Goal: Task Accomplishment & Management: Manage account settings

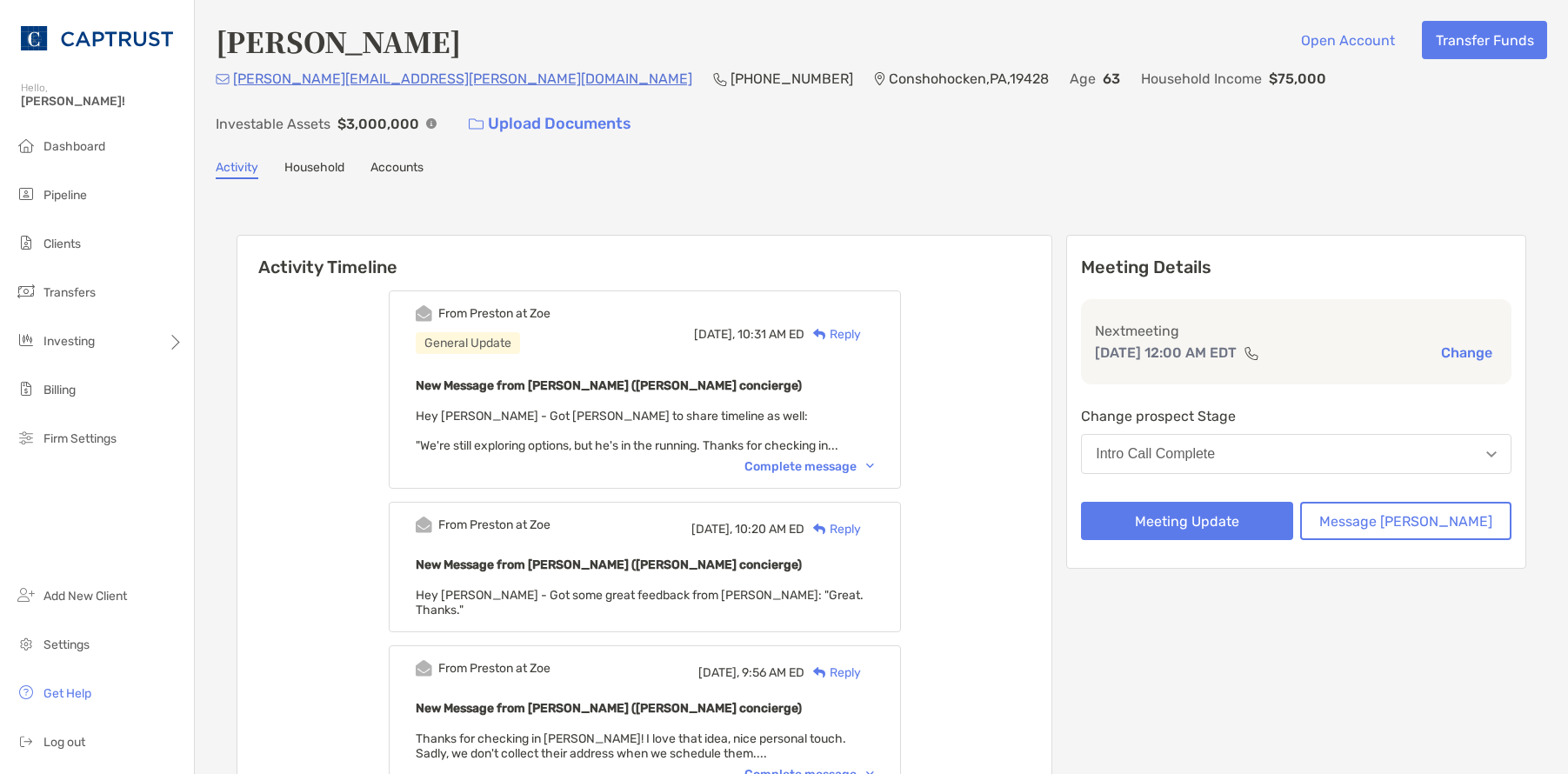
drag, startPoint x: 1214, startPoint y: 43, endPoint x: 712, endPoint y: 44, distance: 502.0
click at [1214, 43] on div "Catherine Burke Open Account Transfer Funds" at bounding box center [881, 41] width 1331 height 40
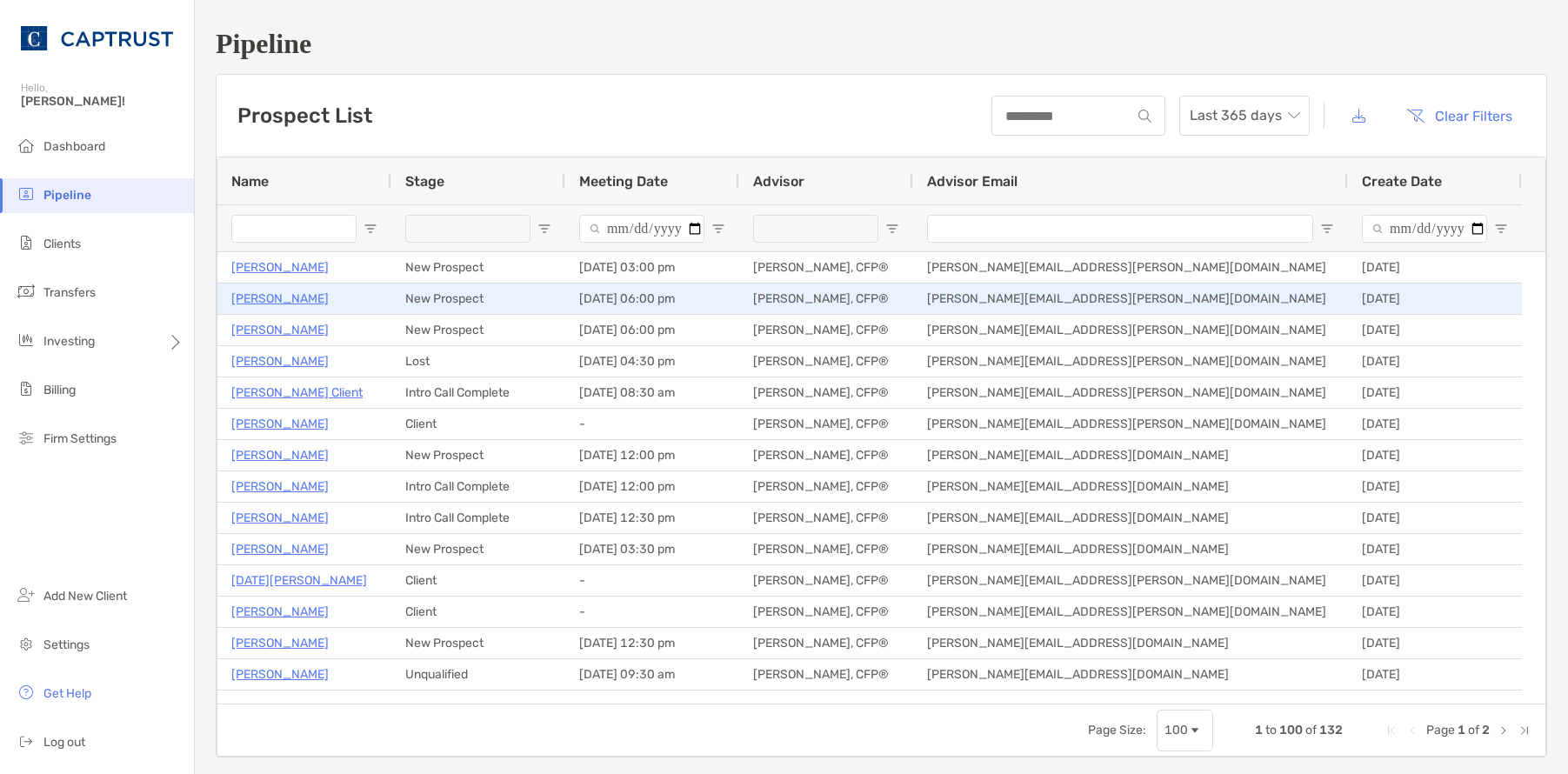
click at [281, 295] on p "[PERSON_NAME]" at bounding box center [279, 299] width 97 height 22
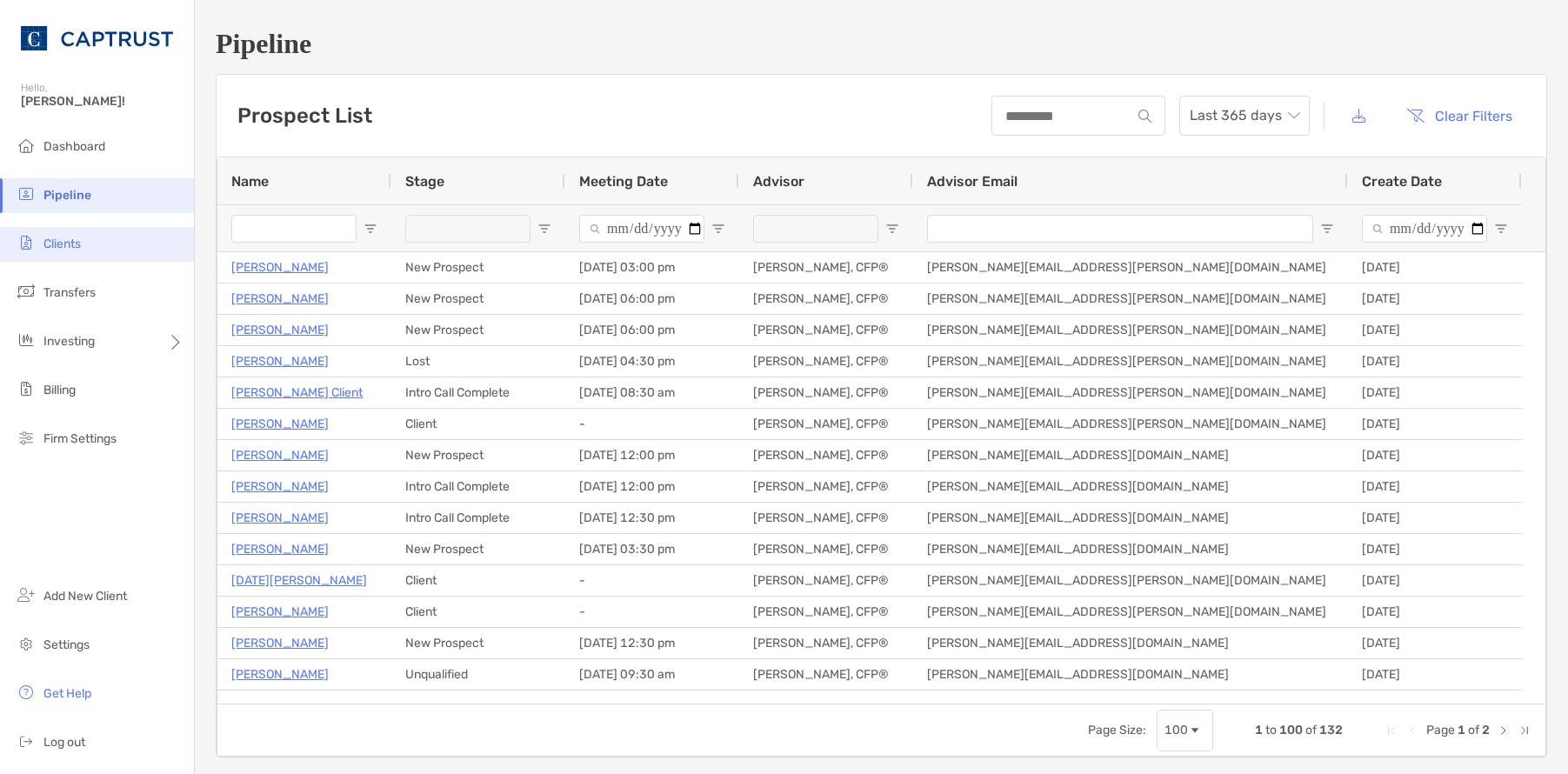
click at [49, 233] on li "Clients" at bounding box center [97, 244] width 194 height 35
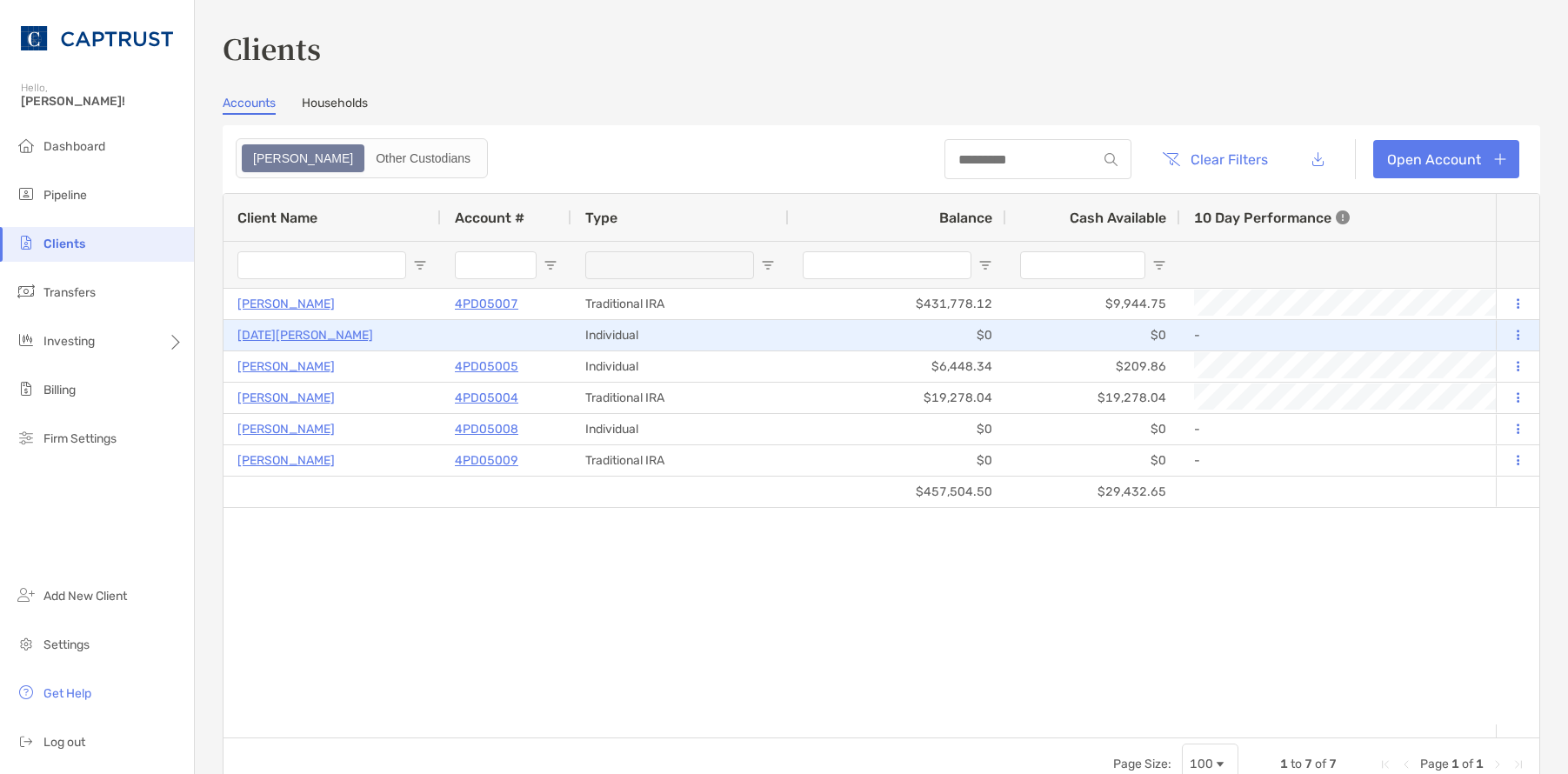
type input "*********"
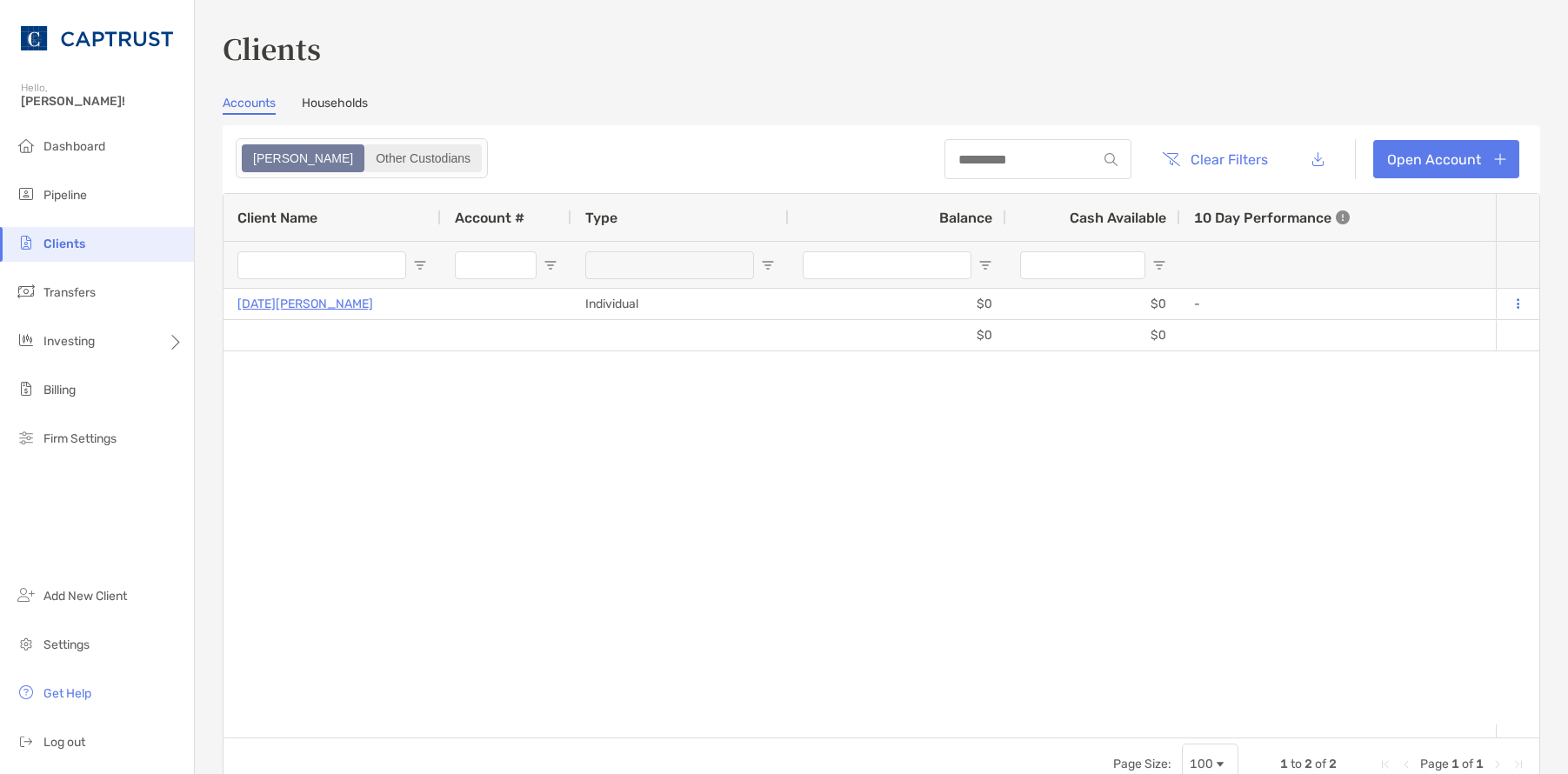
click at [366, 156] on div "Other Custodians" at bounding box center [423, 159] width 114 height 25
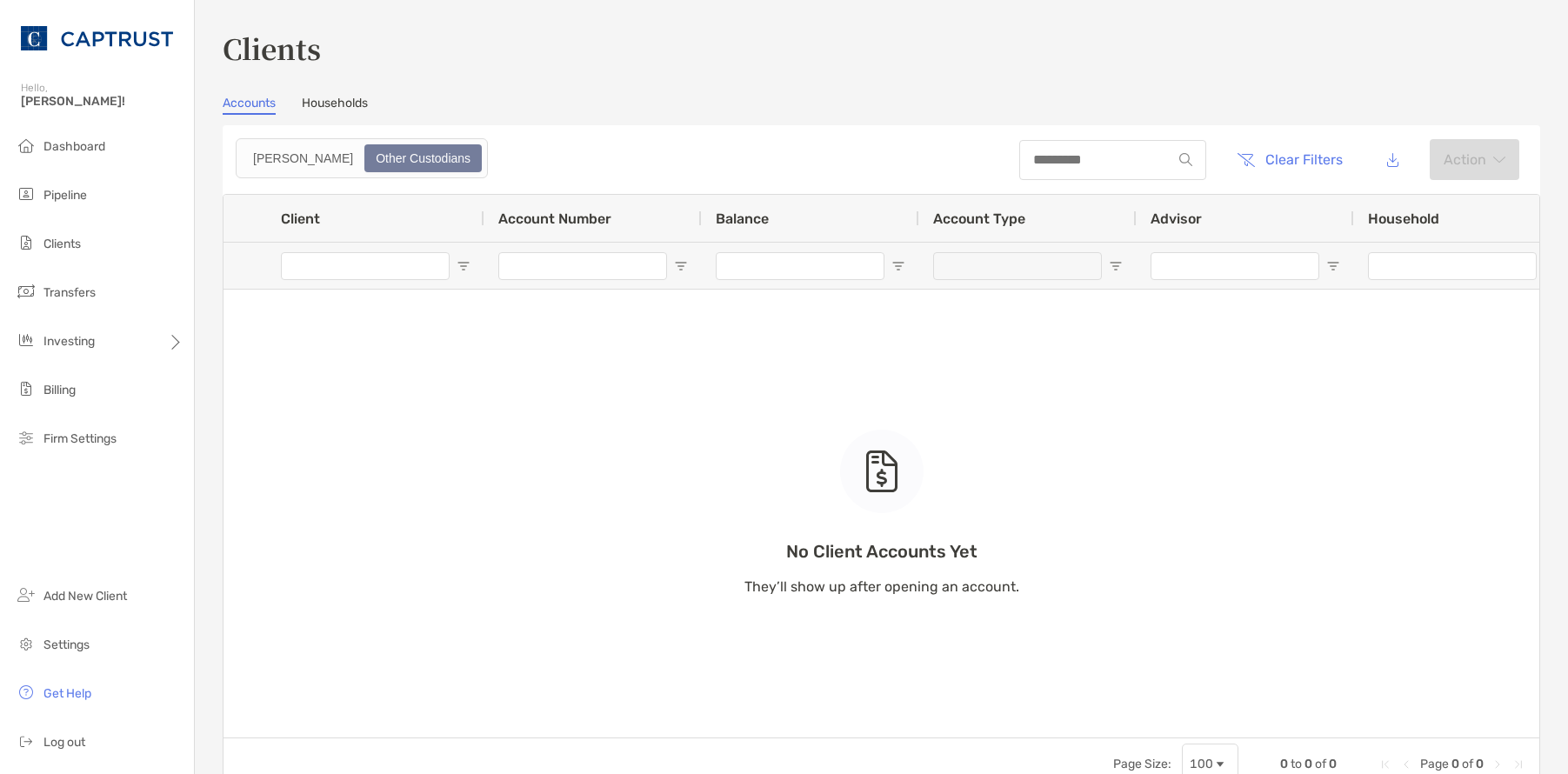
click at [325, 102] on link "Households" at bounding box center [335, 106] width 67 height 19
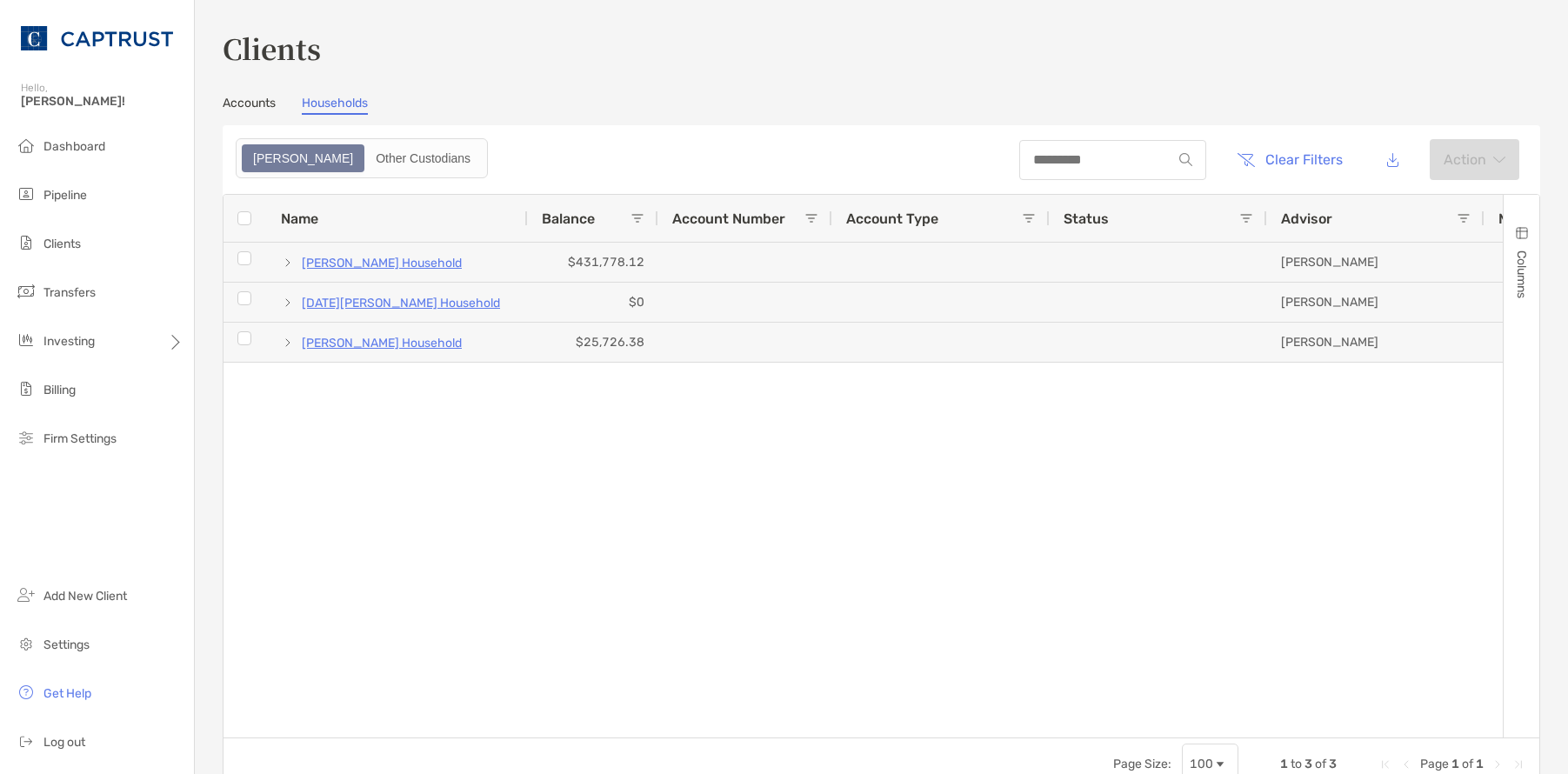
click at [259, 164] on div "Zoe" at bounding box center [302, 159] width 119 height 25
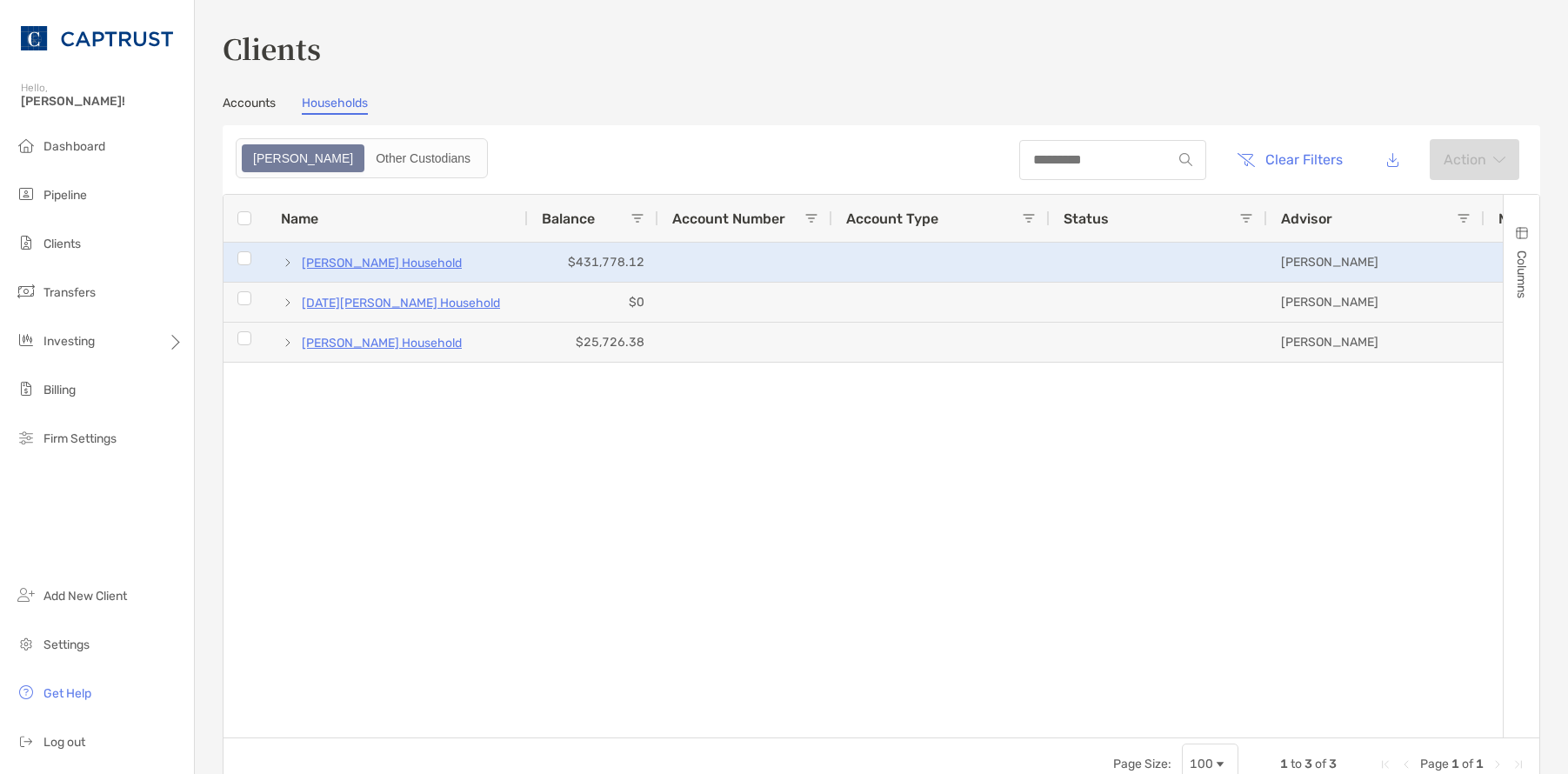
click at [373, 263] on p "Michael Bartolillo's Household" at bounding box center [382, 262] width 160 height 22
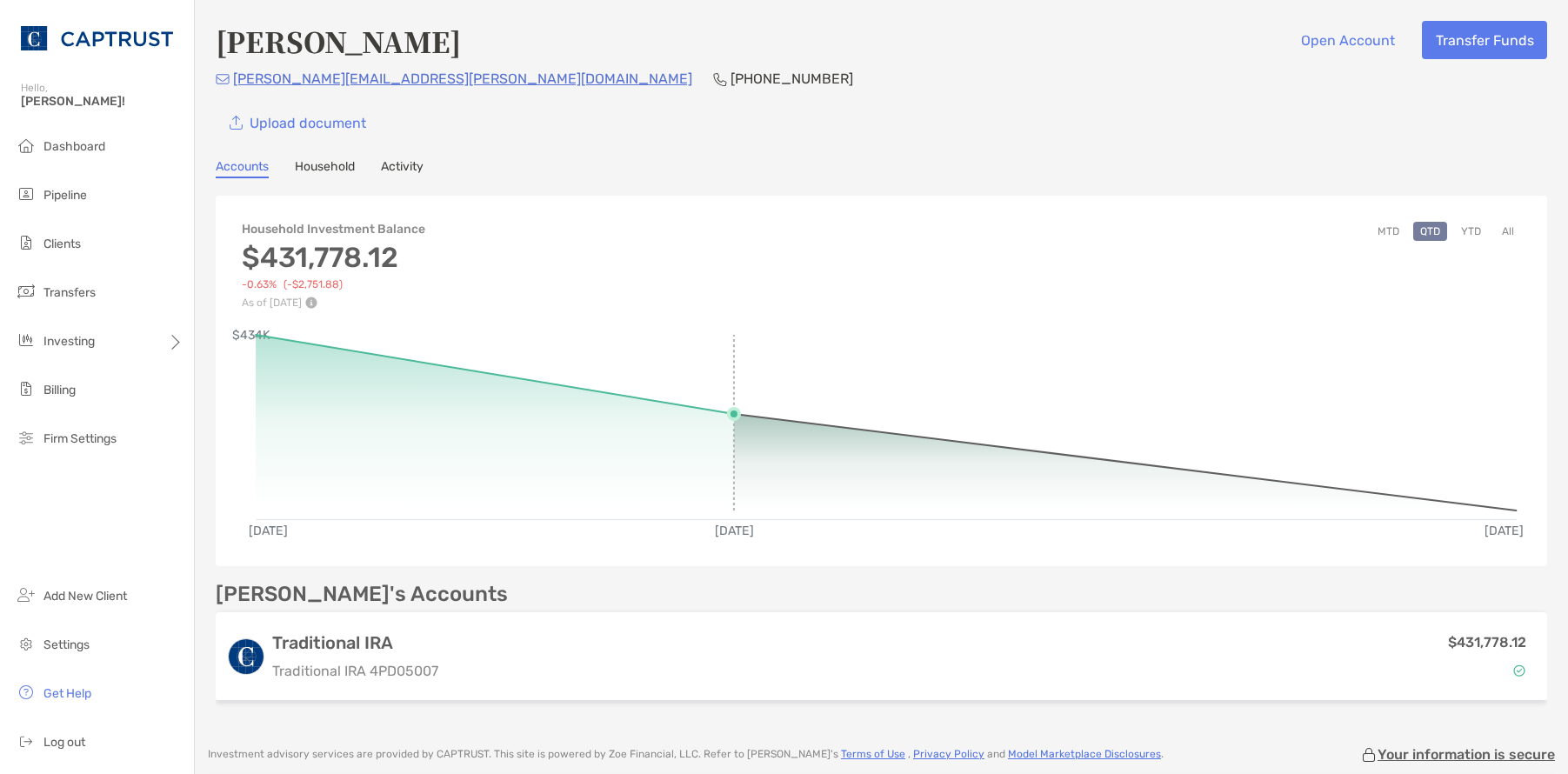
scroll to position [174, 0]
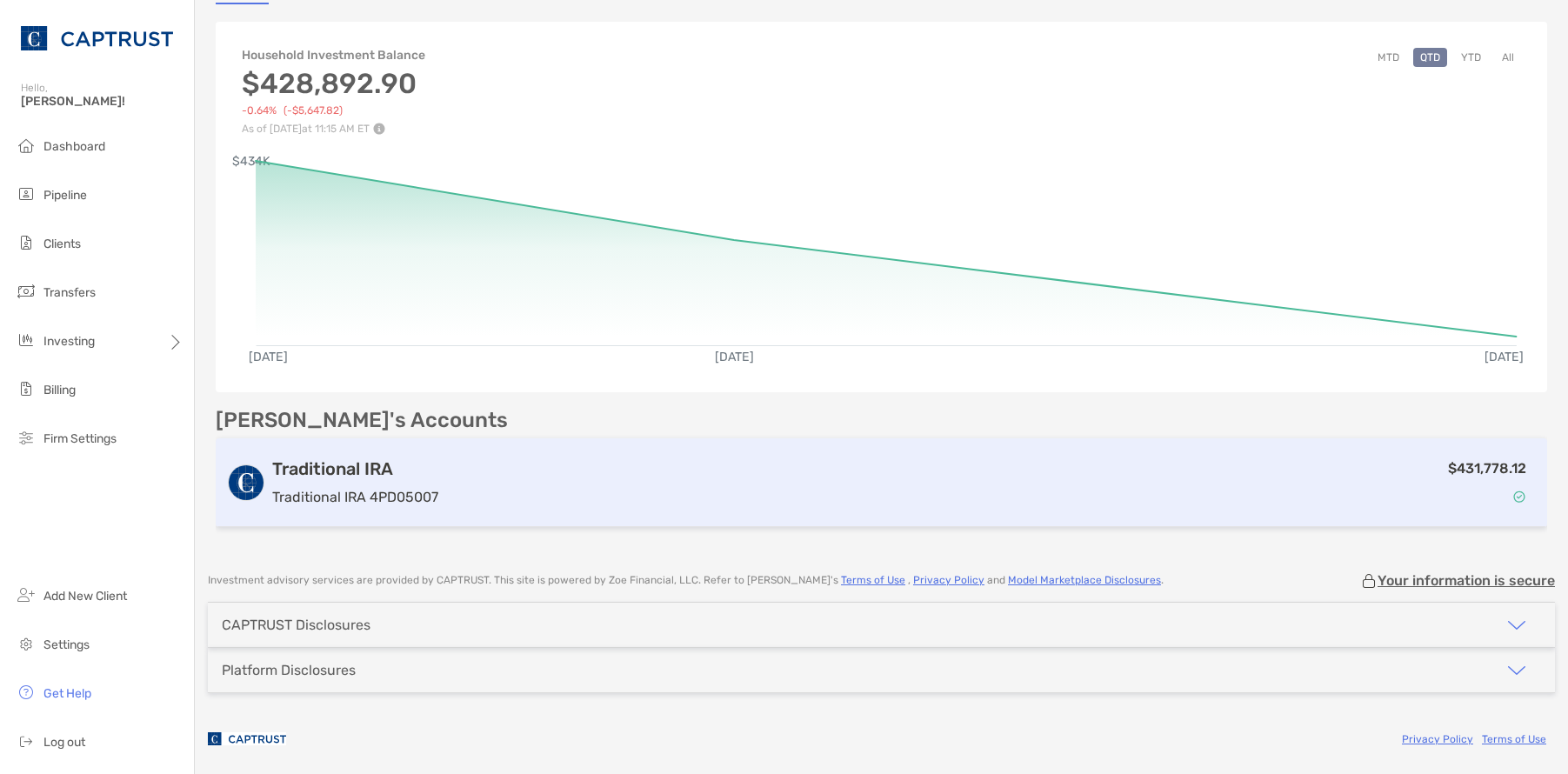
click at [342, 481] on div "Traditional IRA Traditional IRA 4PD05007" at bounding box center [354, 483] width 166 height 49
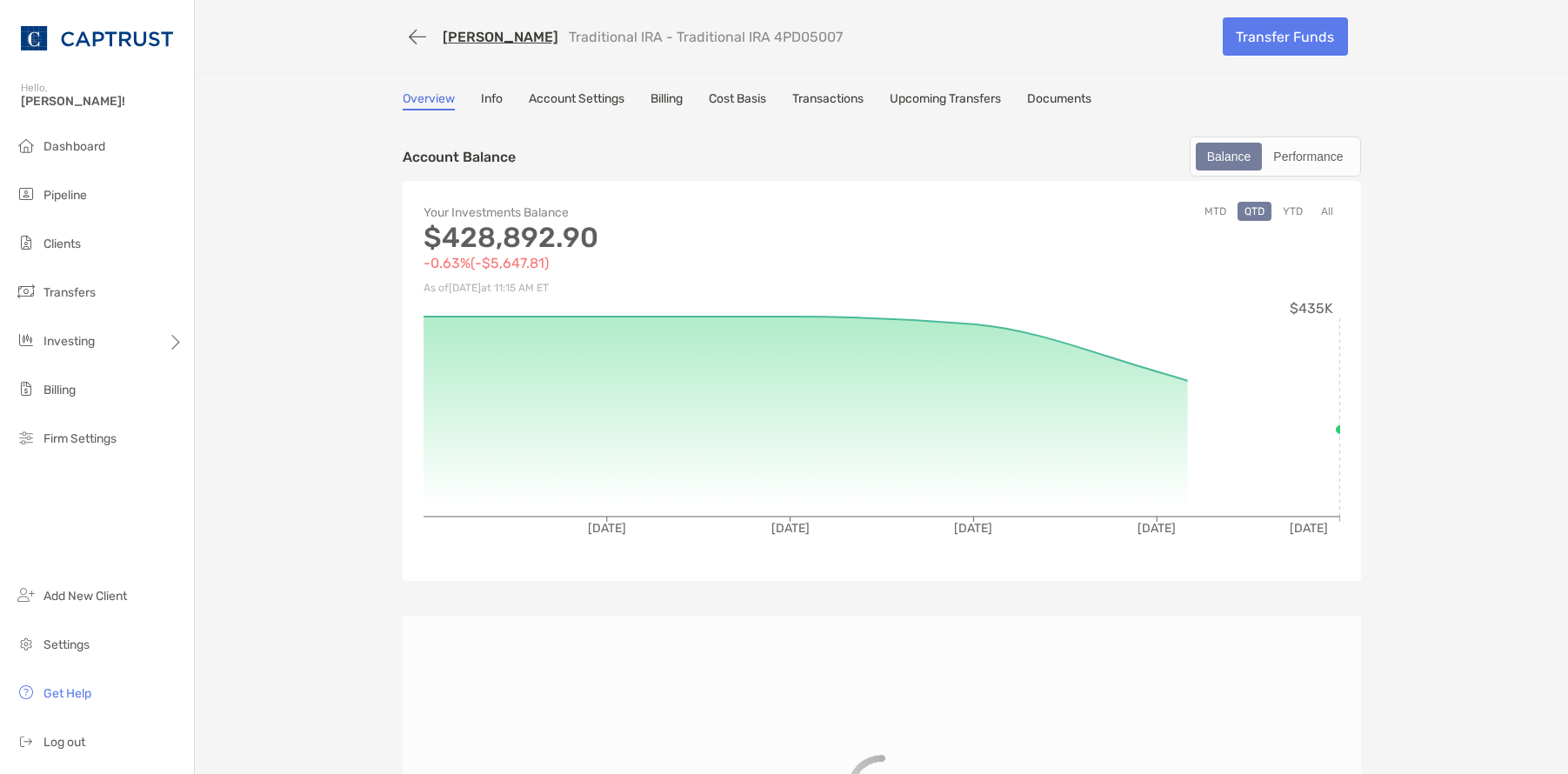
click at [556, 106] on link "Account Settings" at bounding box center [576, 101] width 96 height 19
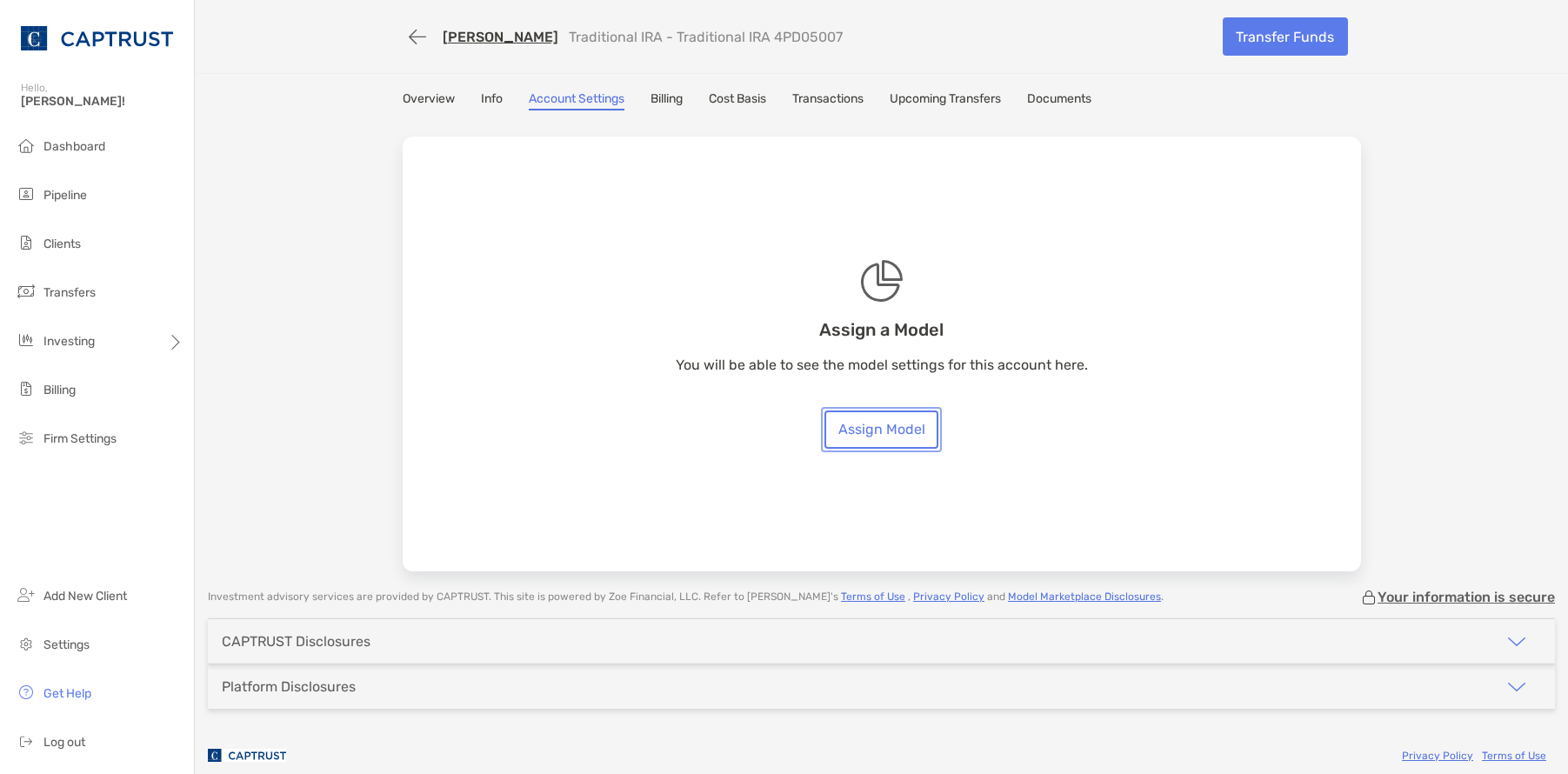
click at [895, 425] on link "Assign Model" at bounding box center [881, 430] width 114 height 38
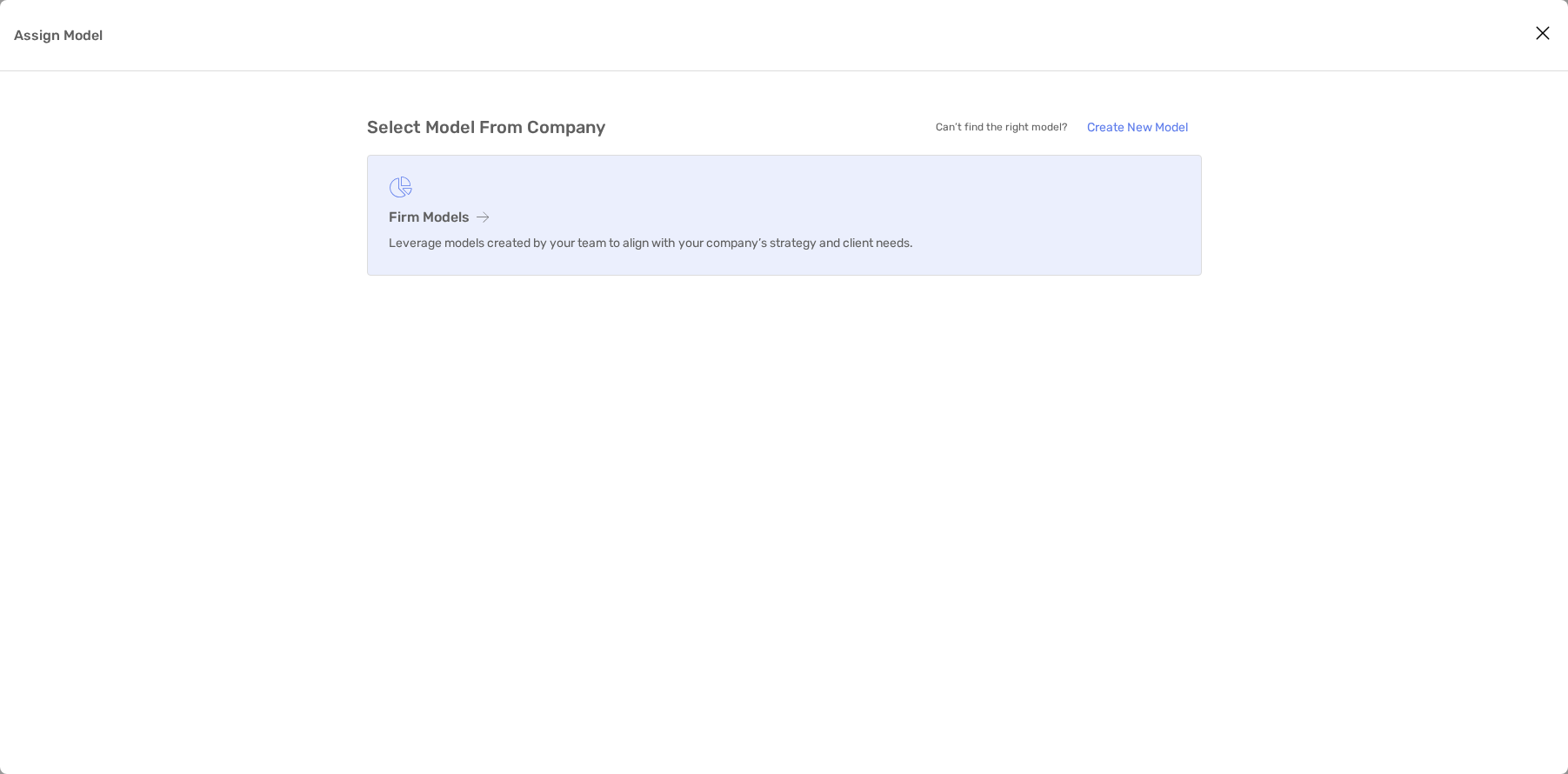
click at [754, 263] on link "Firm Models Leverage models created by your team to align with your company’s s…" at bounding box center [784, 215] width 834 height 121
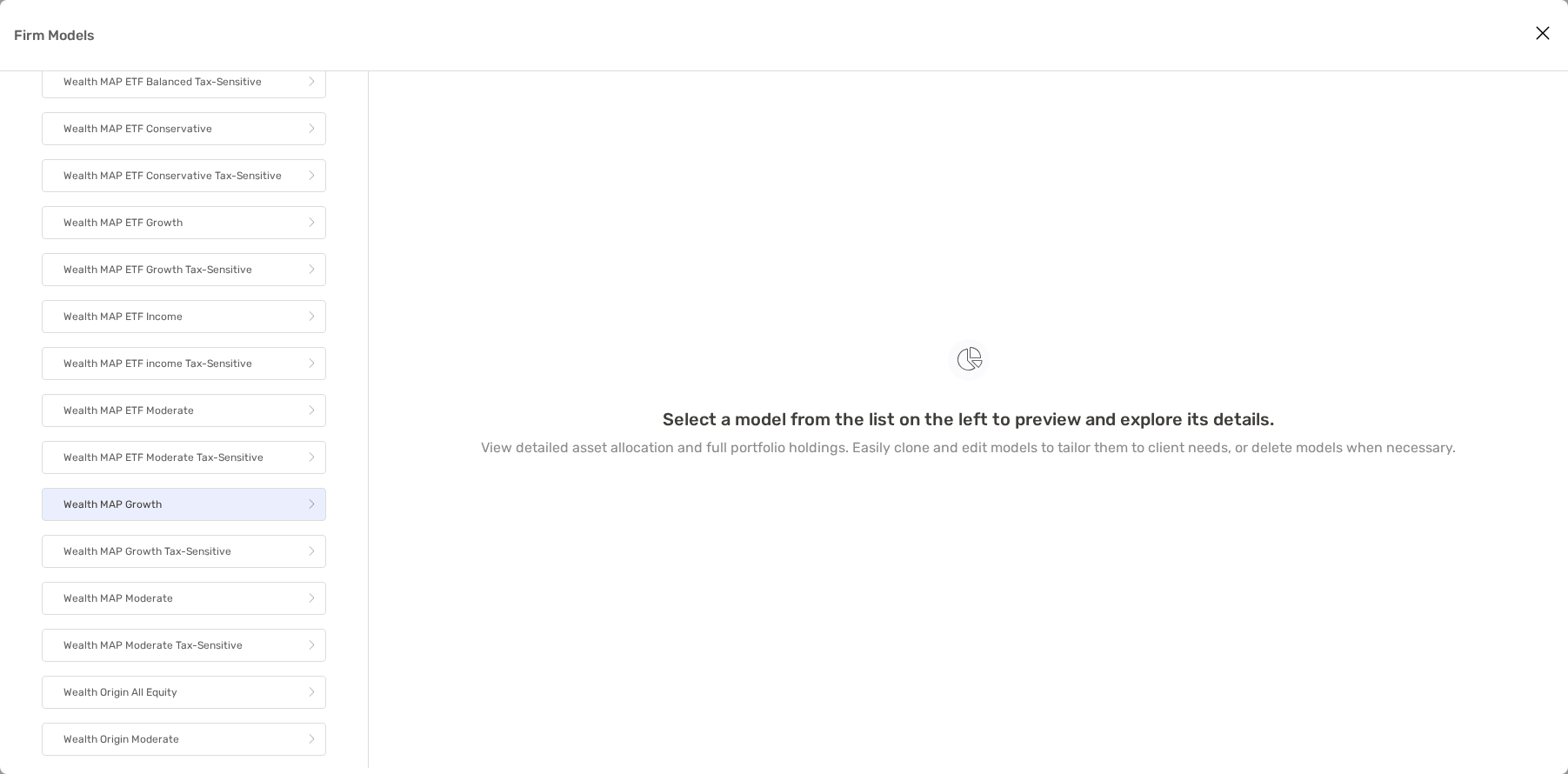
scroll to position [435, 0]
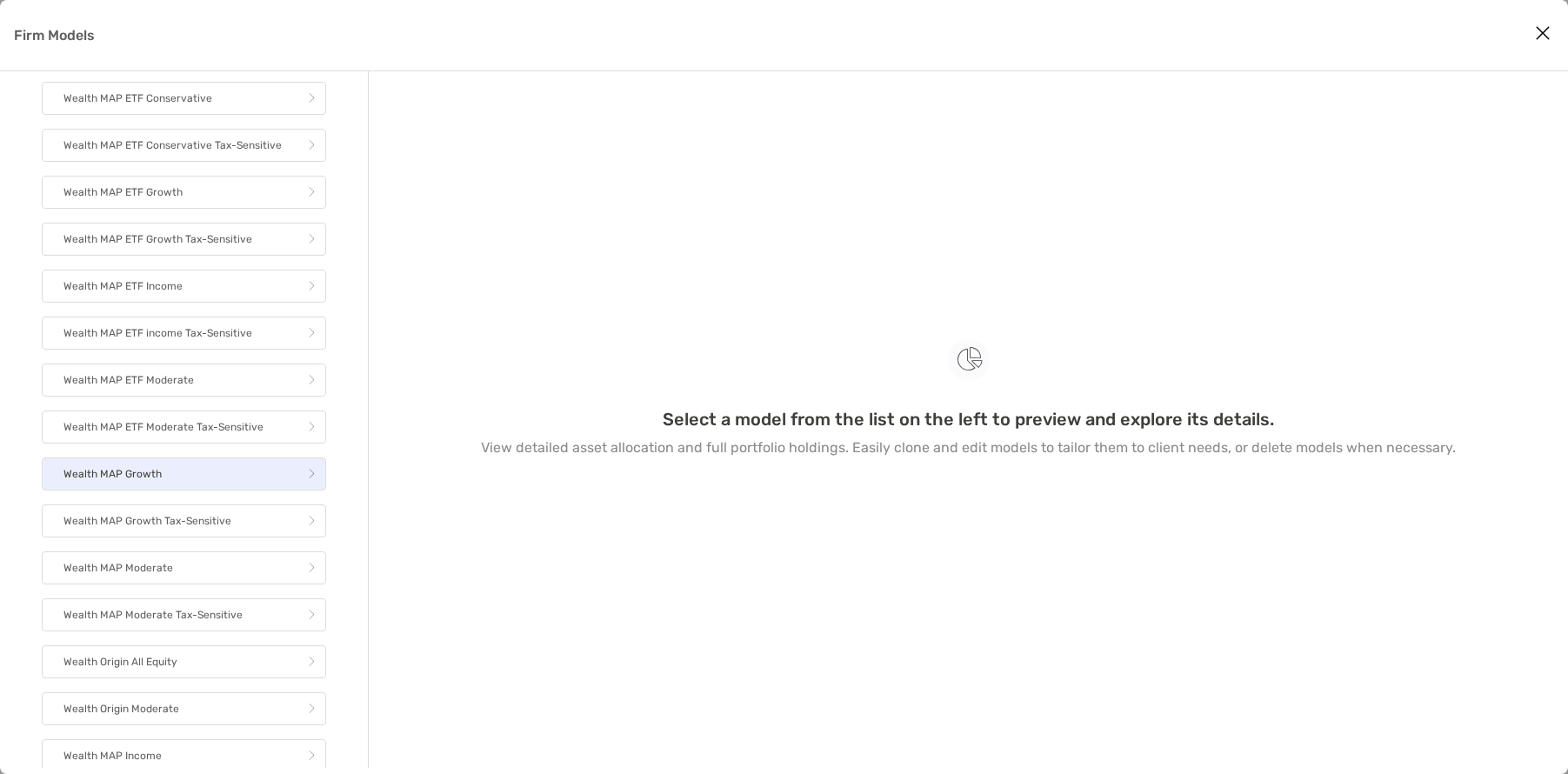
click at [150, 486] on p "Wealth MAP Growth" at bounding box center [112, 474] width 98 height 22
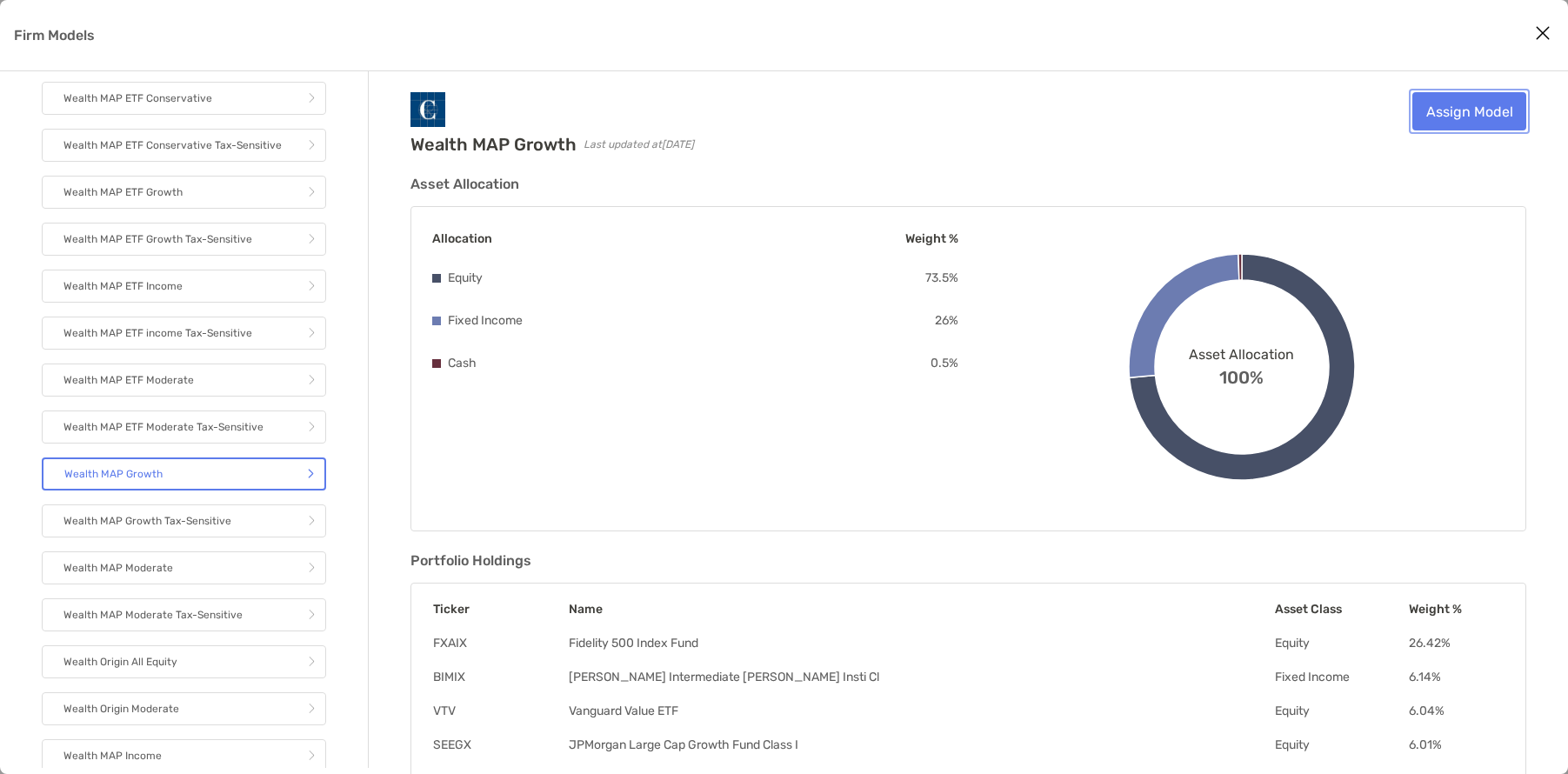
click at [1477, 117] on link "Assign Model" at bounding box center [1469, 111] width 114 height 38
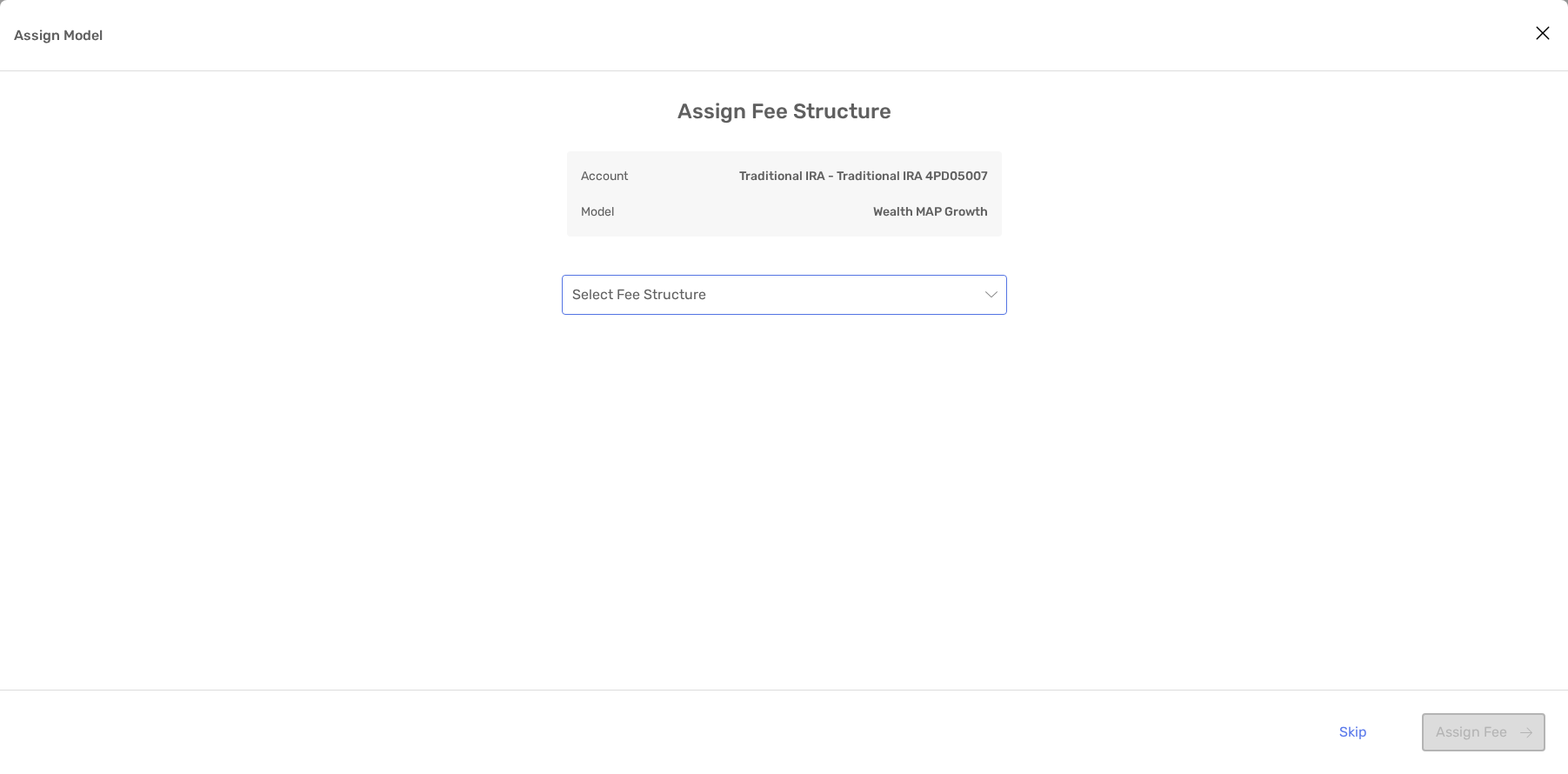
click at [771, 304] on input "Assign Model" at bounding box center [775, 295] width 407 height 38
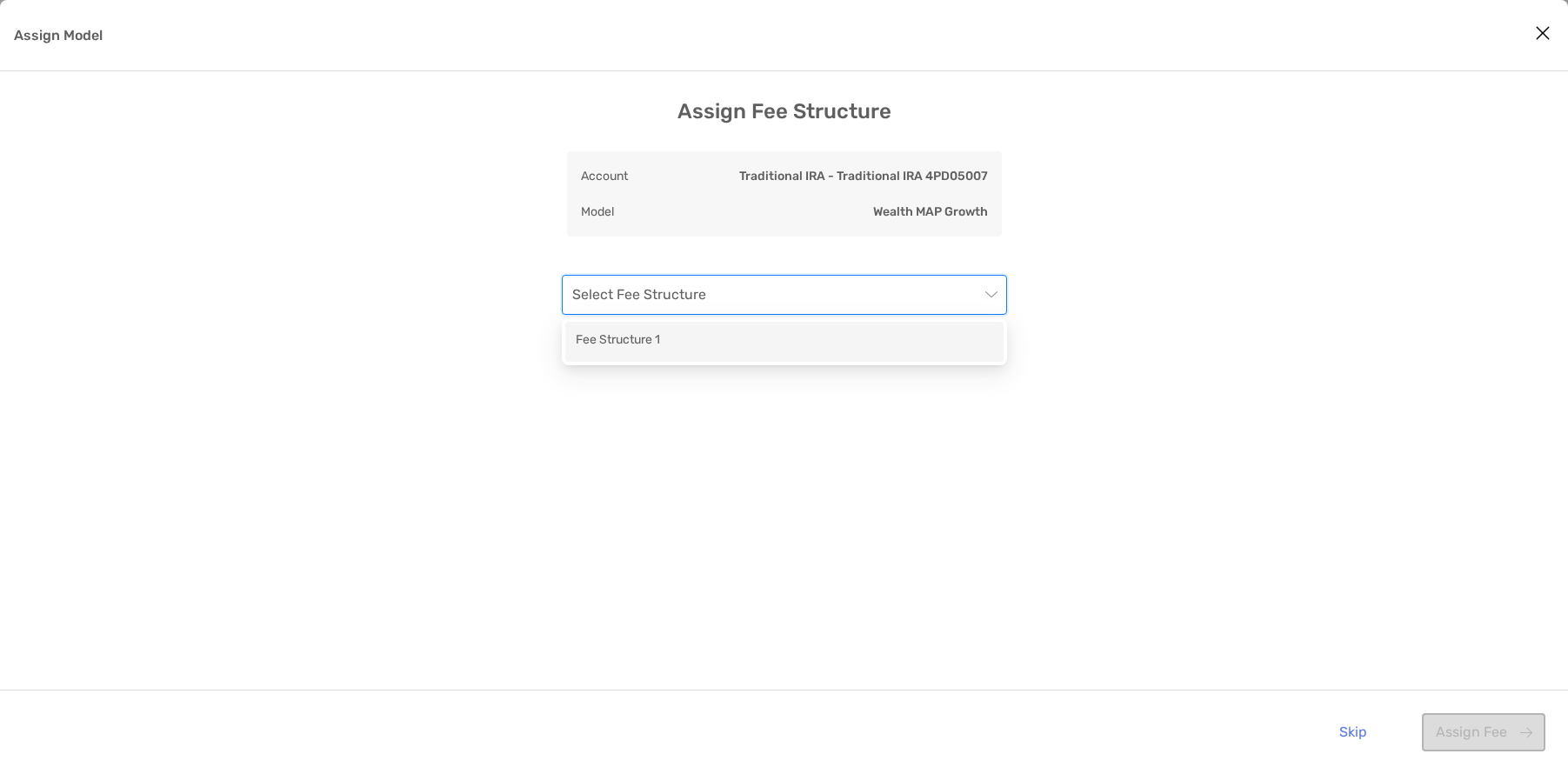
click at [698, 351] on div "Fee Structure 1" at bounding box center [784, 341] width 417 height 22
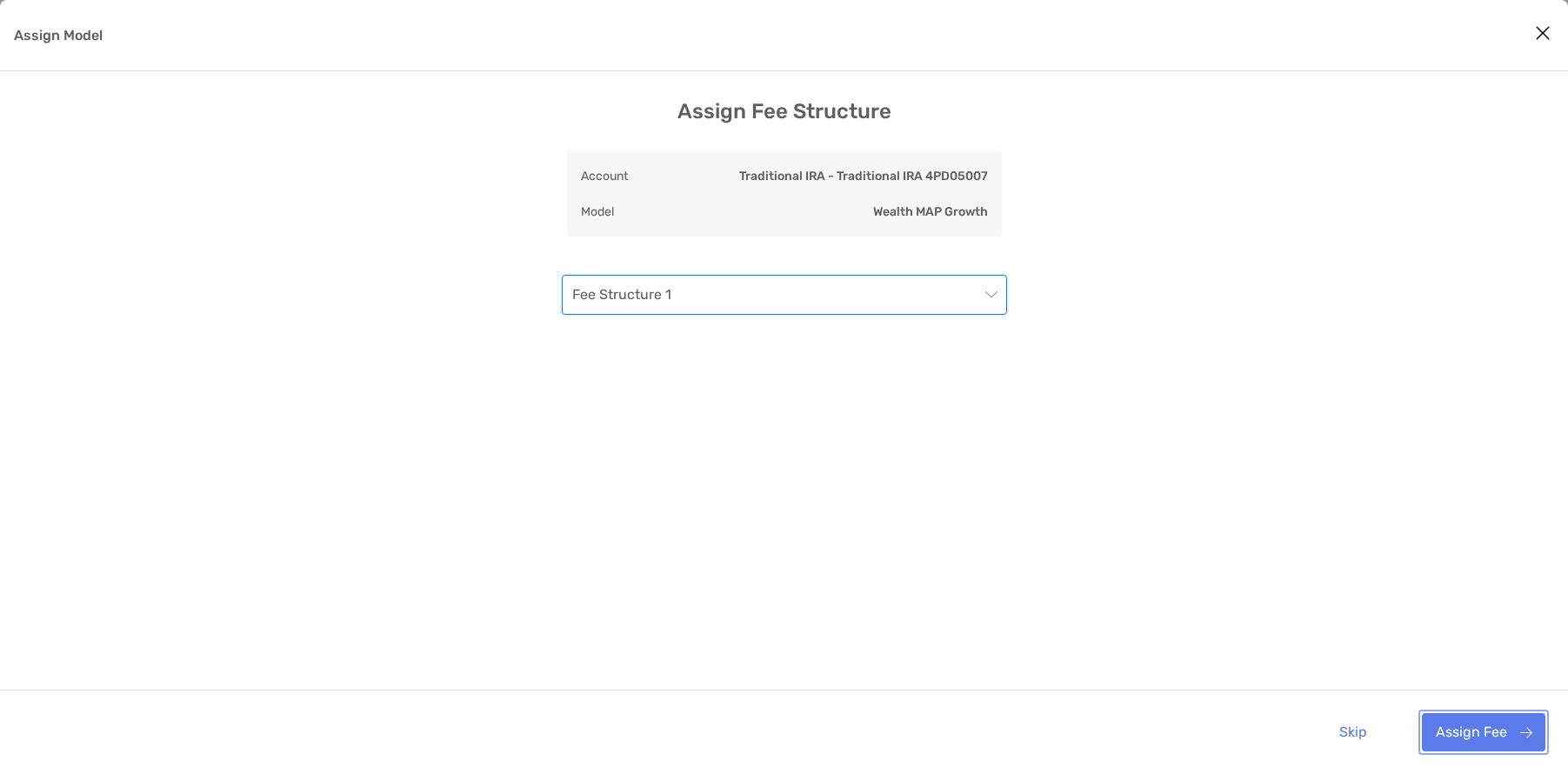
click at [1488, 737] on button "Assign Fee" at bounding box center [1483, 732] width 124 height 38
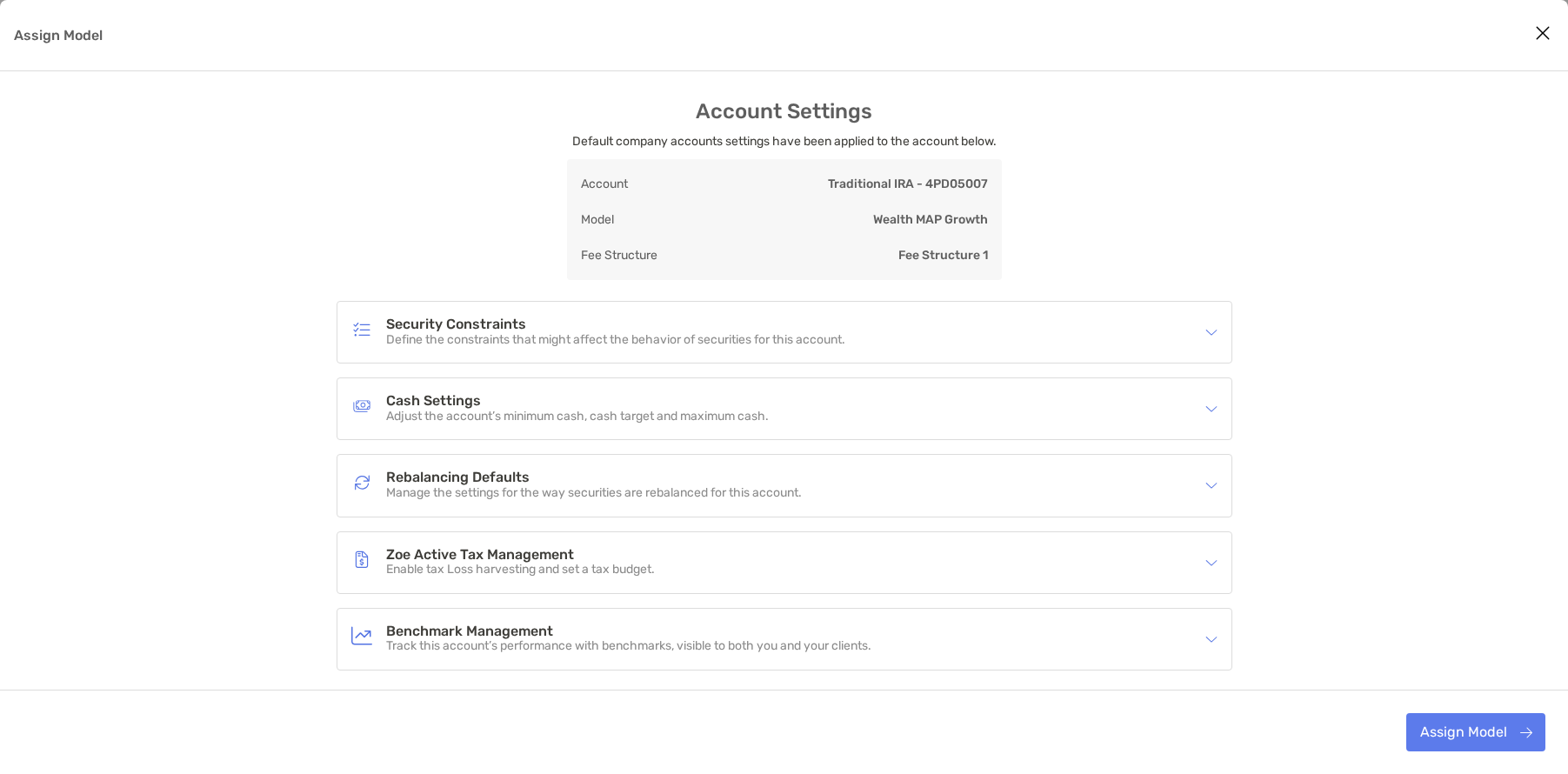
click at [957, 477] on div "Rebalancing Defaults Manage the settings for the way securities are rebalanced …" at bounding box center [774, 486] width 844 height 40
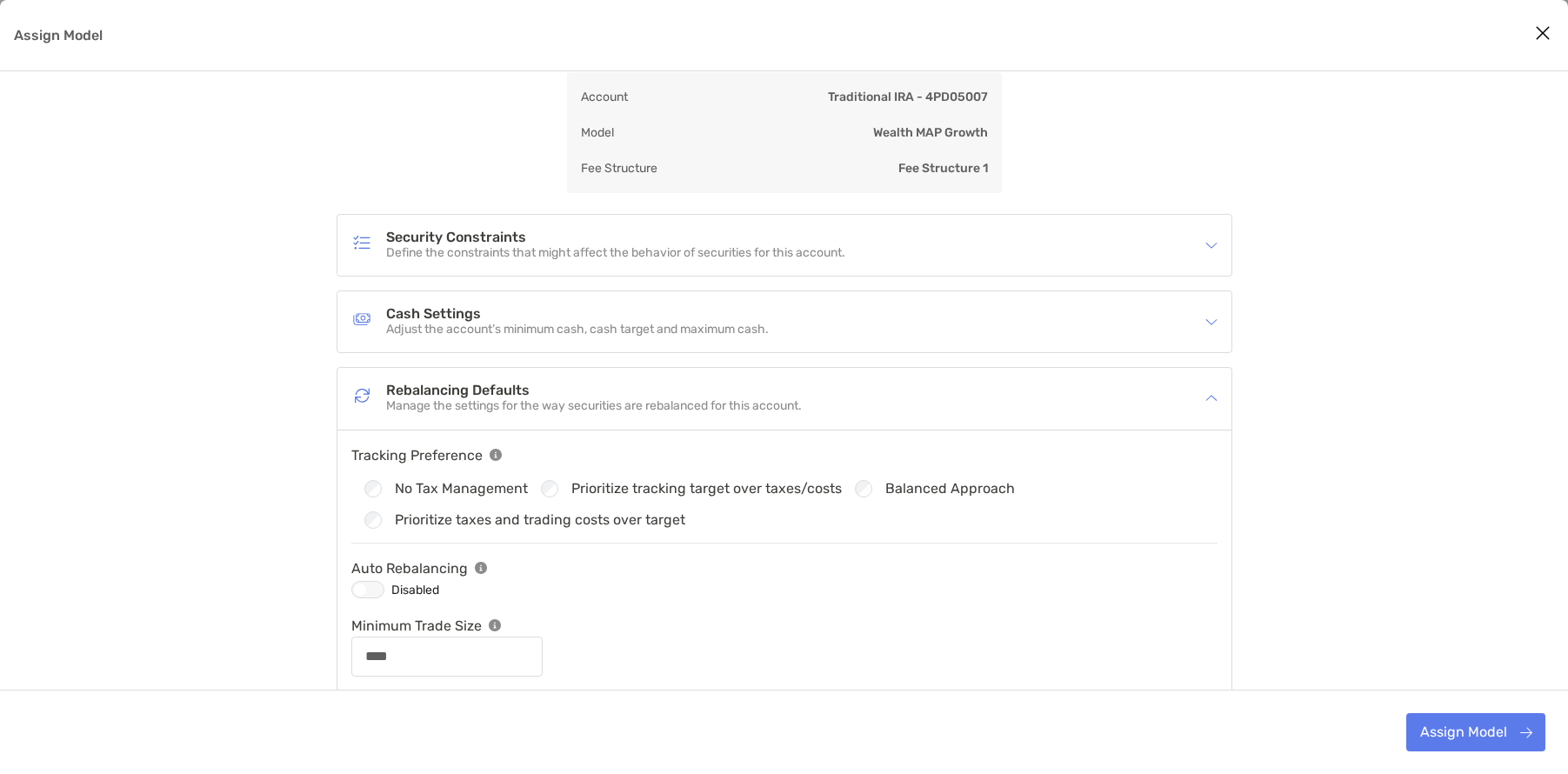
scroll to position [174, 0]
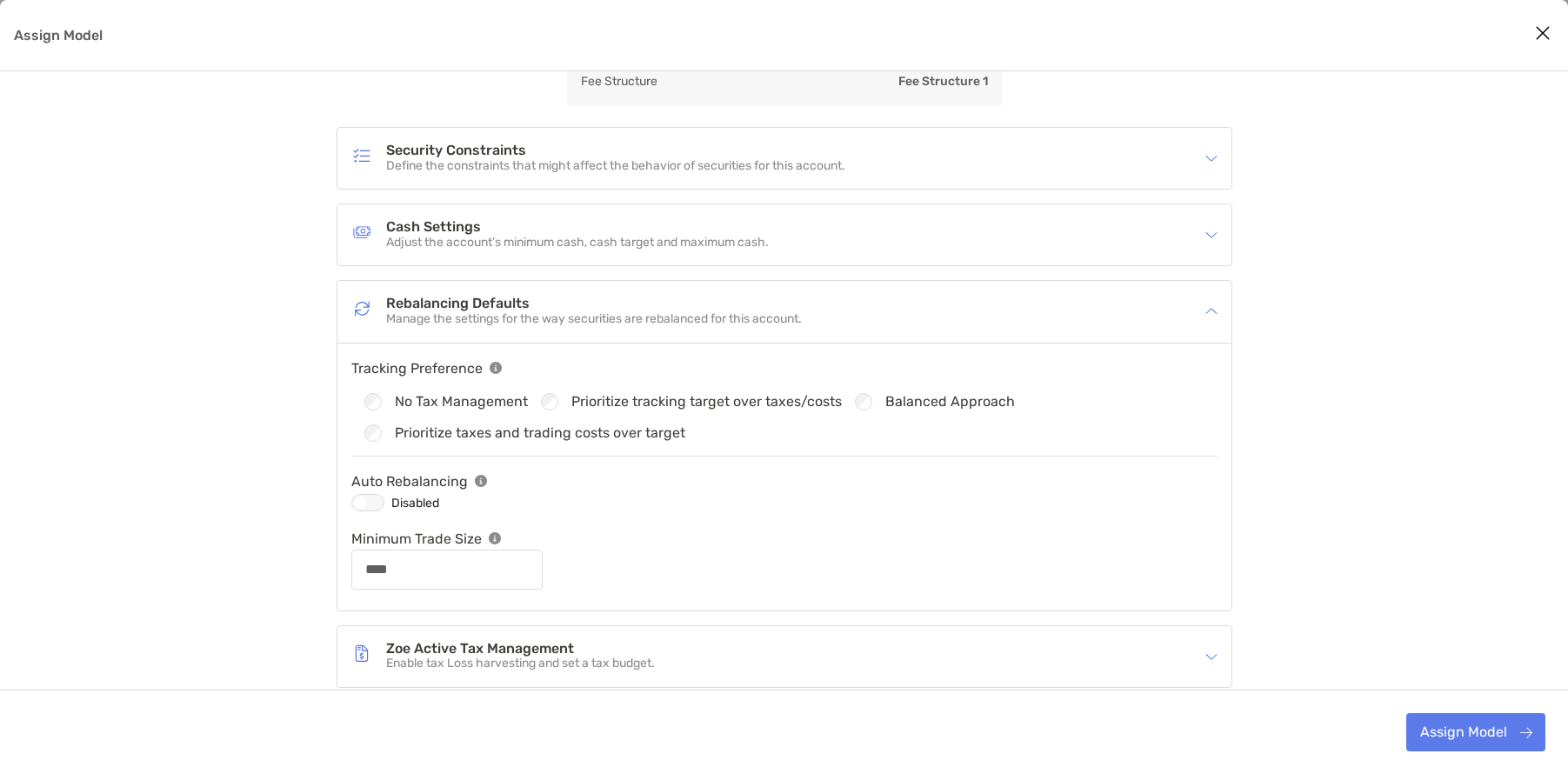
click at [959, 337] on div "Rebalancing Defaults Manage the settings for the way securities are rebalanced …" at bounding box center [784, 312] width 894 height 61
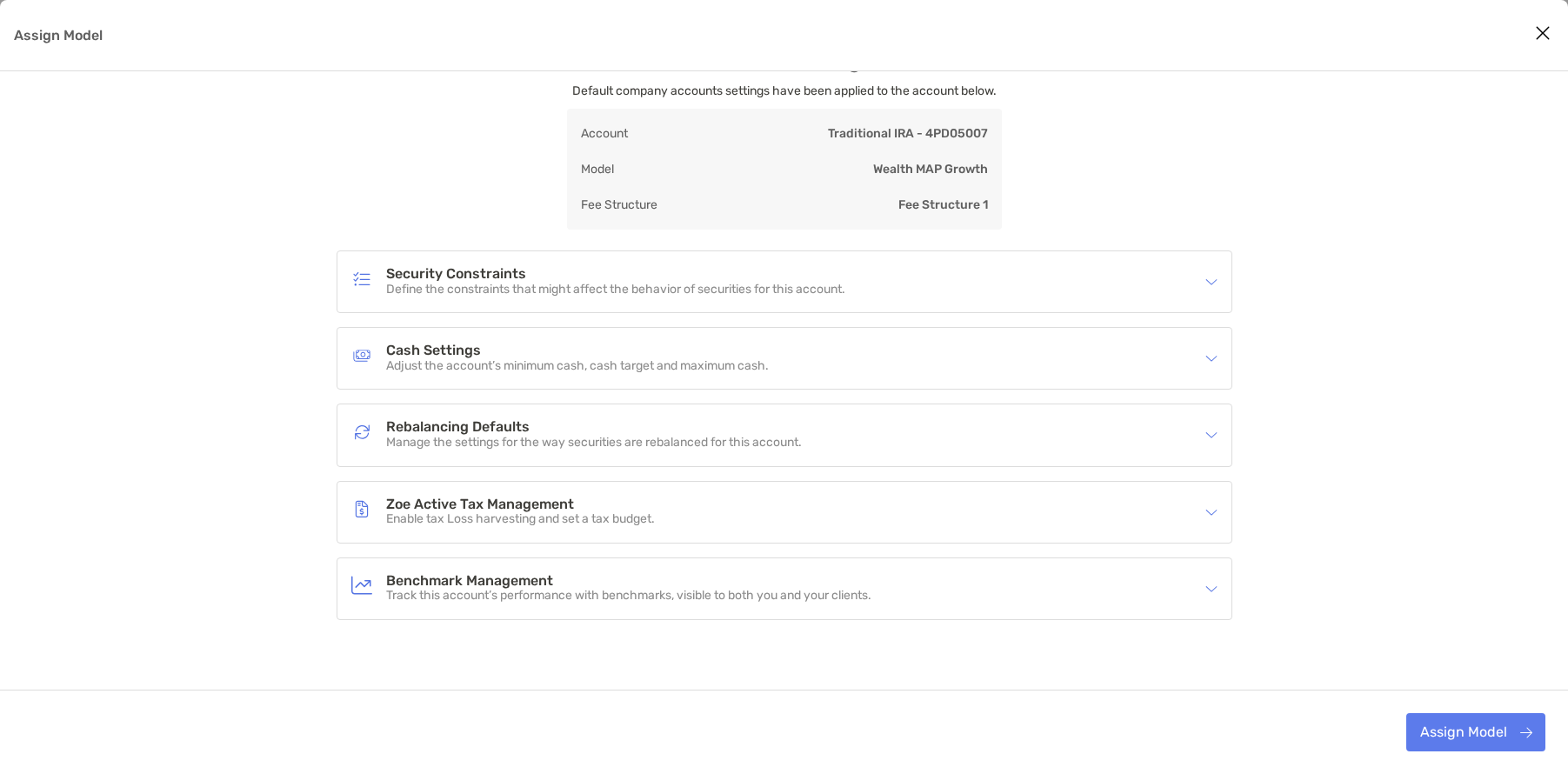
scroll to position [75, 0]
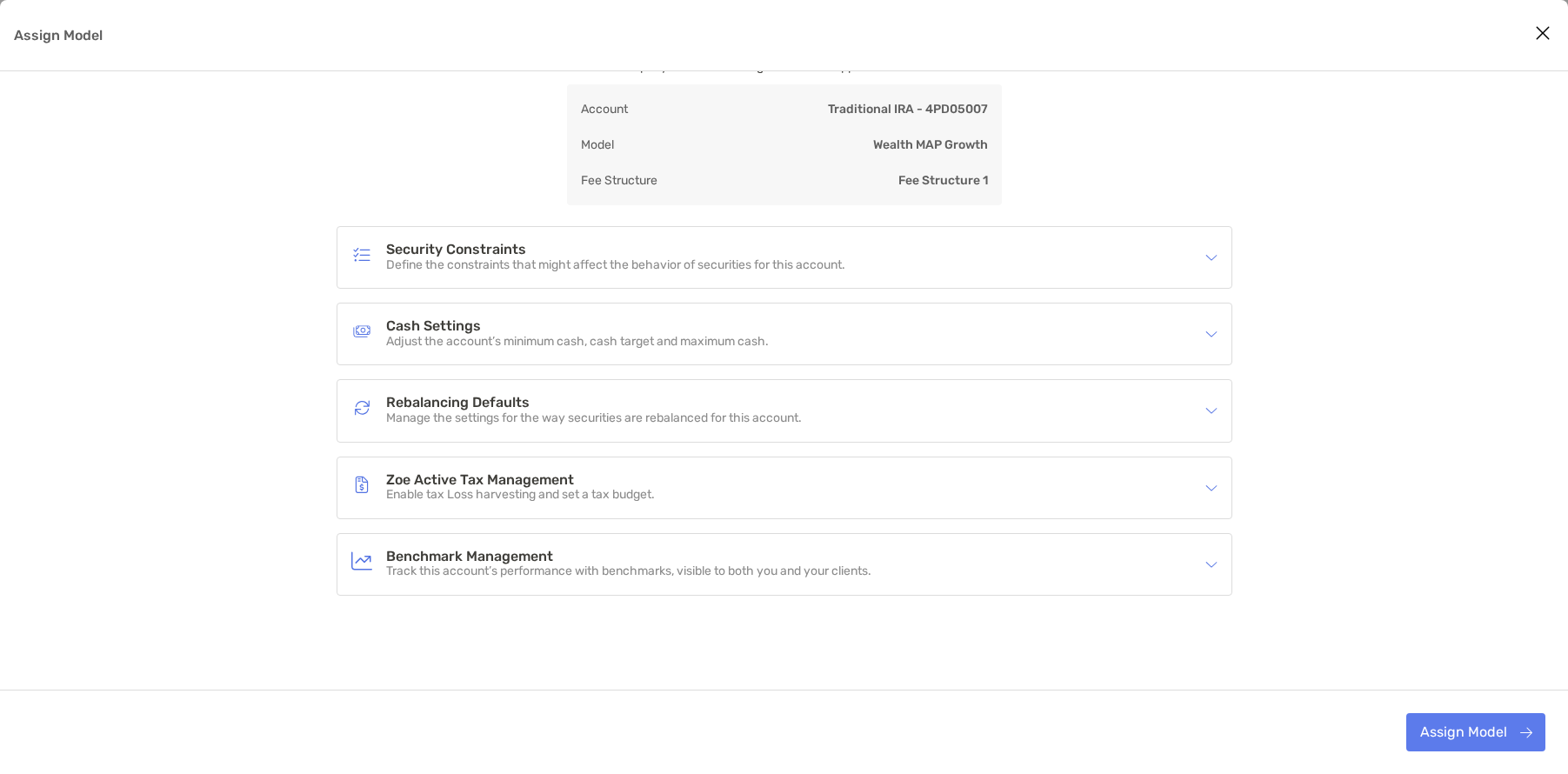
click at [794, 486] on div "Zoe Active Tax Management Enable tax Loss harvesting and set a tax budget." at bounding box center [774, 488] width 844 height 40
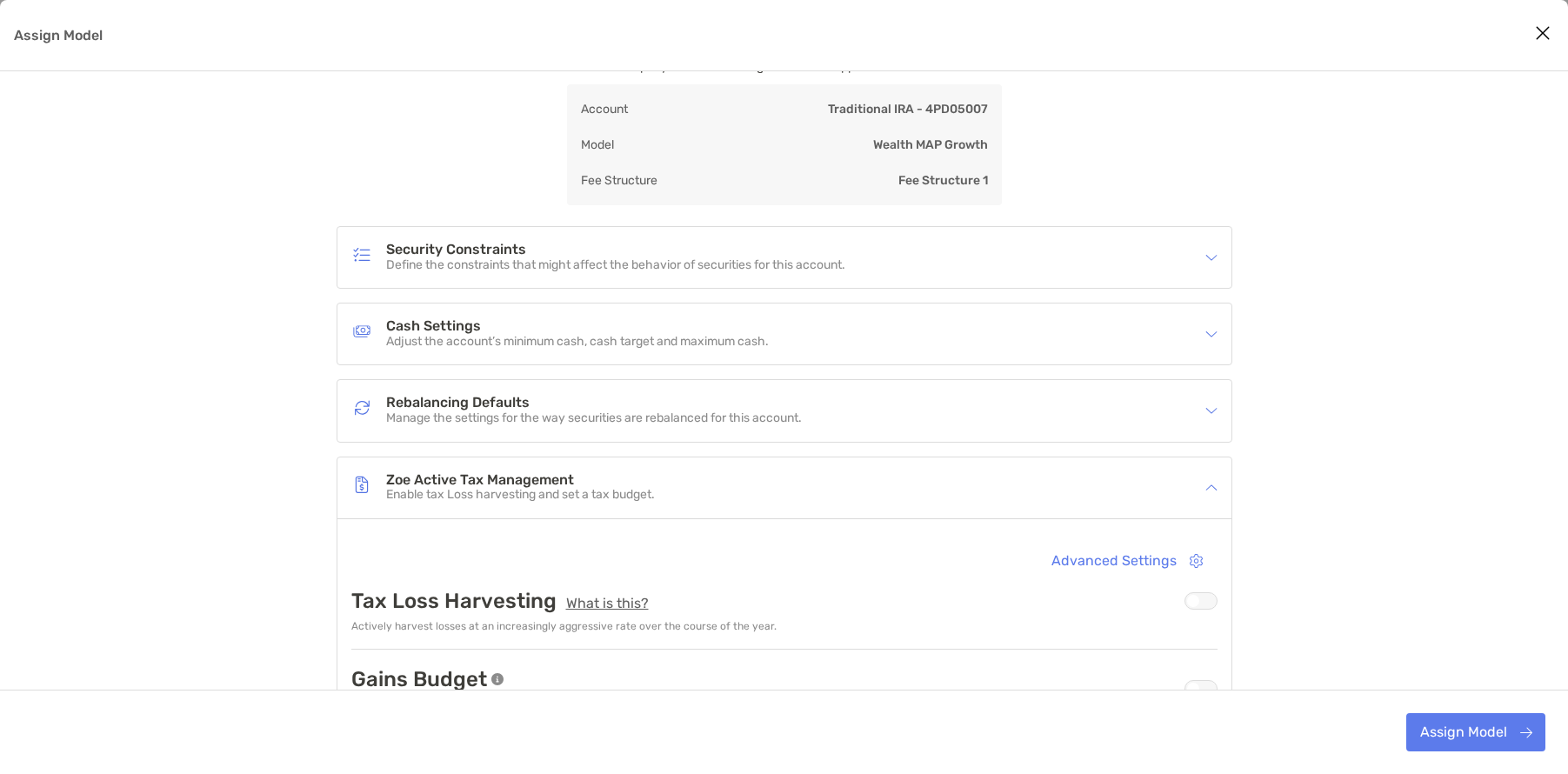
click at [794, 486] on div "Zoe Active Tax Management Enable tax Loss harvesting and set a tax budget." at bounding box center [774, 488] width 844 height 40
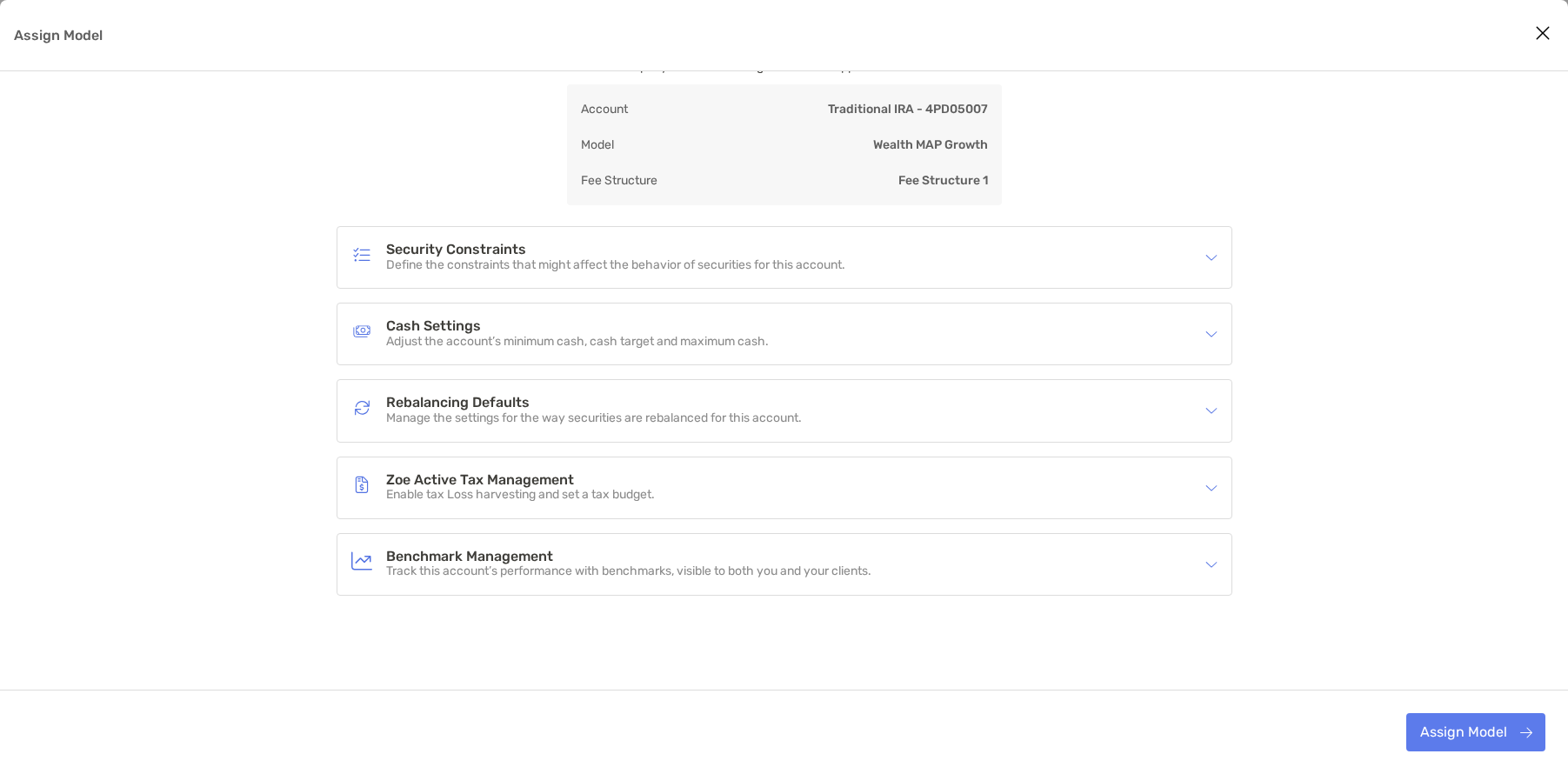
click at [841, 550] on h4 "Benchmark Management" at bounding box center [628, 557] width 486 height 15
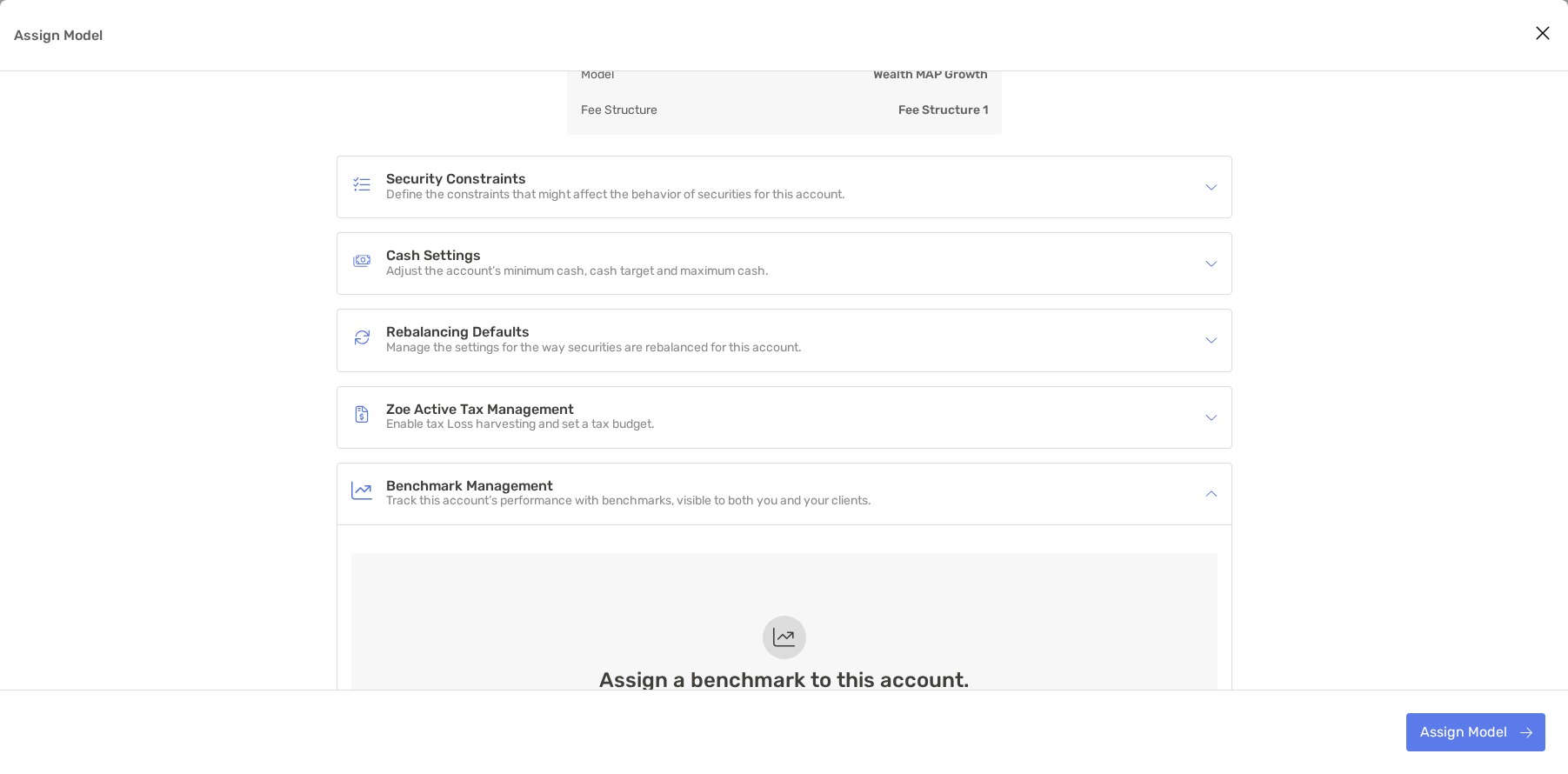
scroll to position [399, 0]
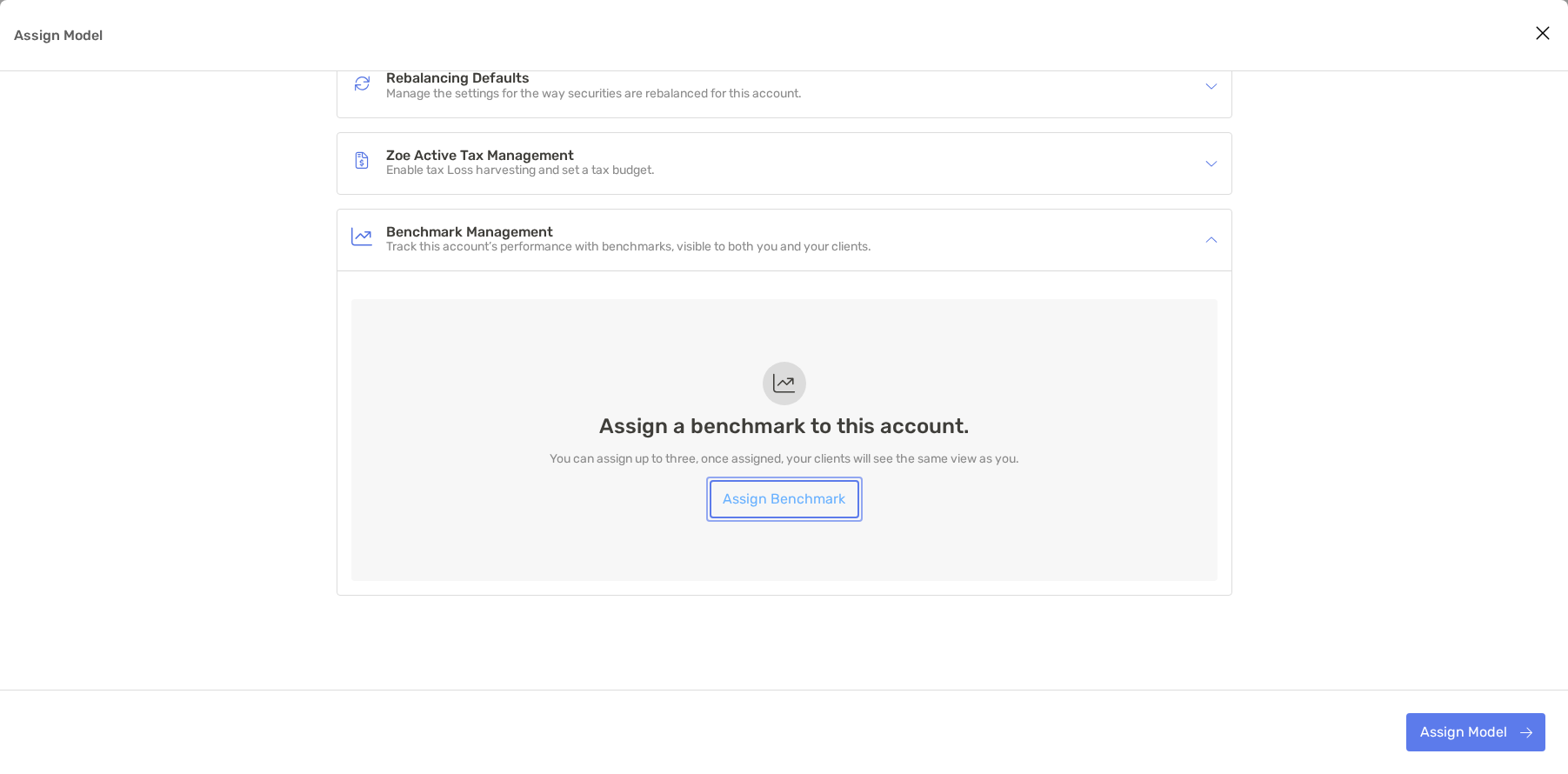
click at [761, 507] on link "Assign Benchmark" at bounding box center [784, 499] width 149 height 38
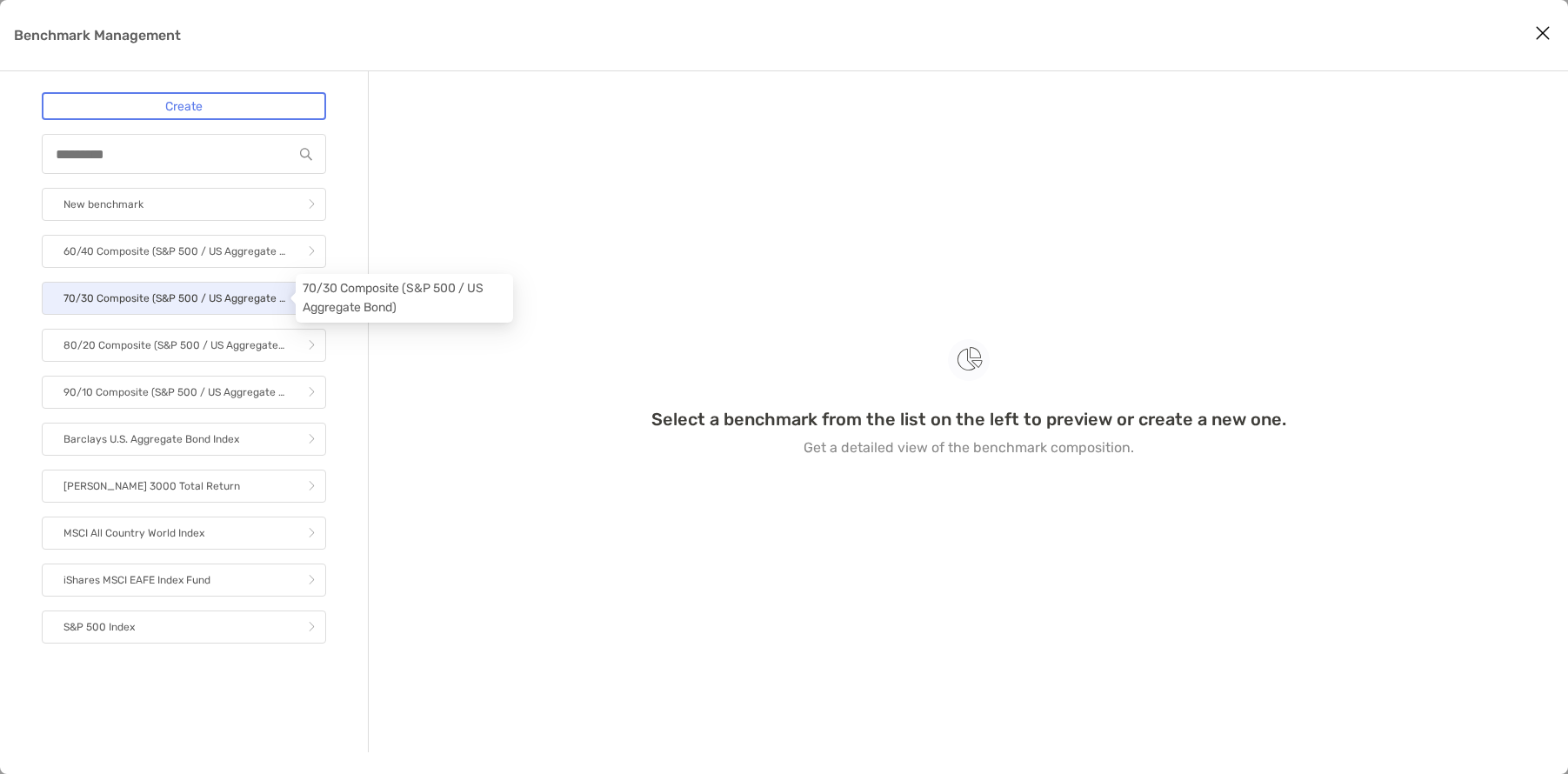
click at [145, 298] on p "70/30 Composite (S&P 500 / US Aggregate Bond)" at bounding box center [174, 299] width 221 height 22
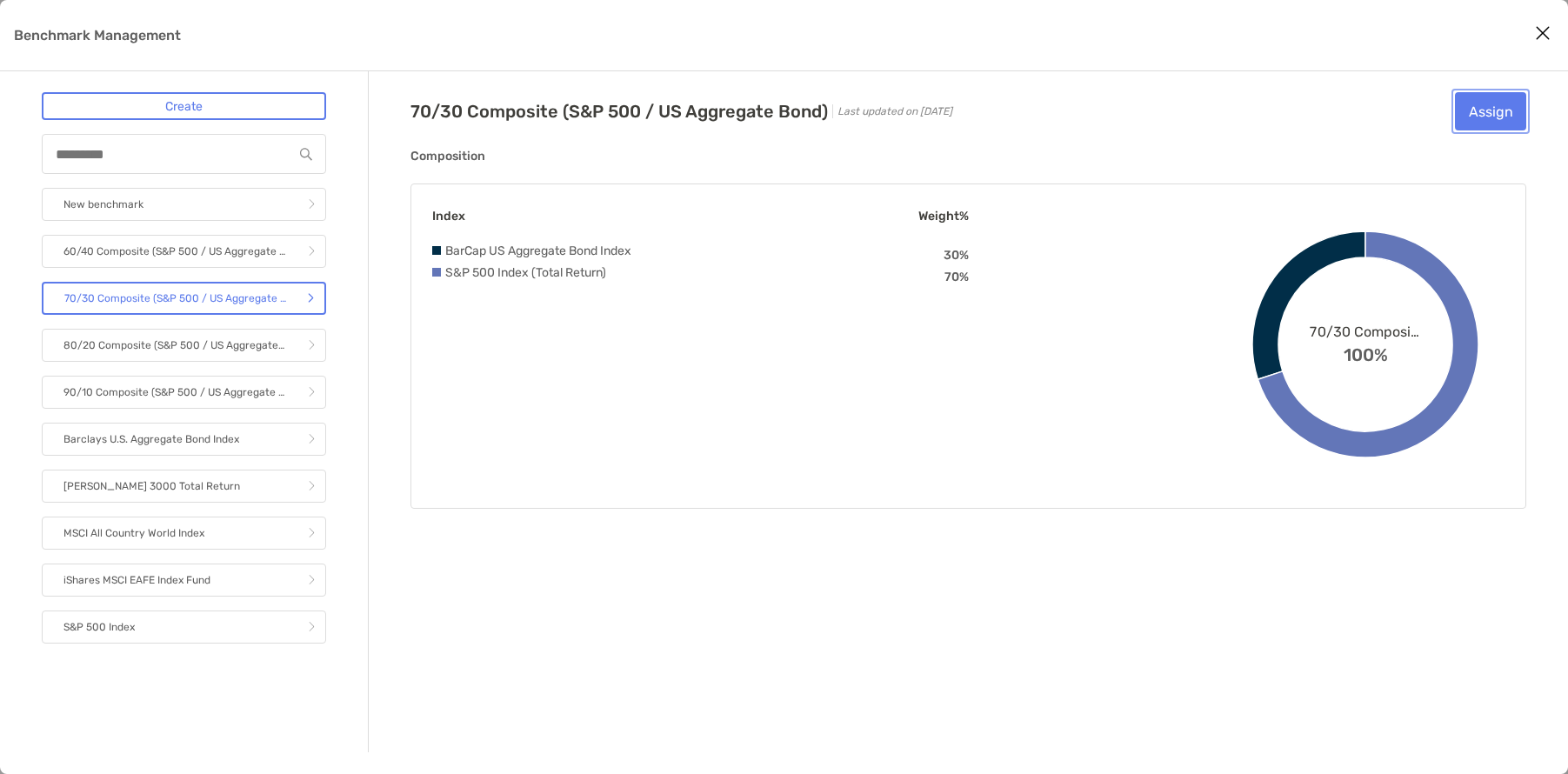
click at [1512, 101] on button "Assign" at bounding box center [1490, 111] width 71 height 38
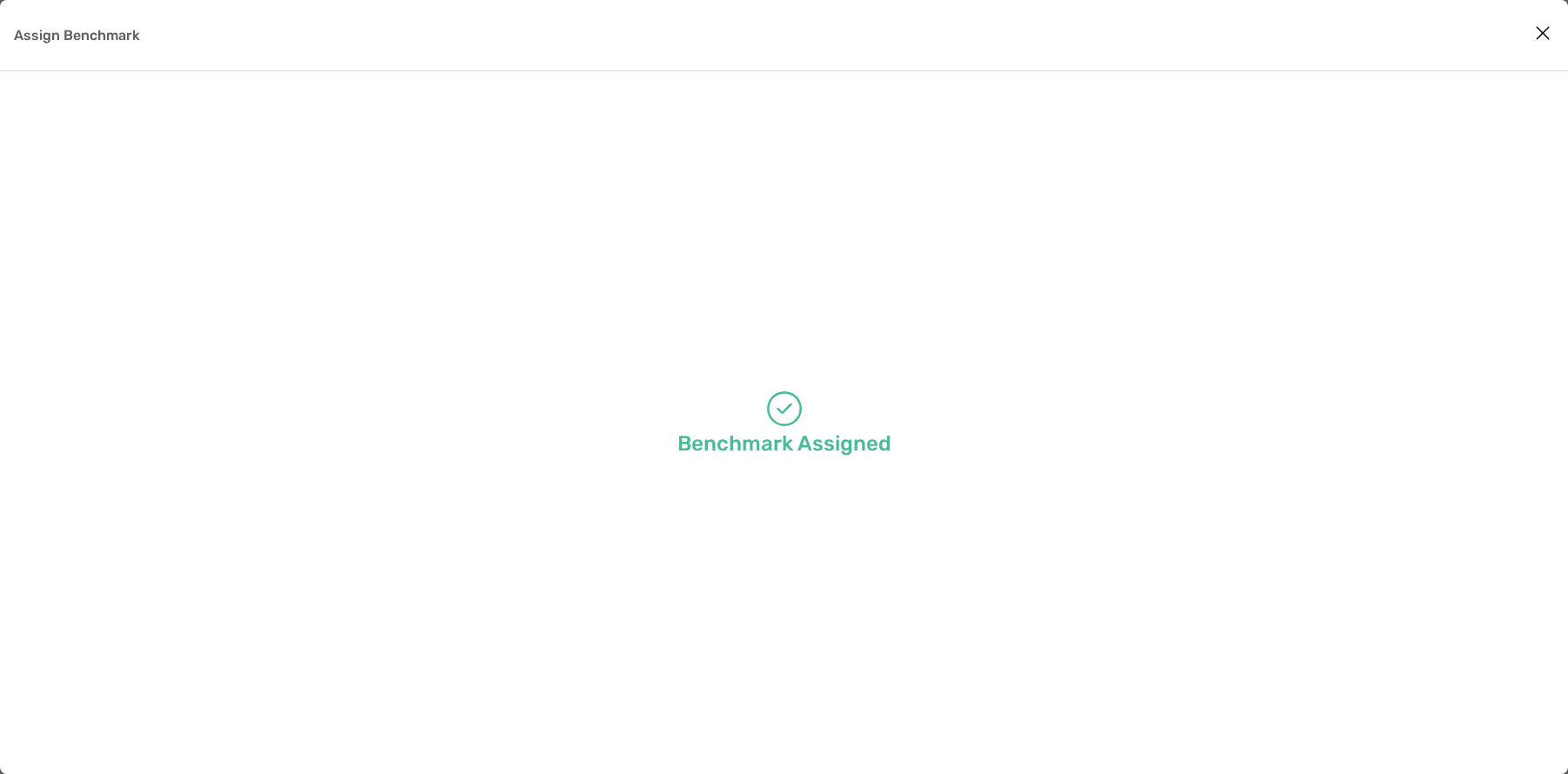
click at [84, 36] on p "Assign Benchmark" at bounding box center [77, 35] width 126 height 22
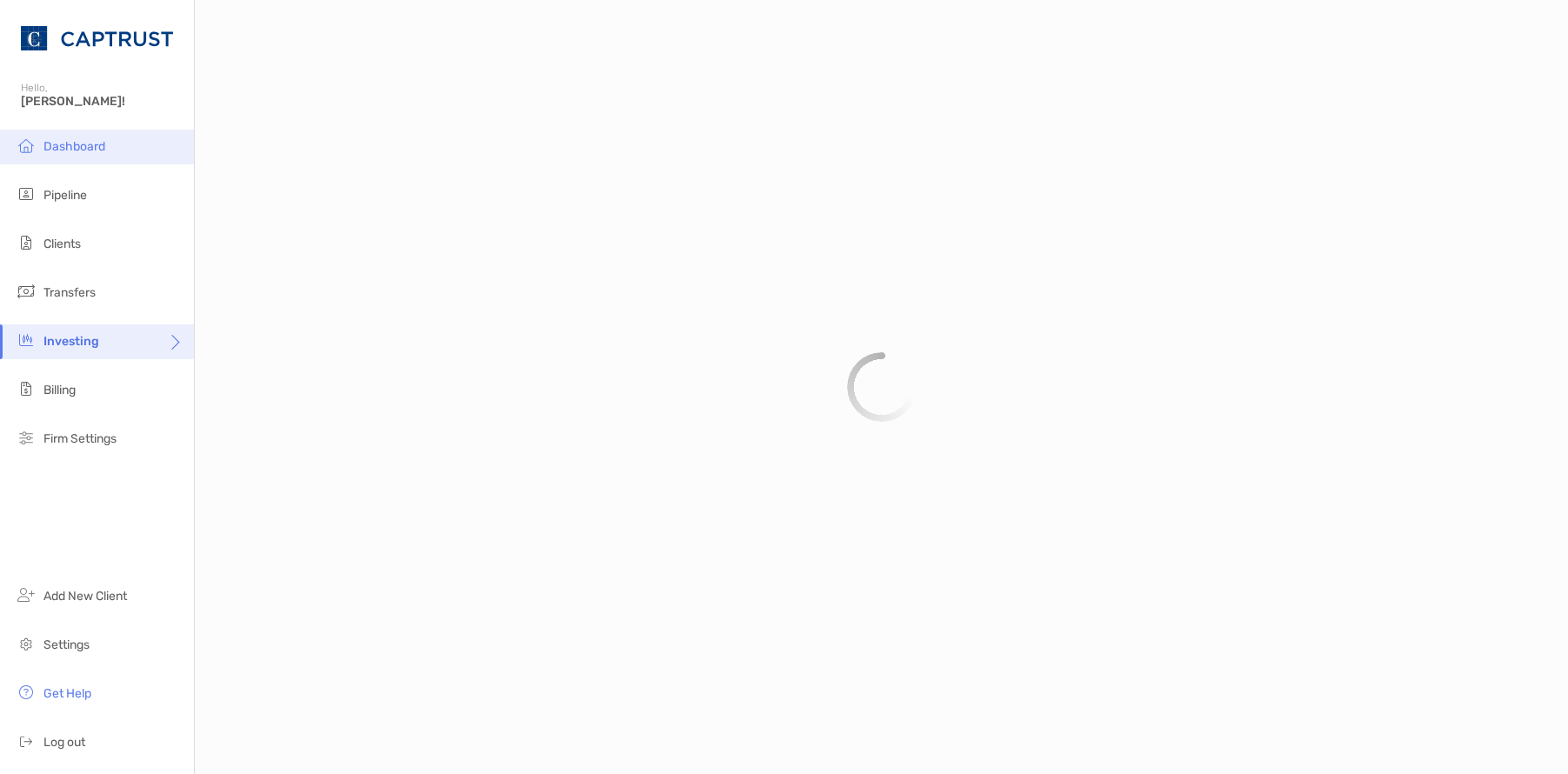
click at [59, 144] on span "Dashboard" at bounding box center [74, 146] width 62 height 15
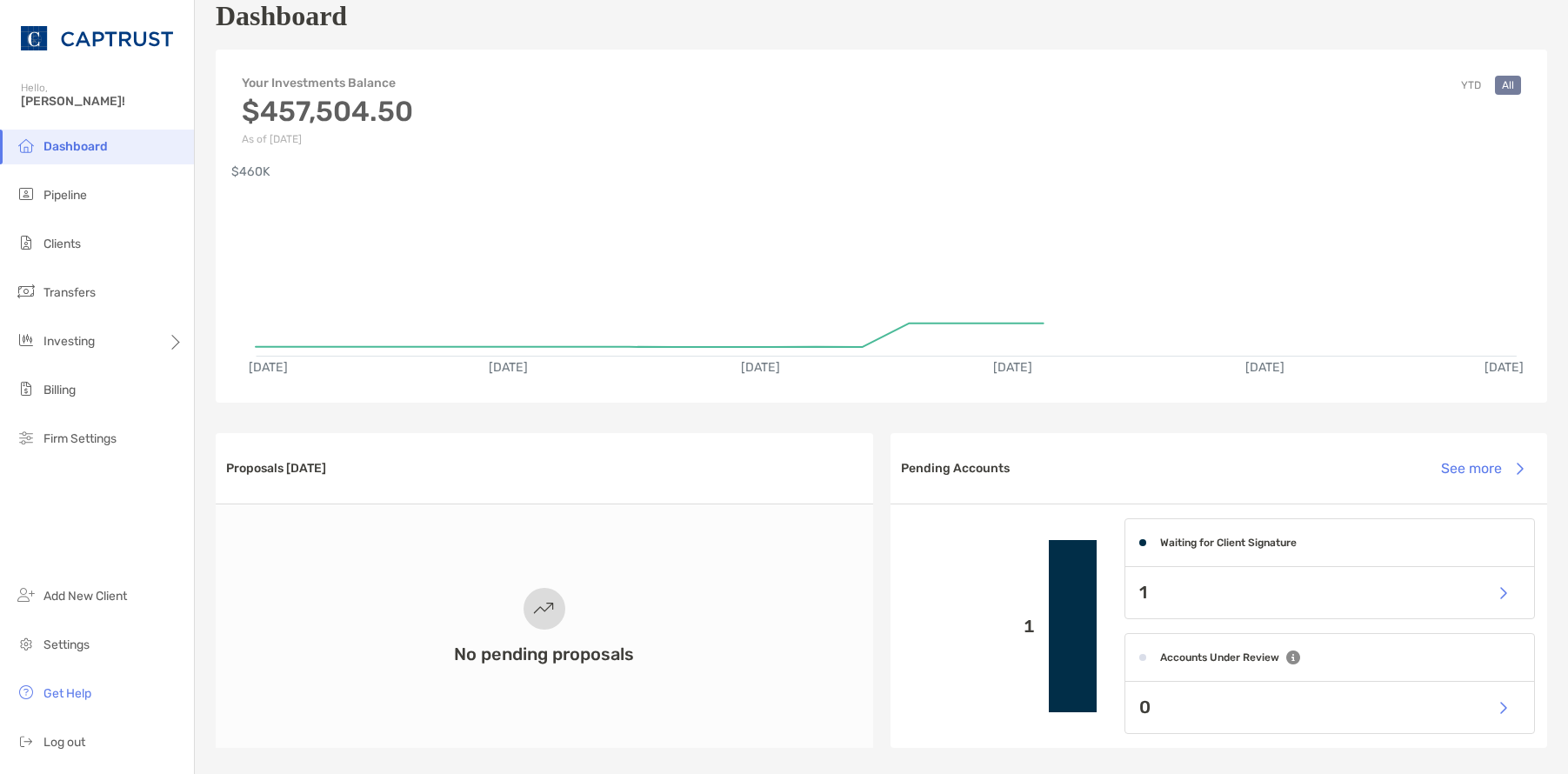
scroll to position [87, 0]
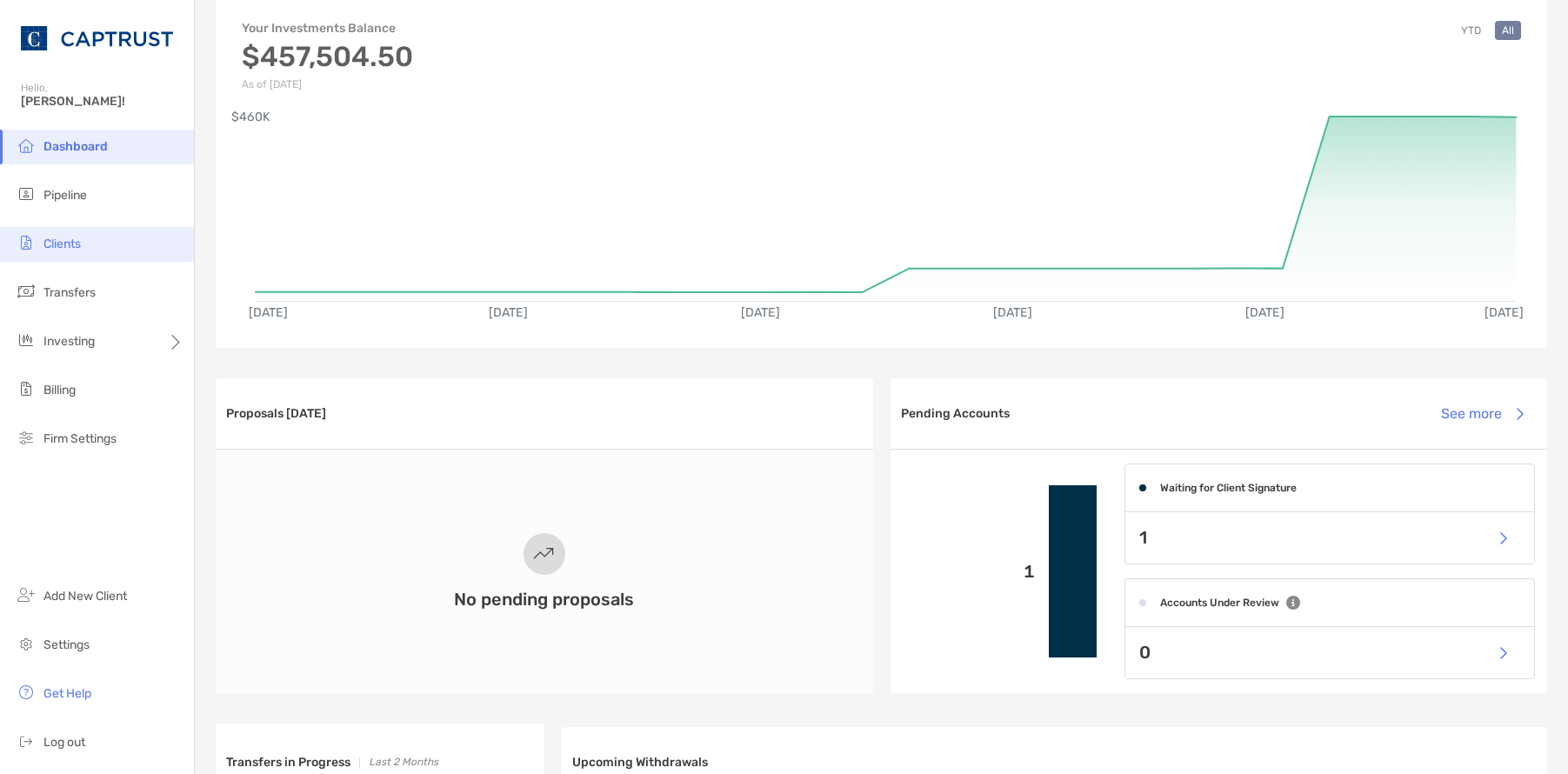
click at [60, 250] on span "Clients" at bounding box center [62, 244] width 37 height 15
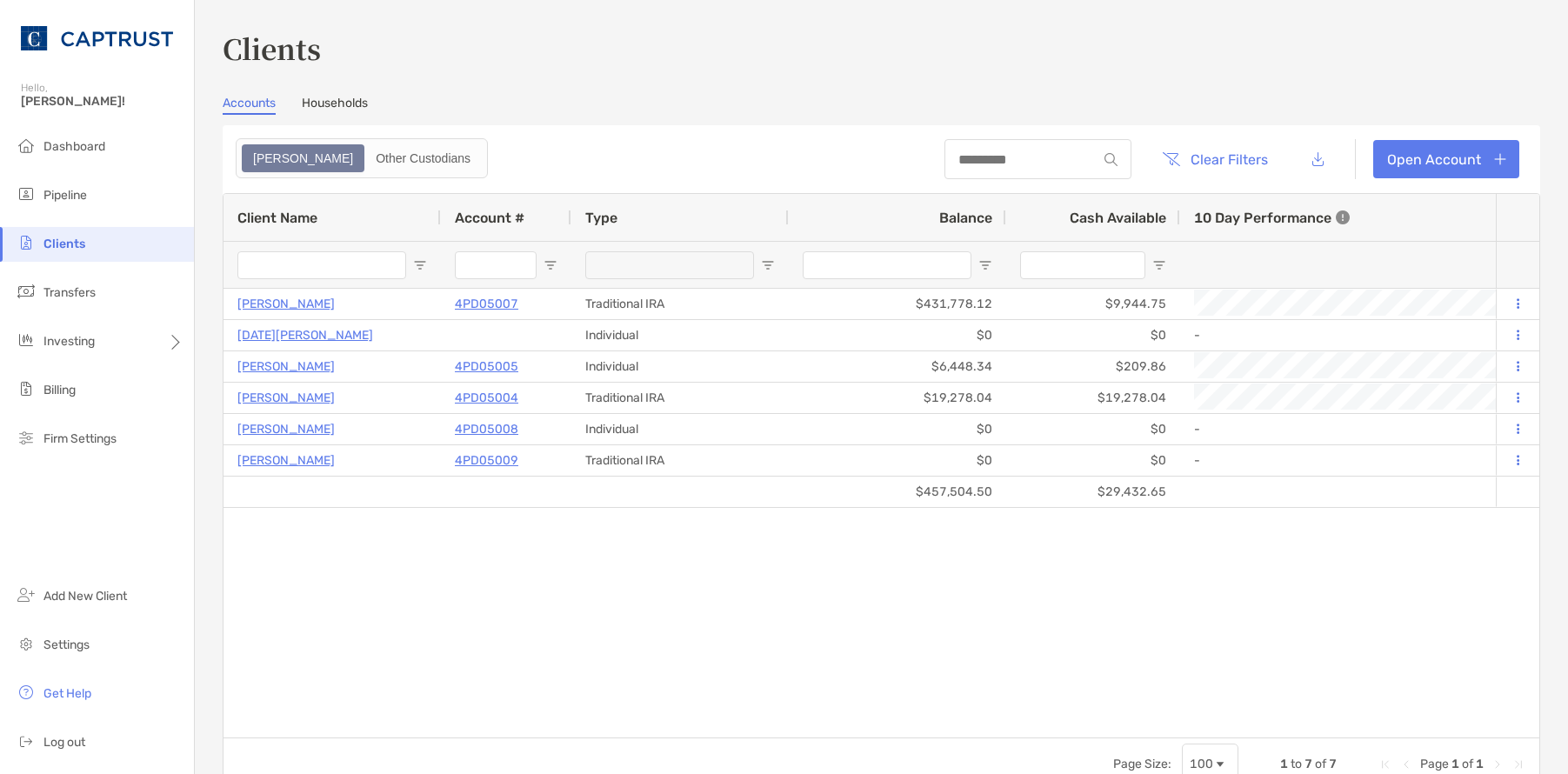
type input "*********"
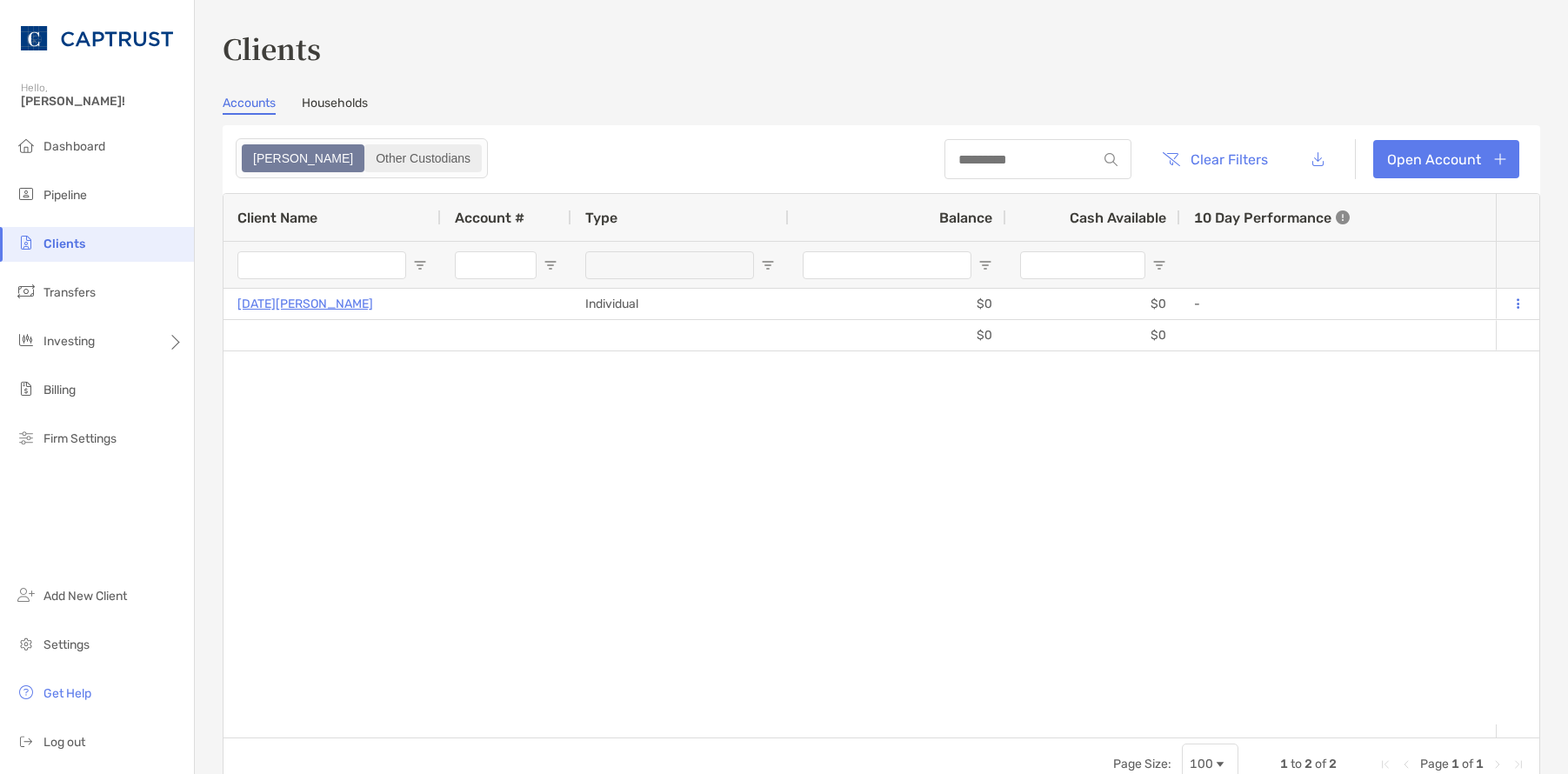
click at [366, 156] on div "Other Custodians" at bounding box center [423, 159] width 114 height 25
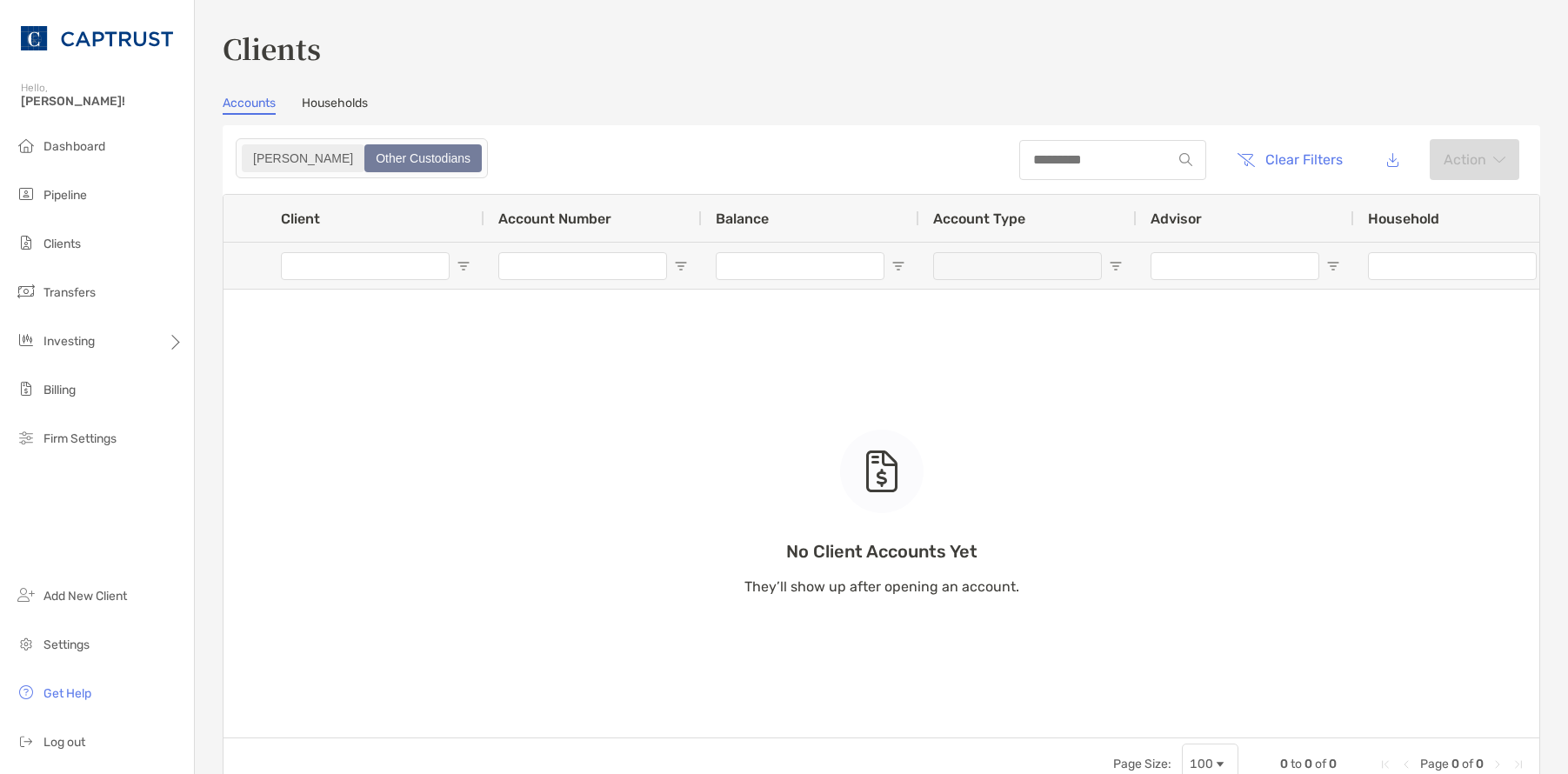
click at [254, 166] on div "Zoe" at bounding box center [302, 159] width 119 height 25
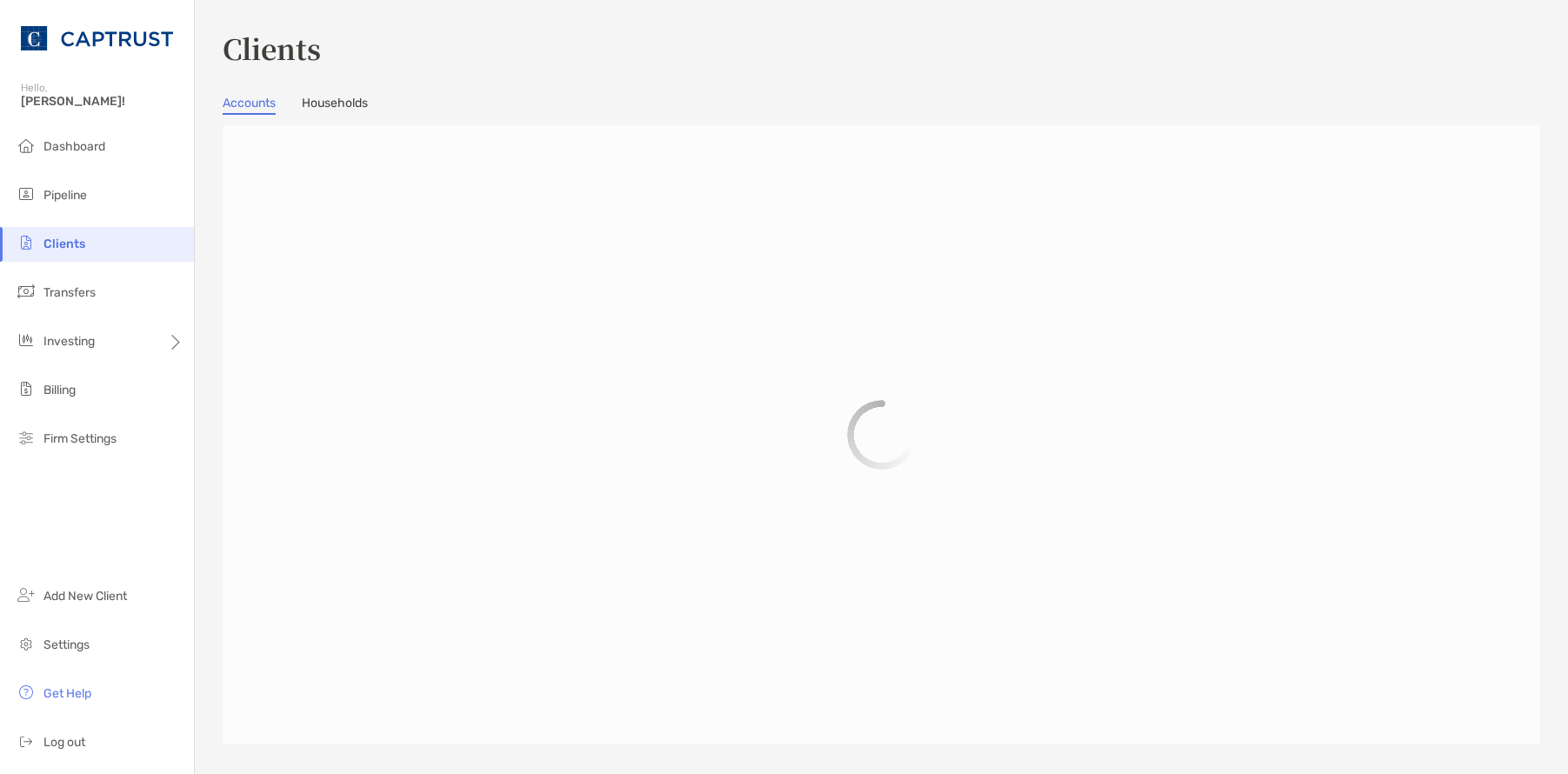
click at [330, 101] on link "Households" at bounding box center [335, 106] width 67 height 19
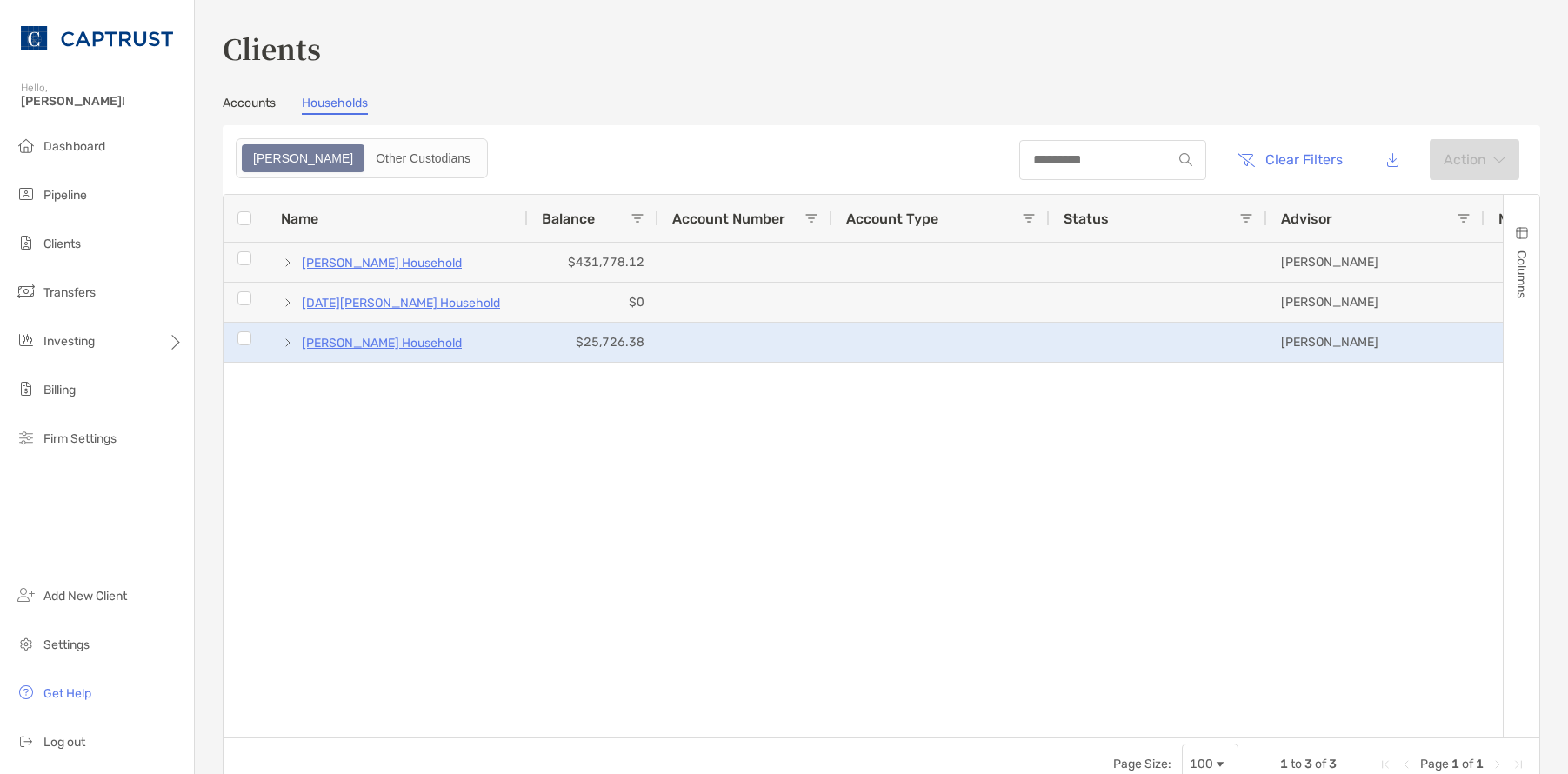
click at [360, 343] on p "Albert Yung's Household" at bounding box center [382, 343] width 160 height 22
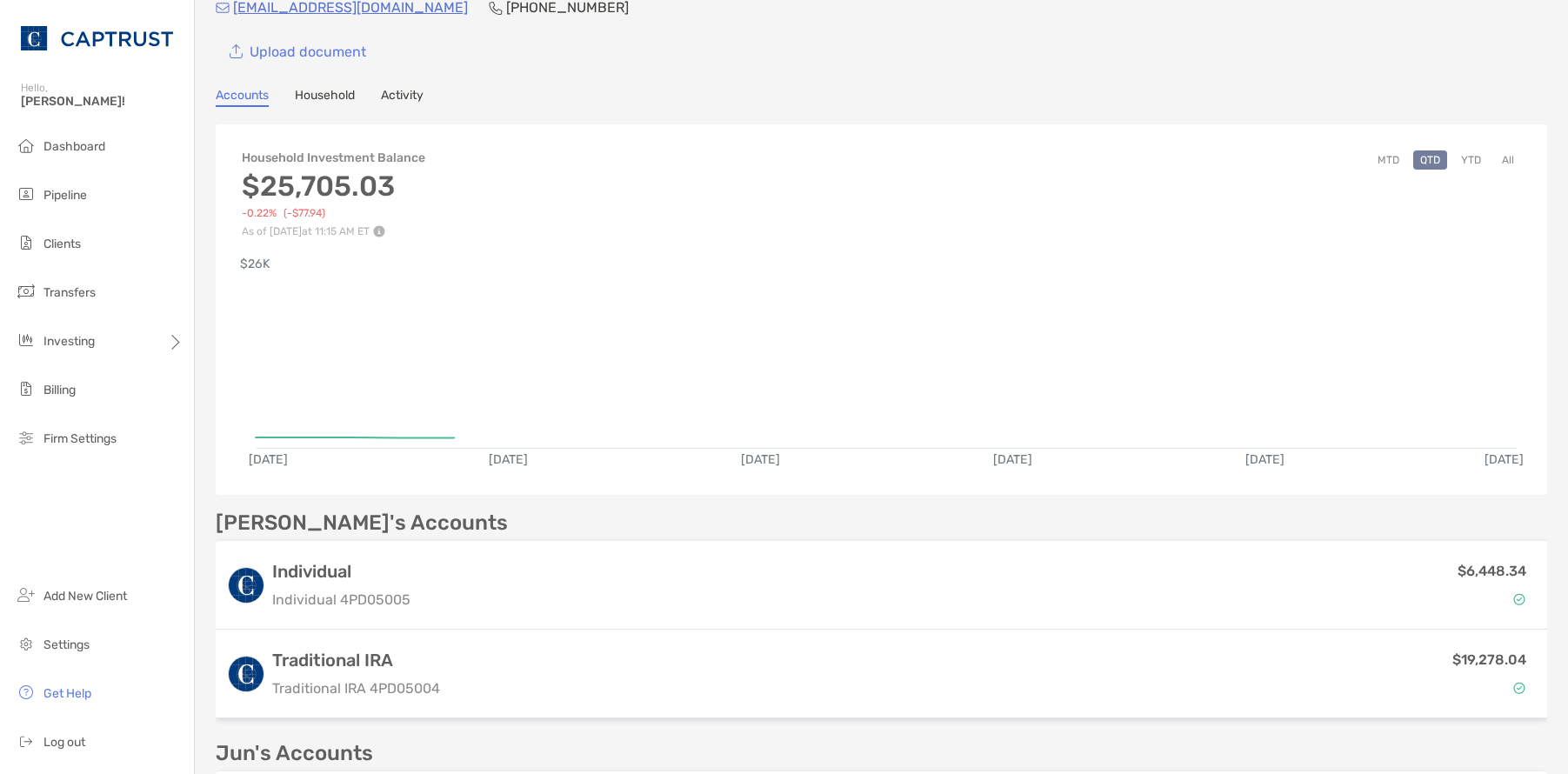
scroll to position [98, 0]
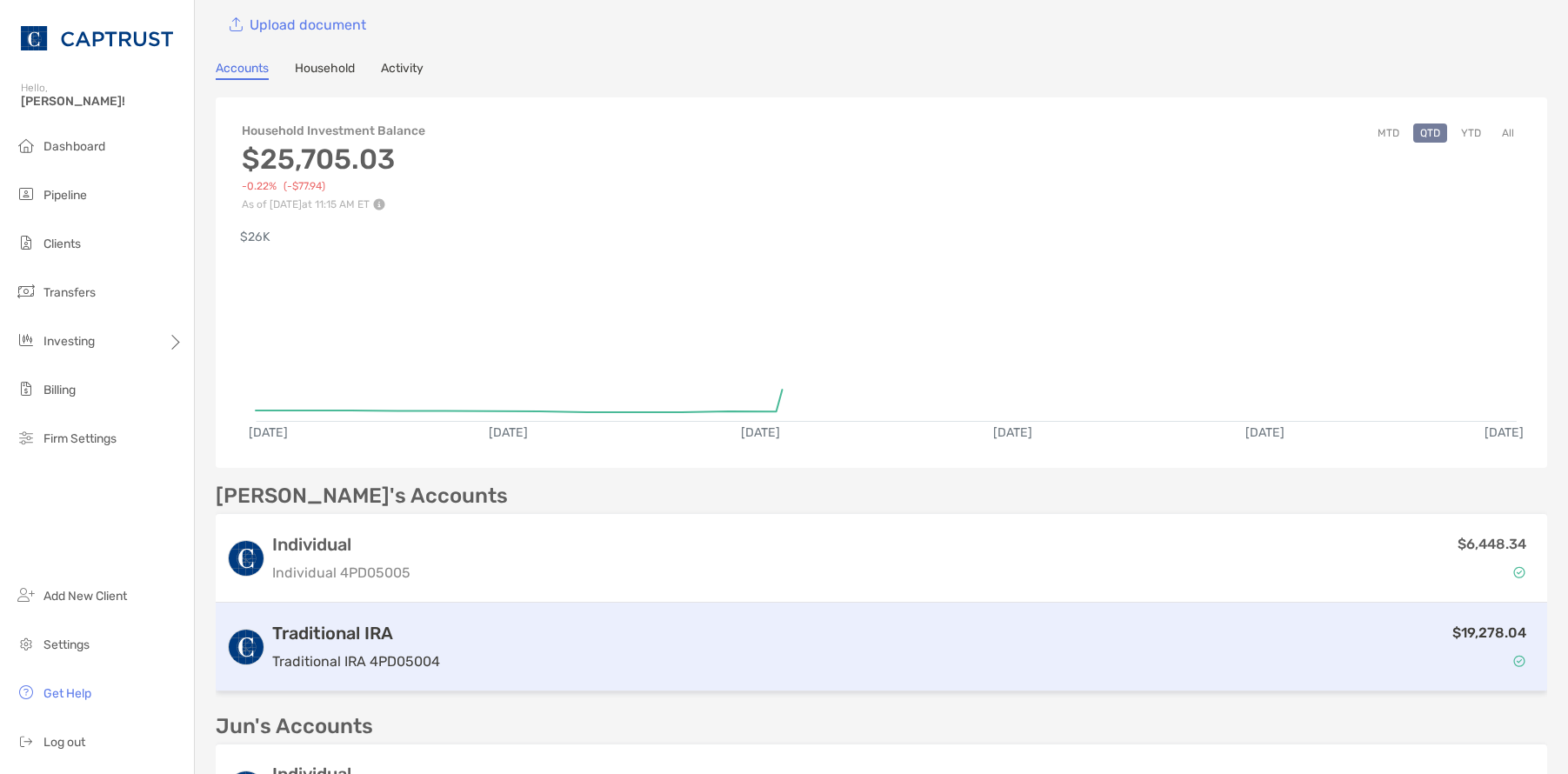
click at [367, 650] on p "Traditional IRA 4PD05004" at bounding box center [355, 661] width 168 height 22
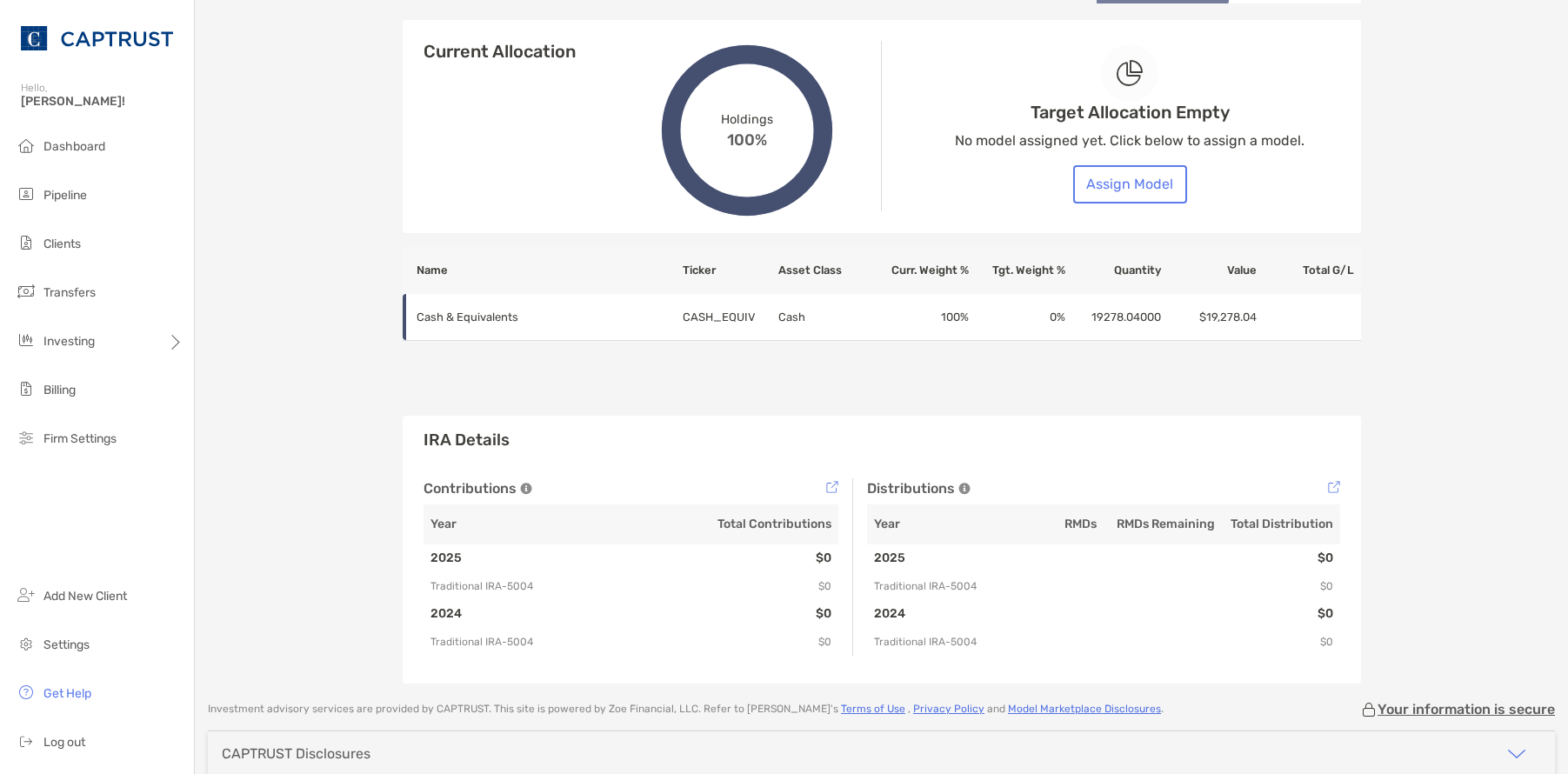
scroll to position [669, 0]
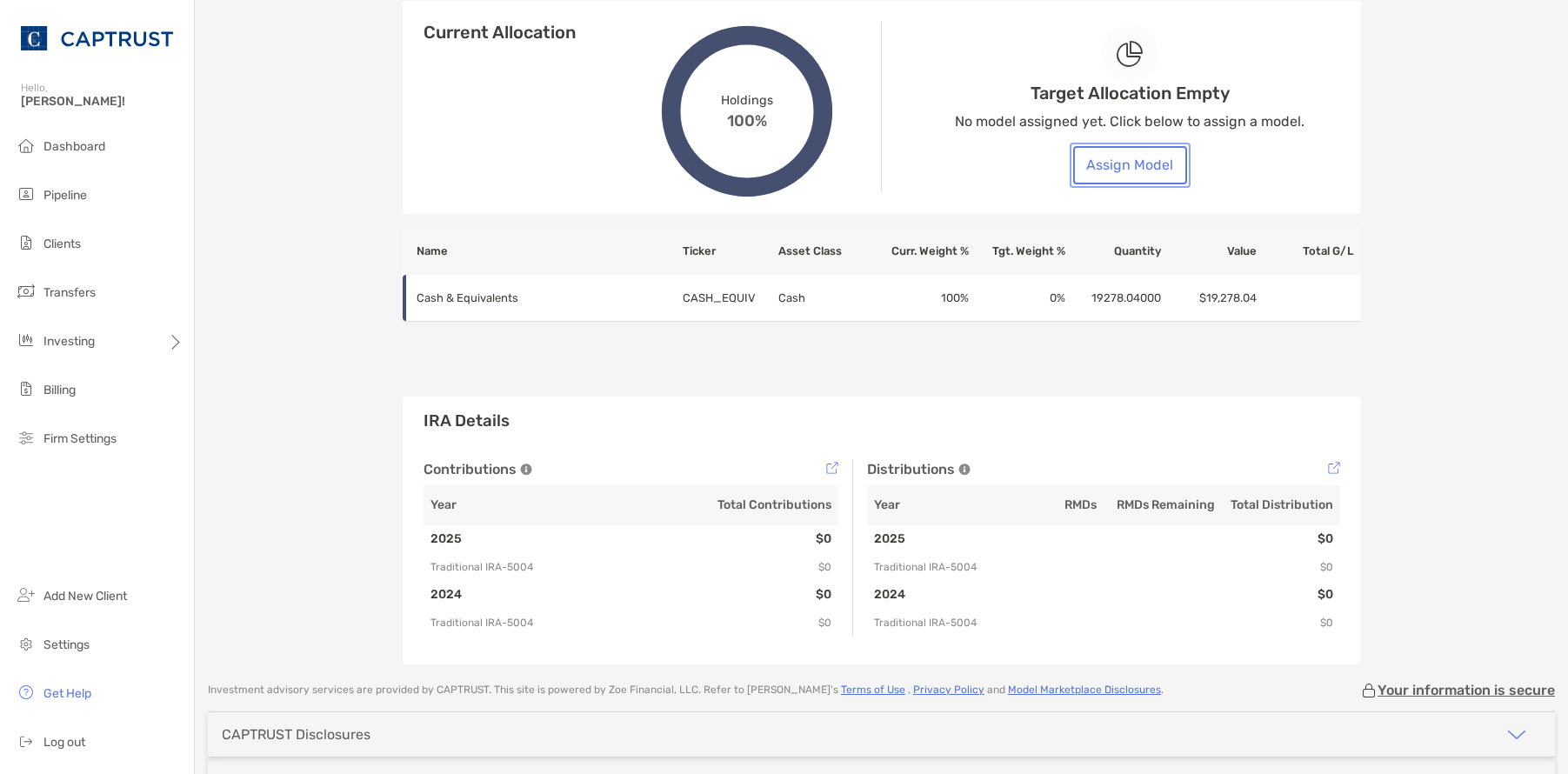
click at [1145, 159] on button "Assign Model" at bounding box center [1130, 165] width 114 height 38
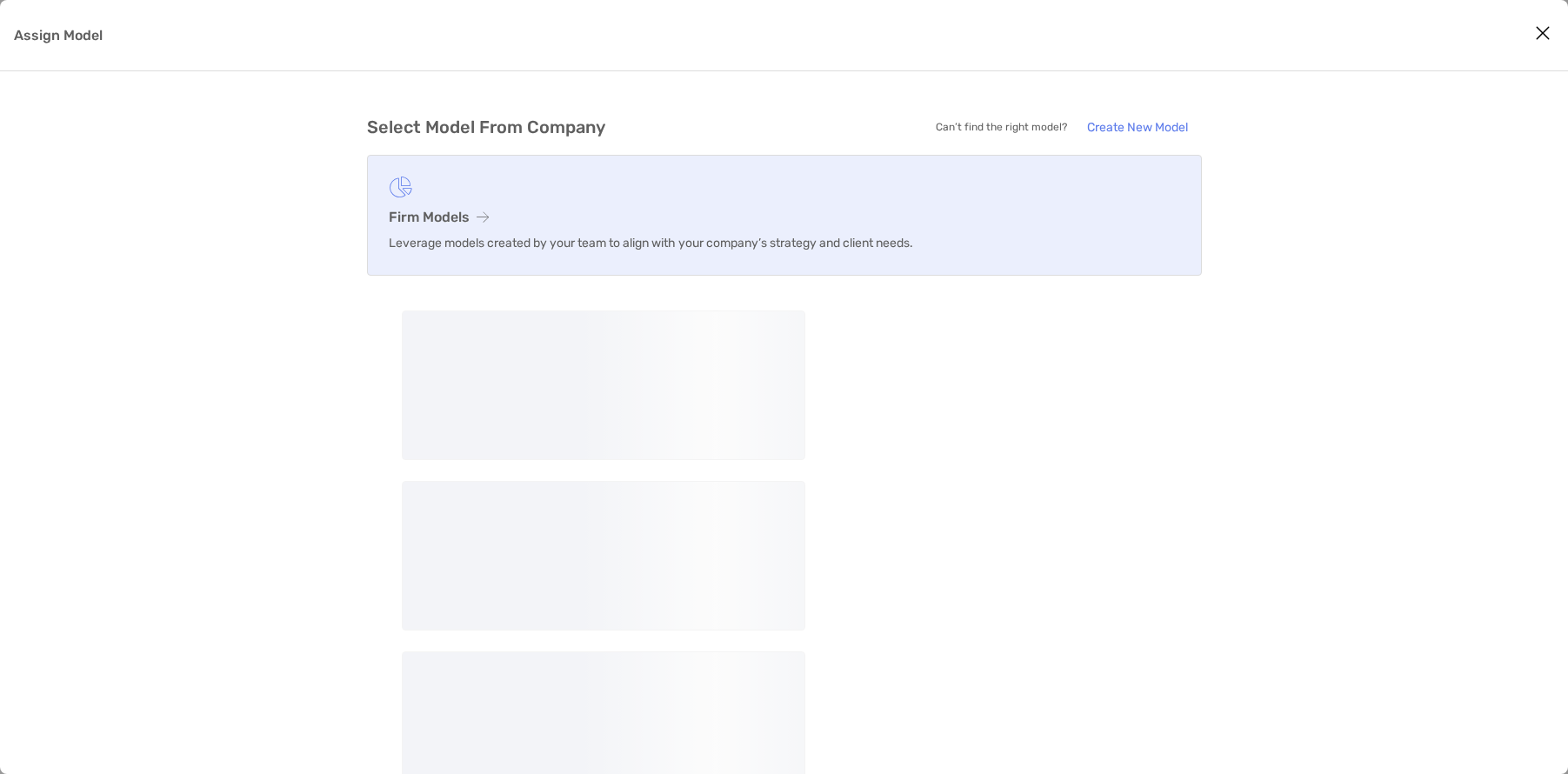
click at [440, 231] on link "Firm Models Leverage models created by your team to align with your company’s s…" at bounding box center [784, 215] width 834 height 121
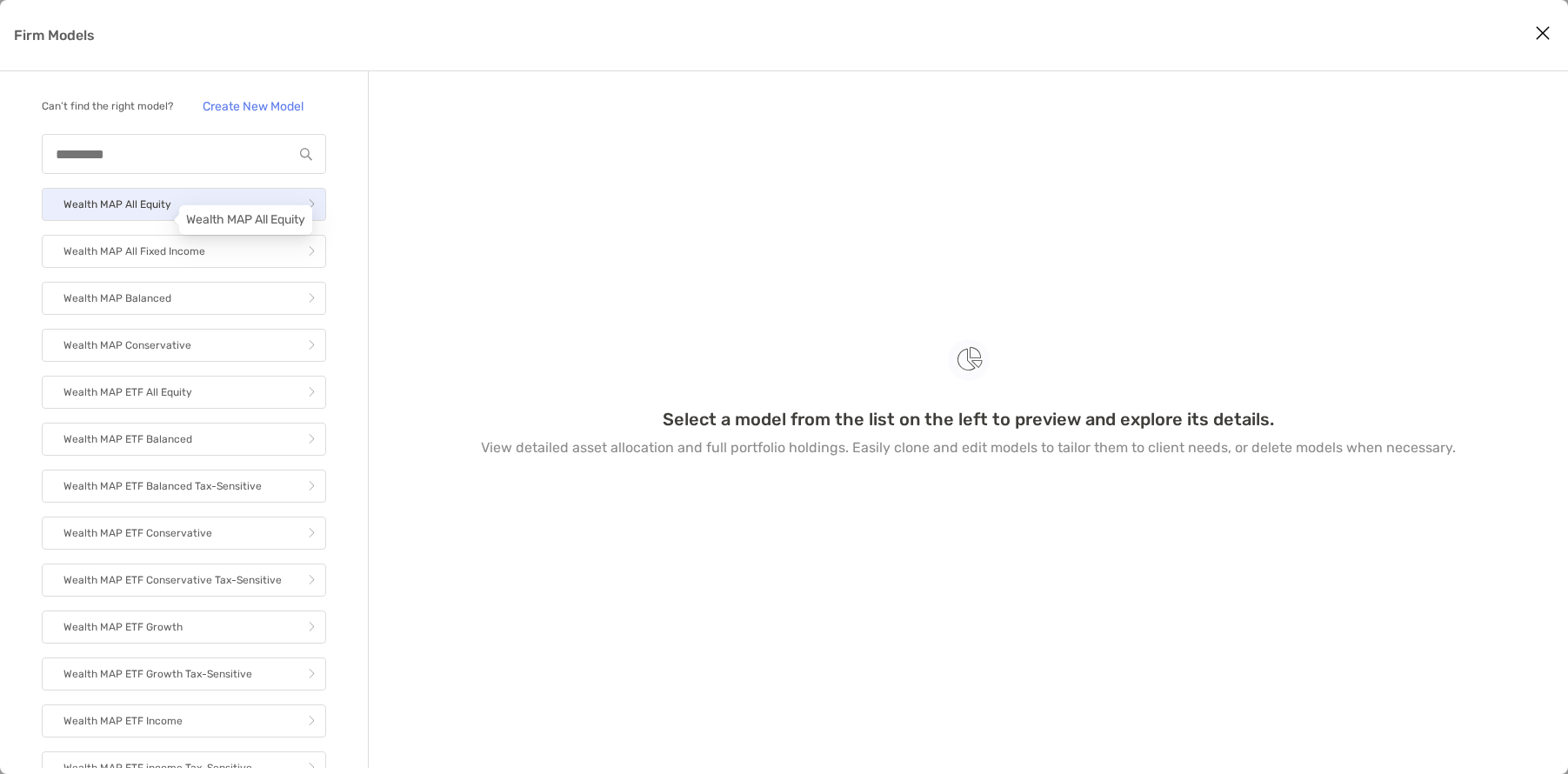
click at [140, 216] on p "Wealth MAP All Equity" at bounding box center [117, 204] width 107 height 22
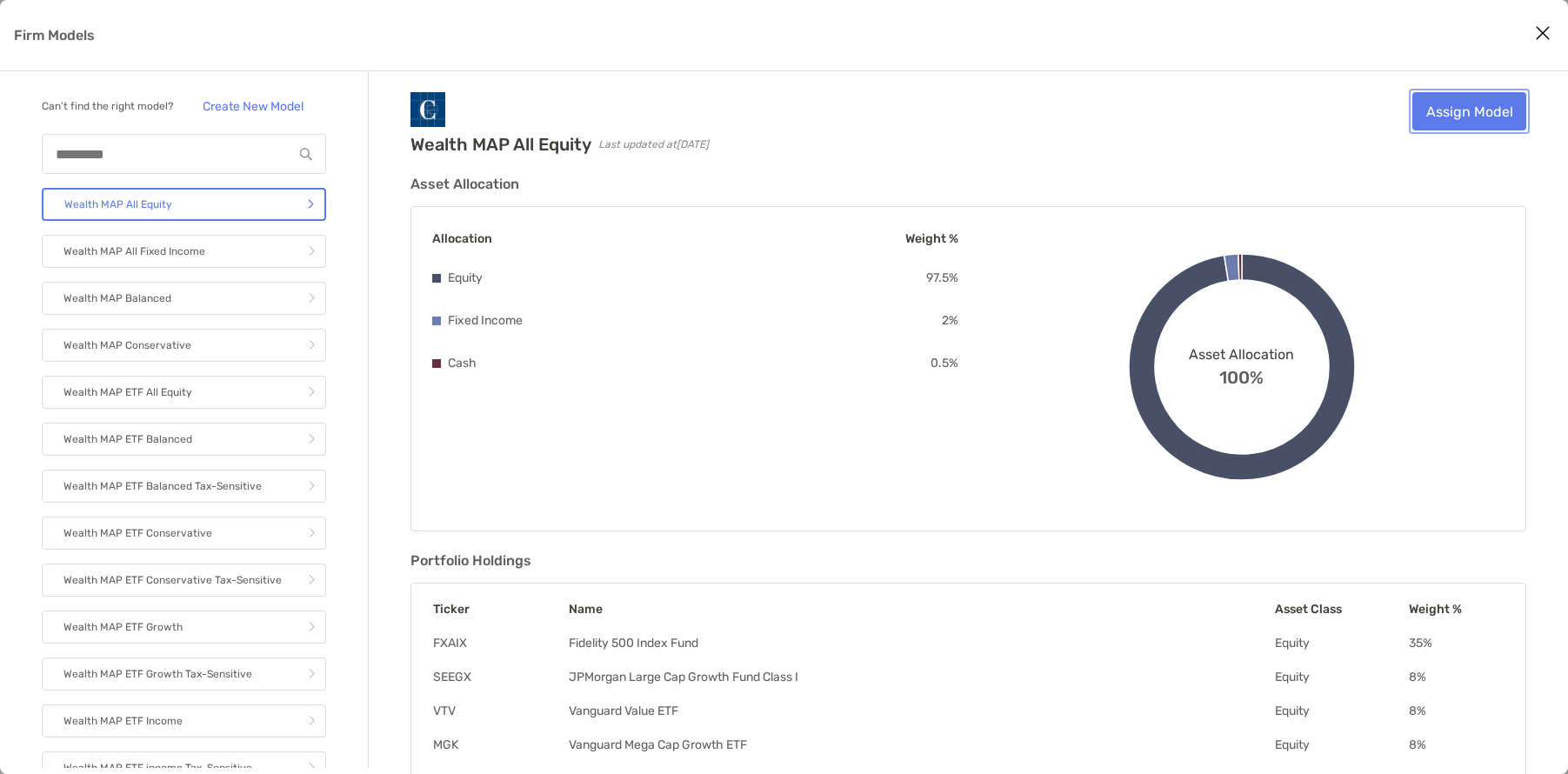
click at [1463, 123] on link "Assign Model" at bounding box center [1469, 111] width 114 height 38
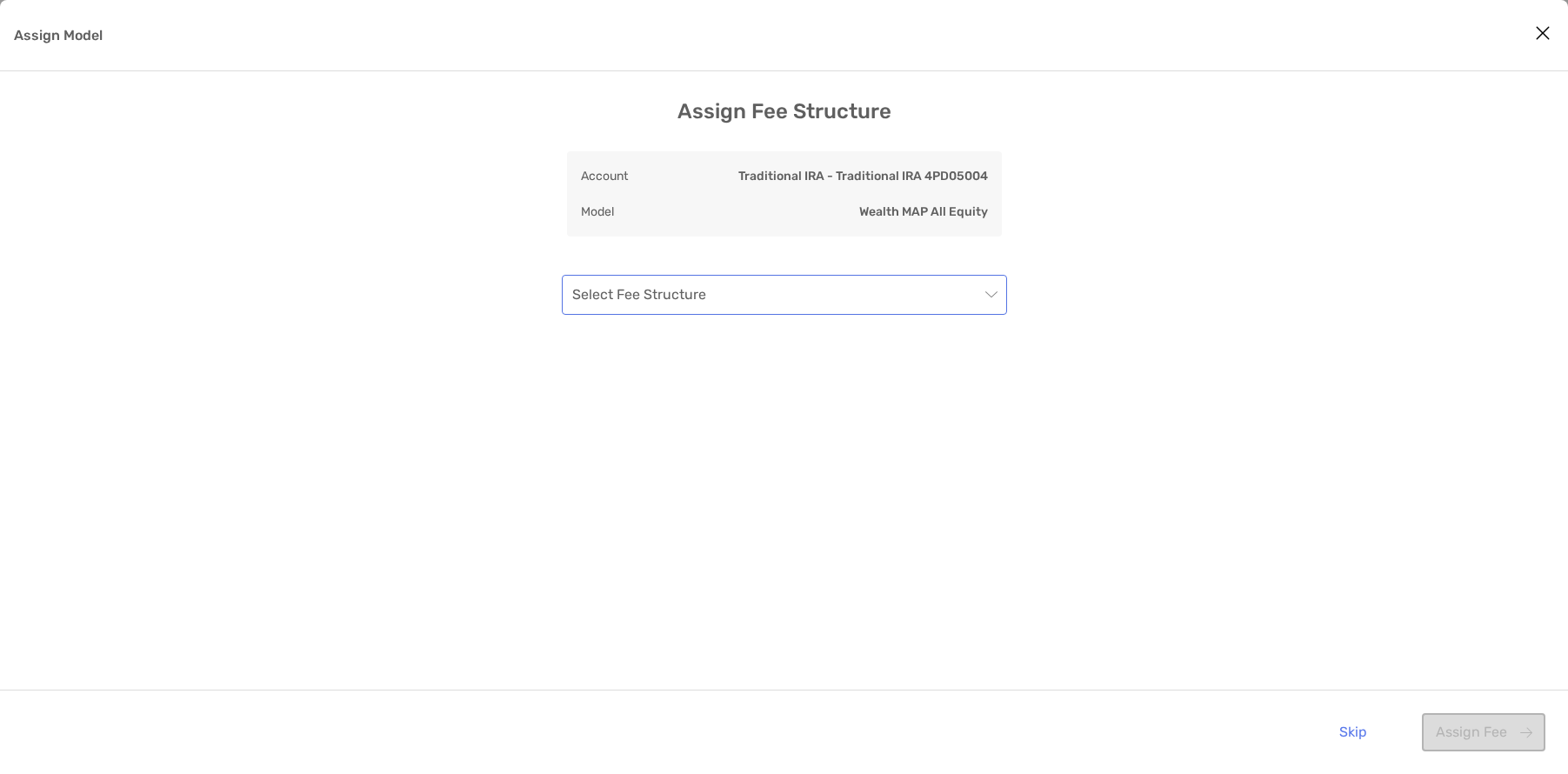
click at [863, 292] on input "Assign Model" at bounding box center [775, 295] width 407 height 38
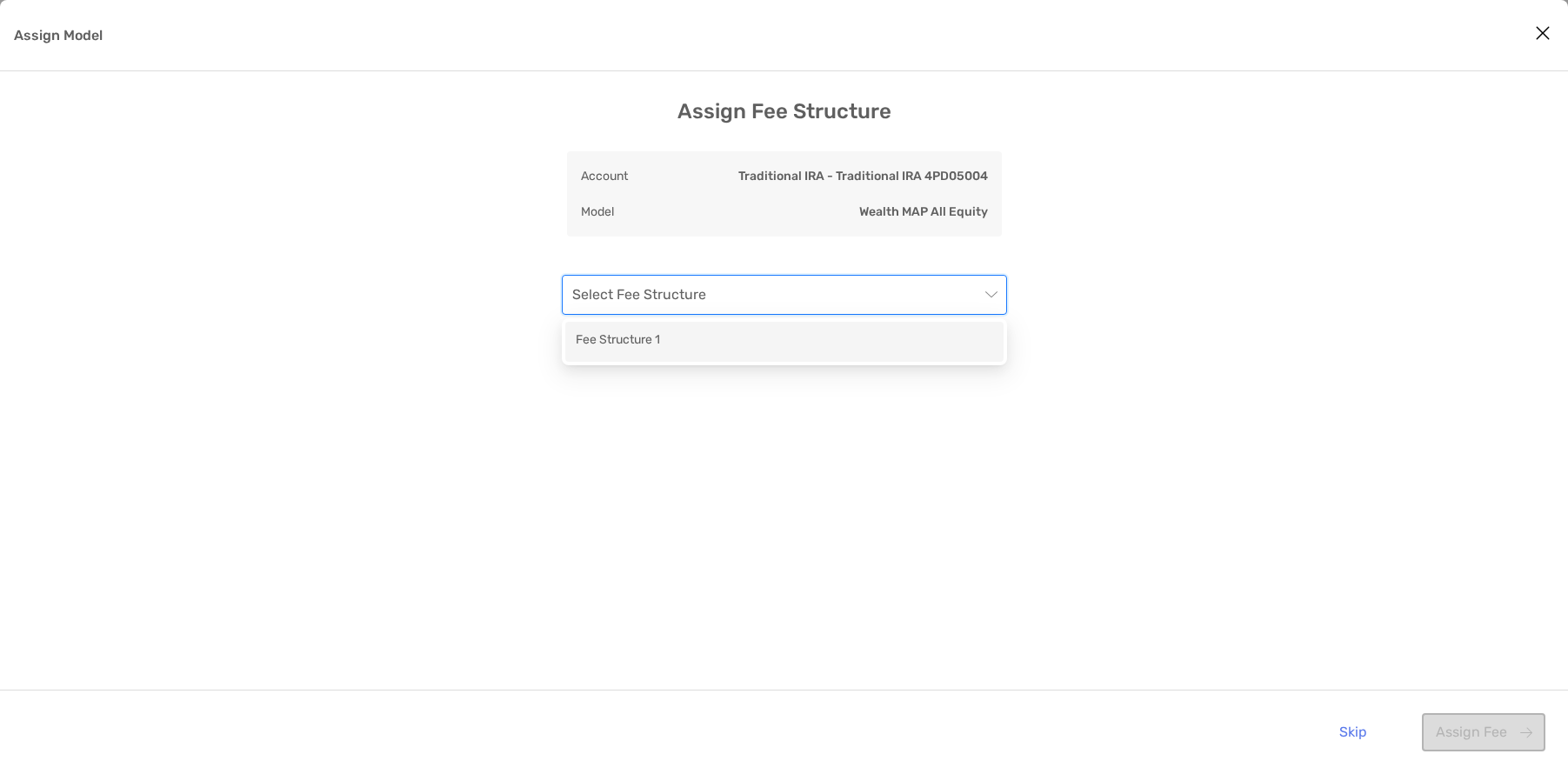
click at [761, 347] on div "Fee Structure 1" at bounding box center [784, 341] width 417 height 22
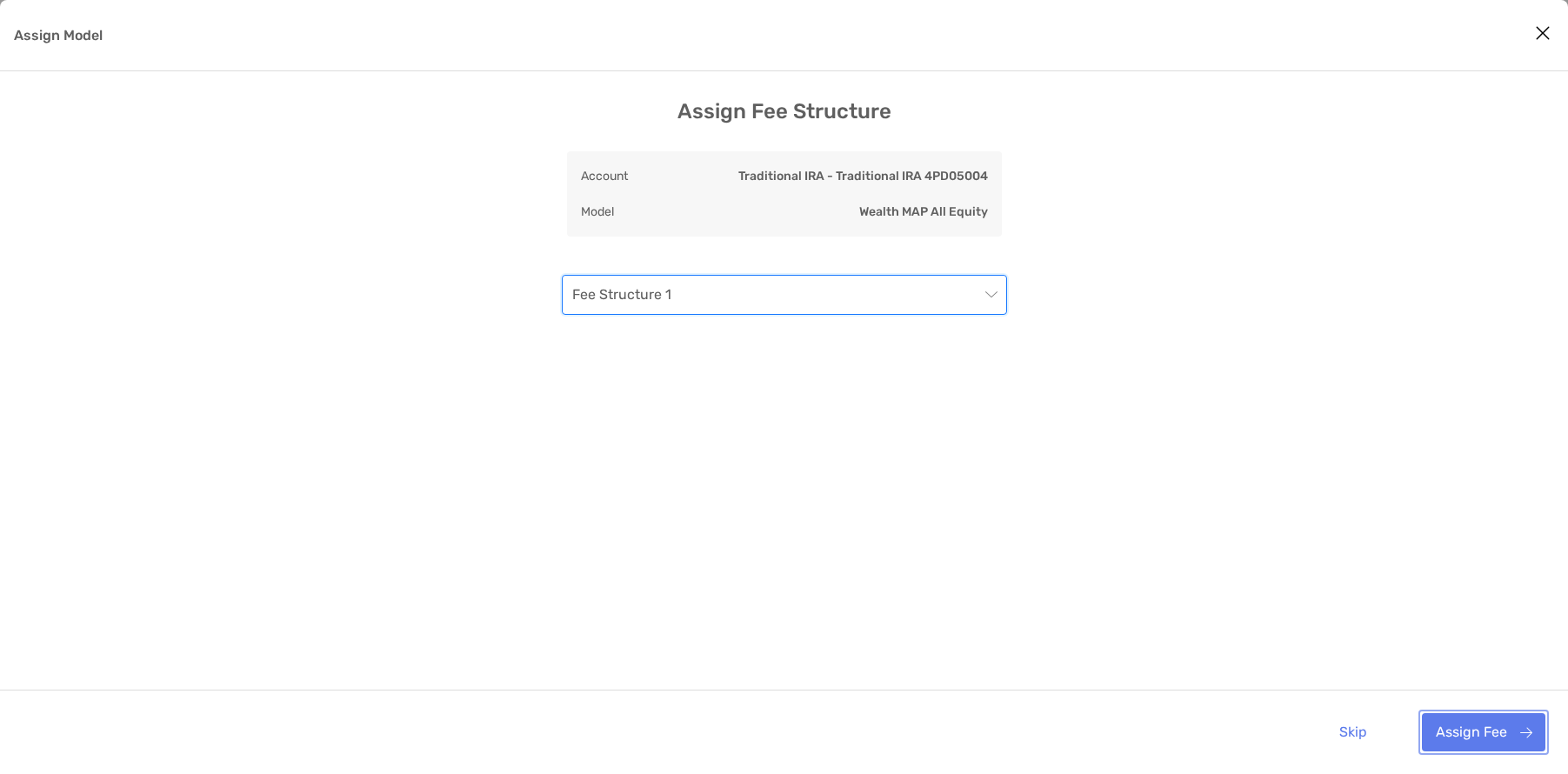
click at [1477, 732] on button "Assign Fee" at bounding box center [1483, 732] width 124 height 38
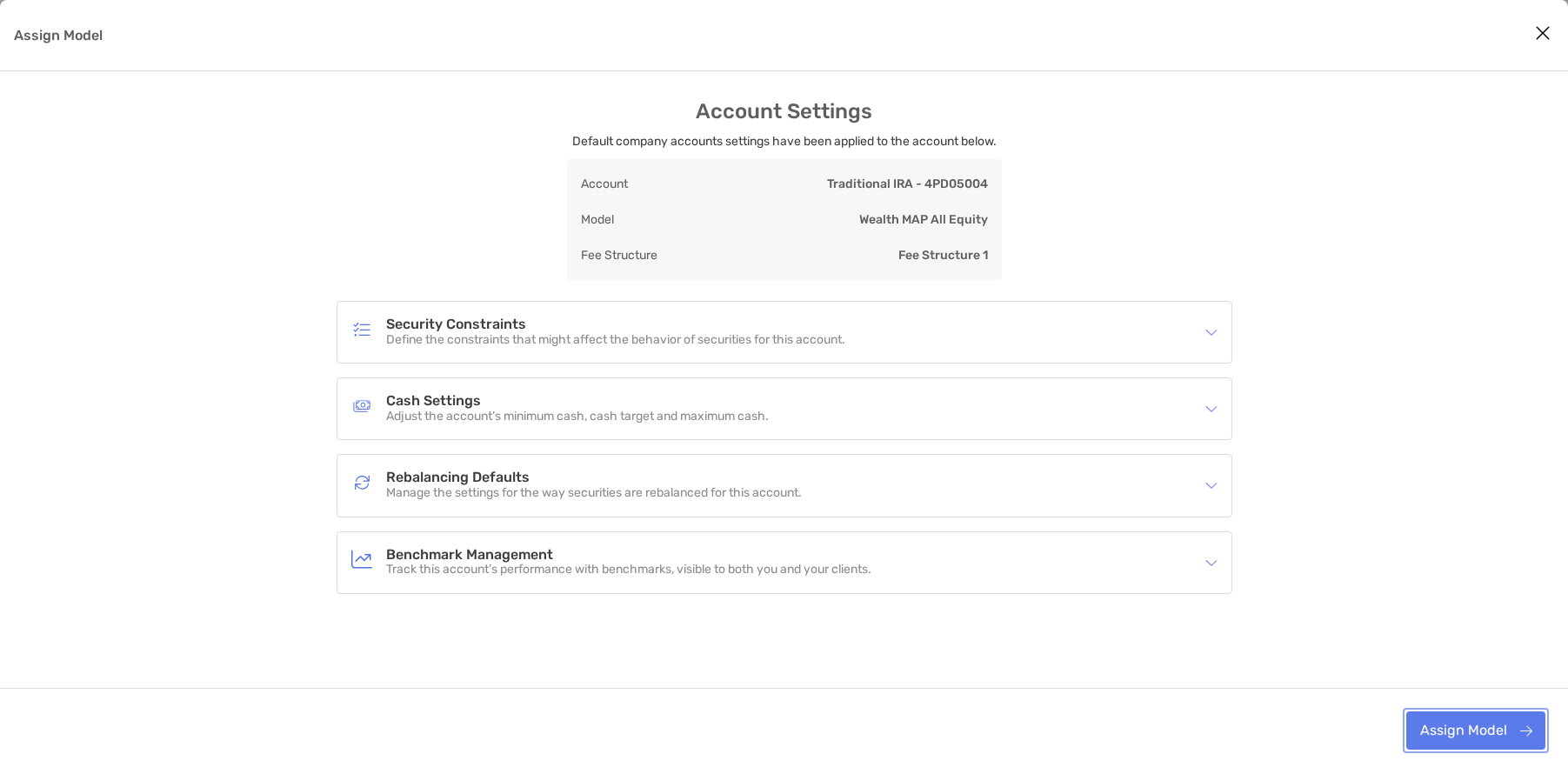
click at [1485, 727] on button "Assign Model" at bounding box center [1476, 730] width 139 height 38
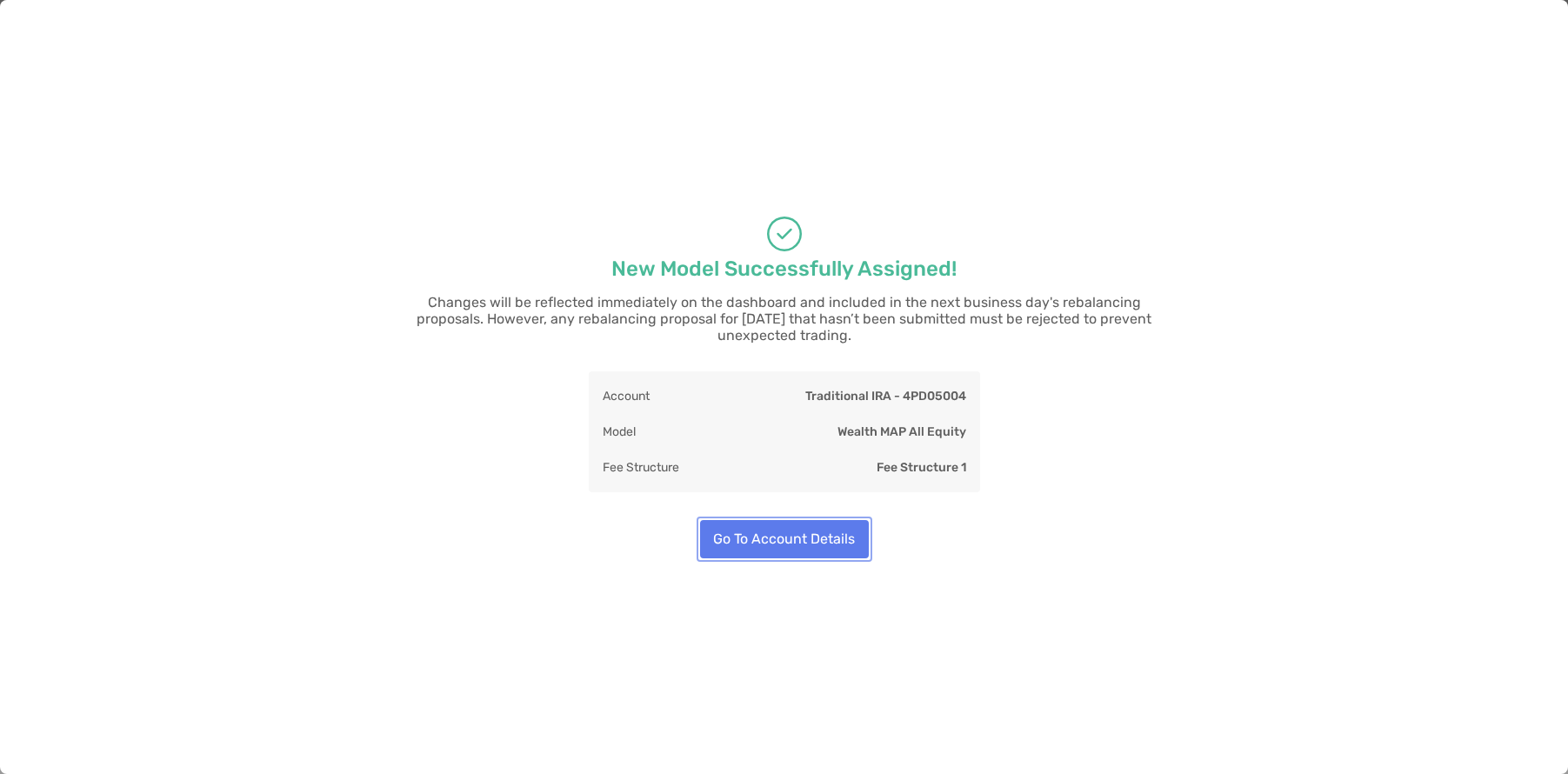
click at [791, 536] on button "Go To Account Details" at bounding box center [785, 539] width 169 height 38
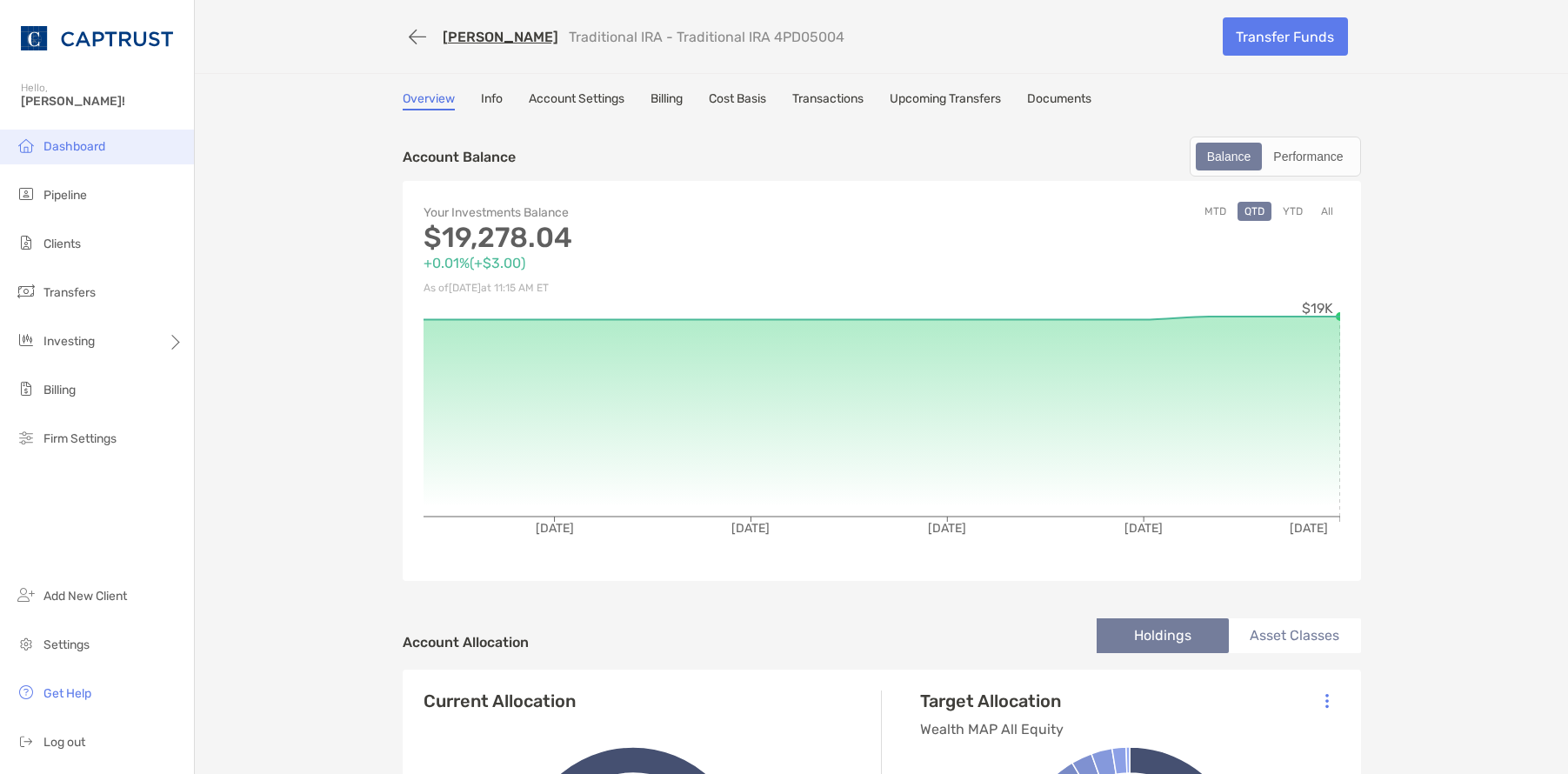
click at [41, 149] on li "Dashboard" at bounding box center [97, 146] width 194 height 35
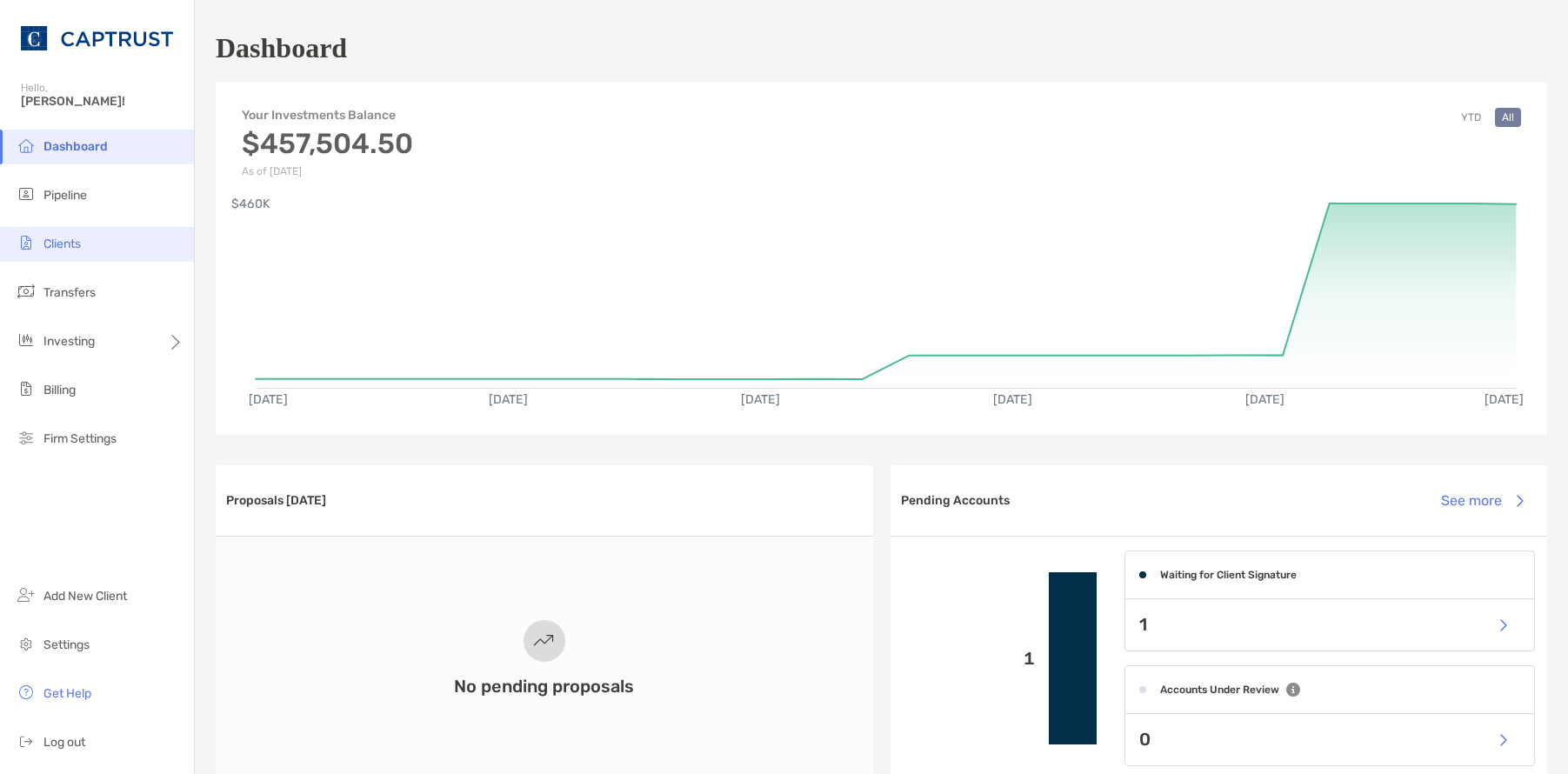
click at [86, 235] on li "Clients" at bounding box center [97, 244] width 194 height 35
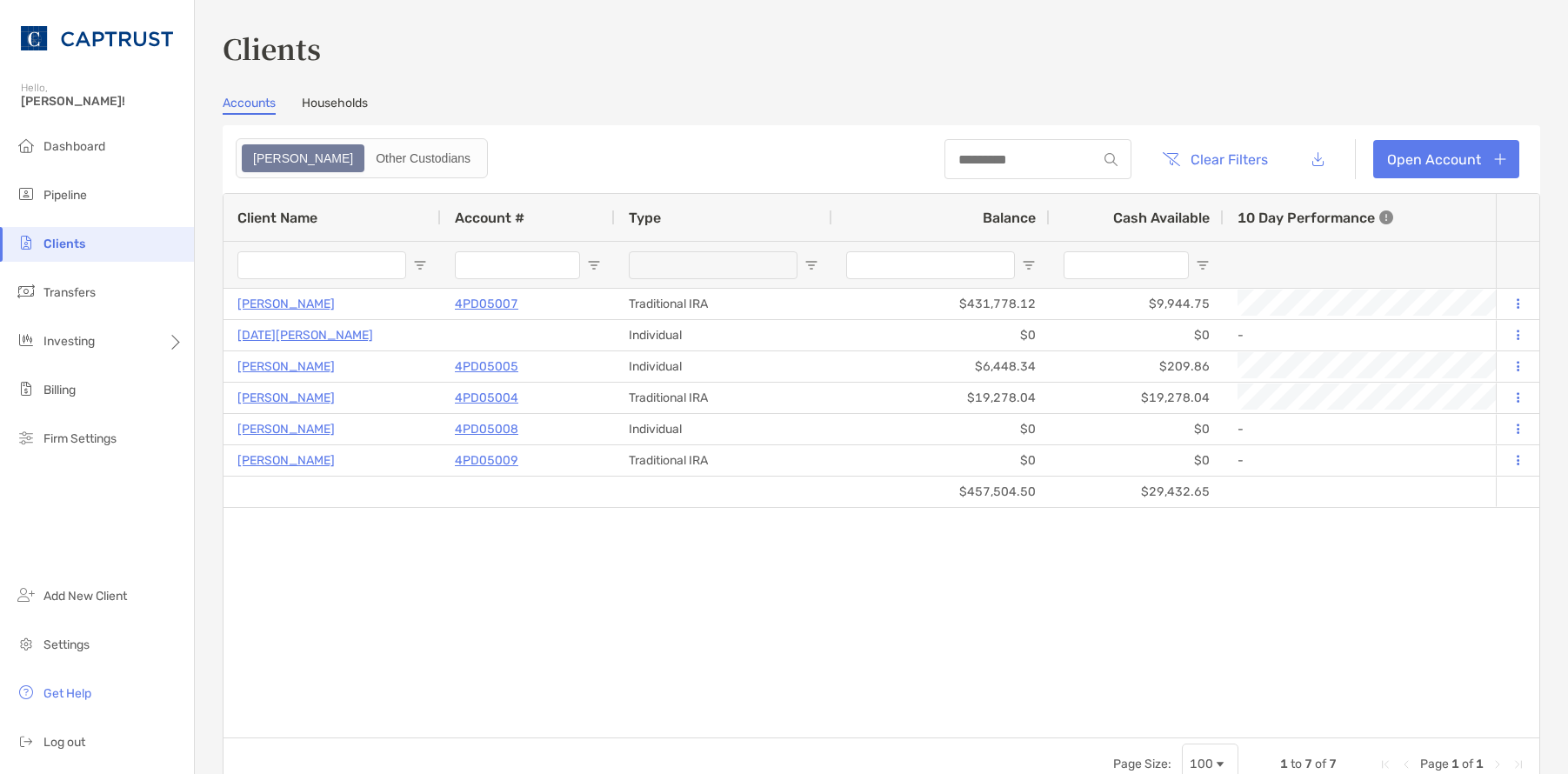
type input "*********"
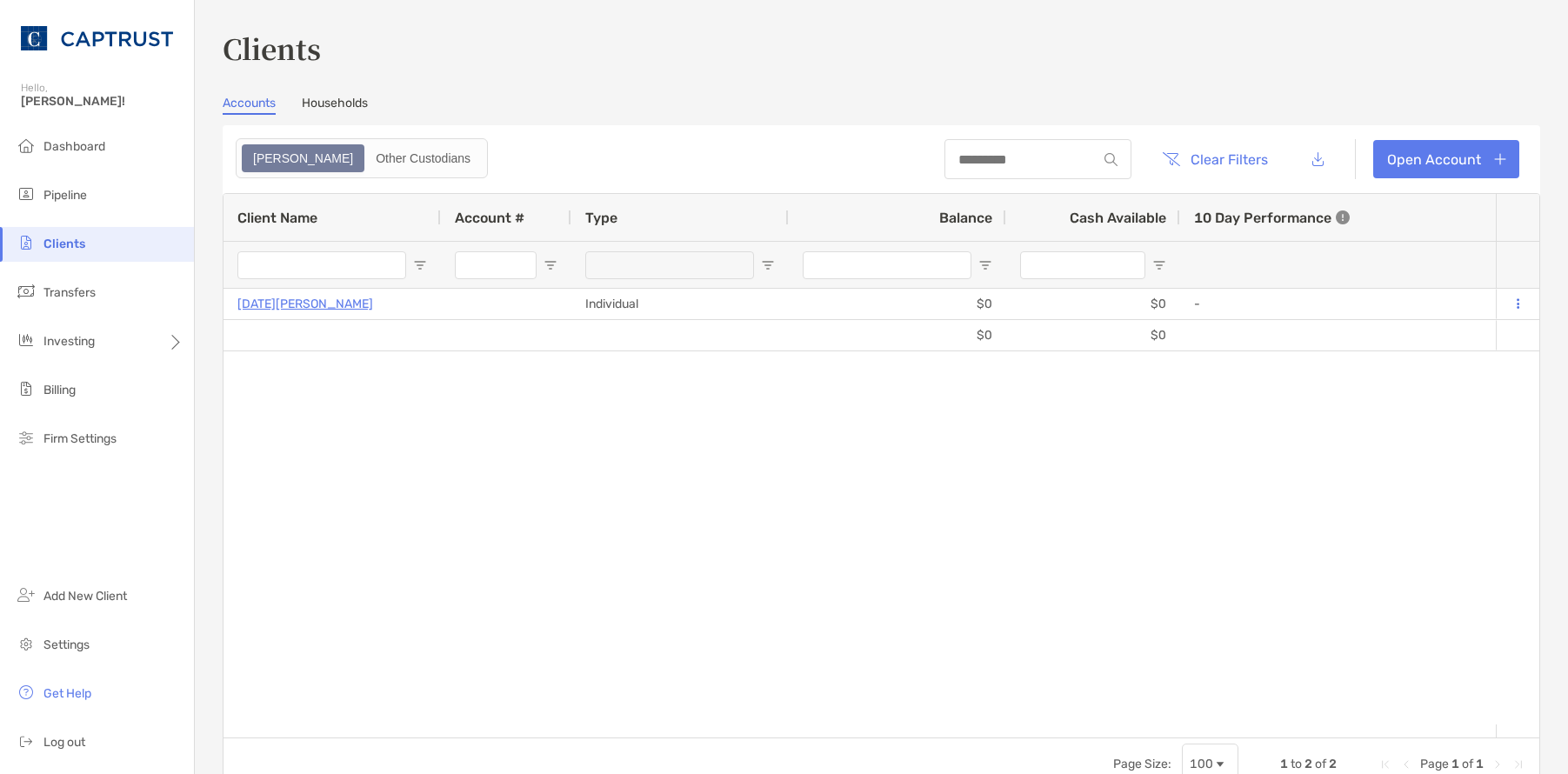
click at [325, 106] on link "Households" at bounding box center [335, 106] width 67 height 19
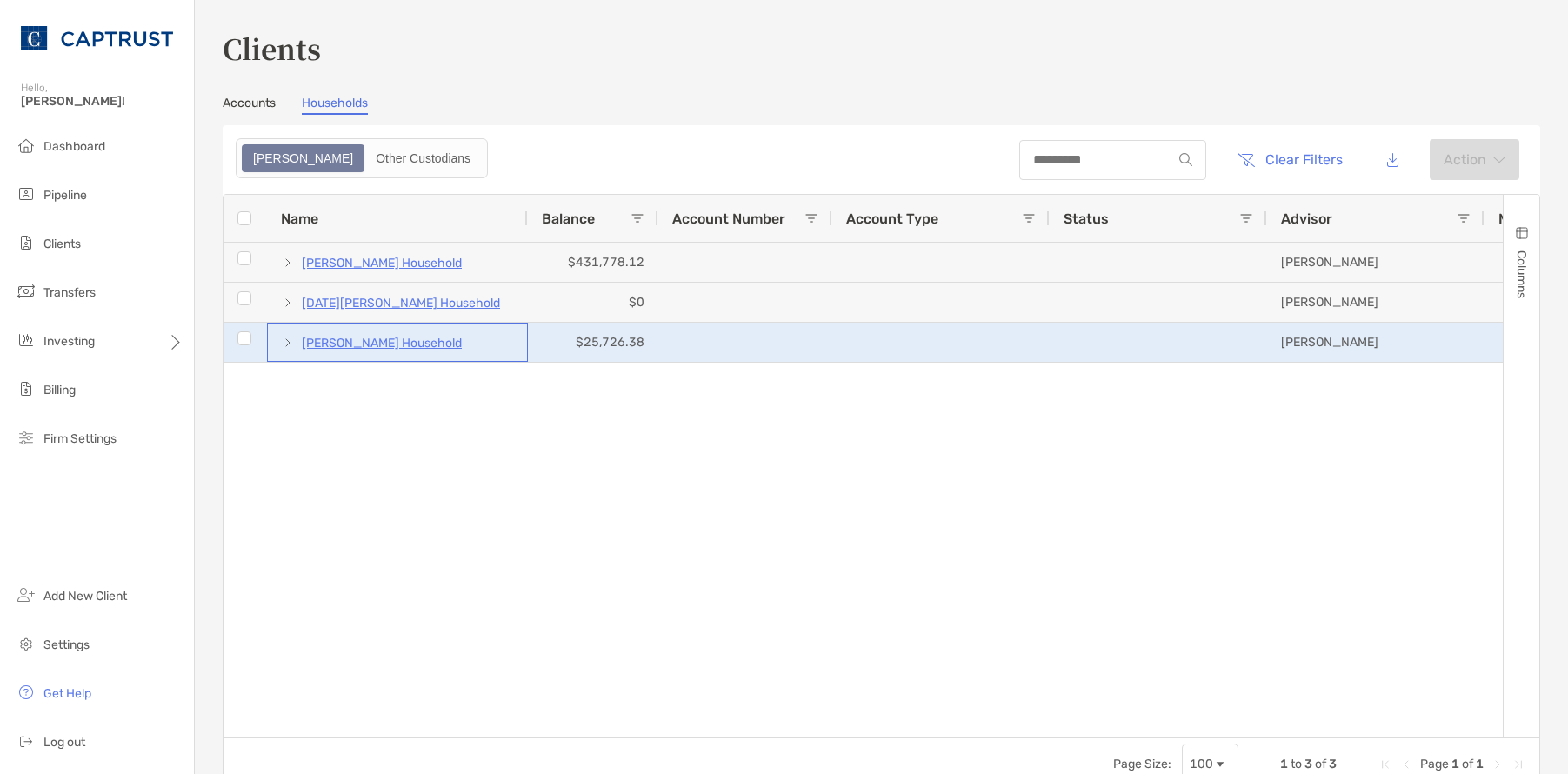
click at [395, 348] on p "Albert Yung's Household" at bounding box center [382, 343] width 160 height 22
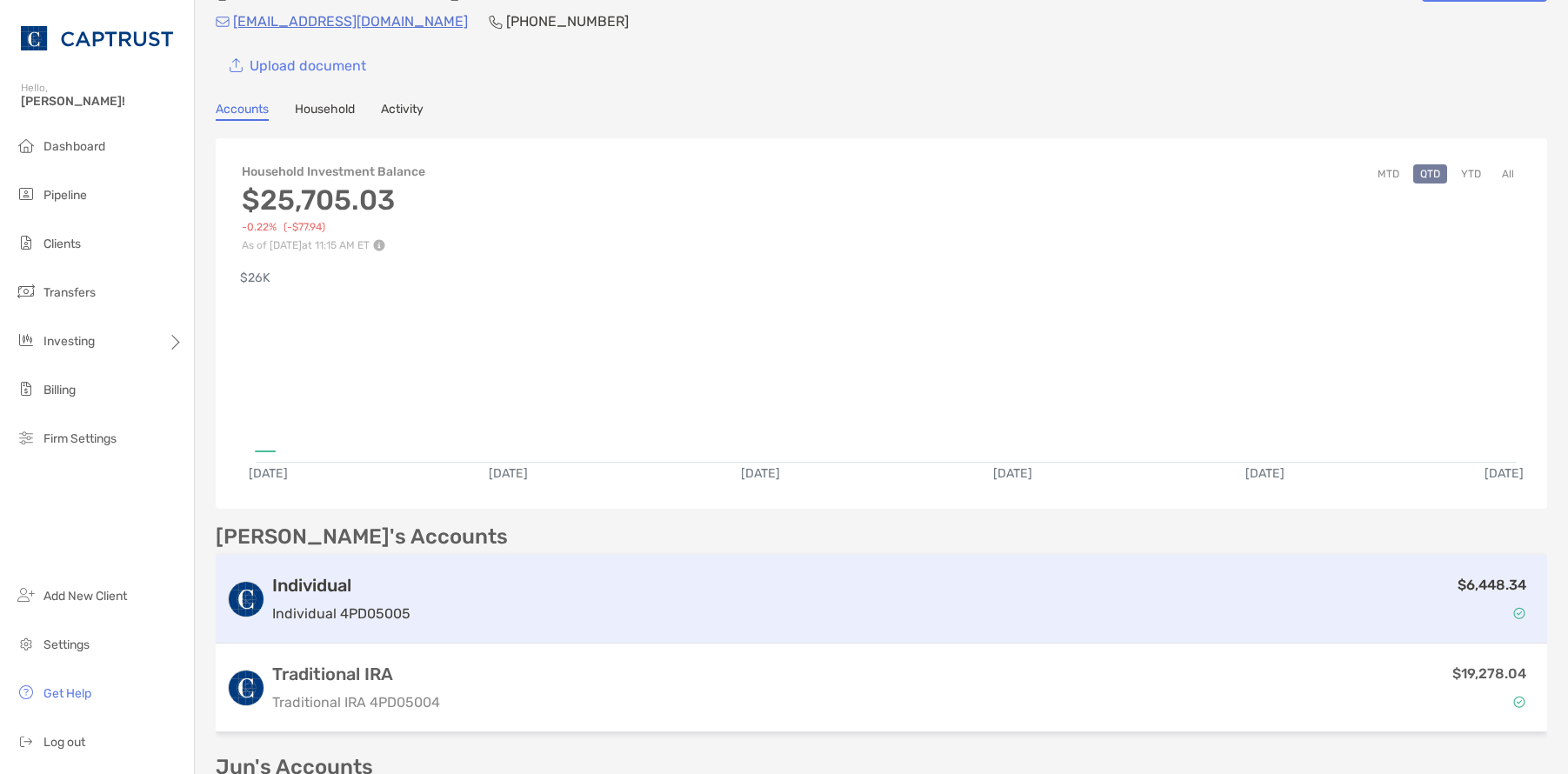
scroll to position [87, 0]
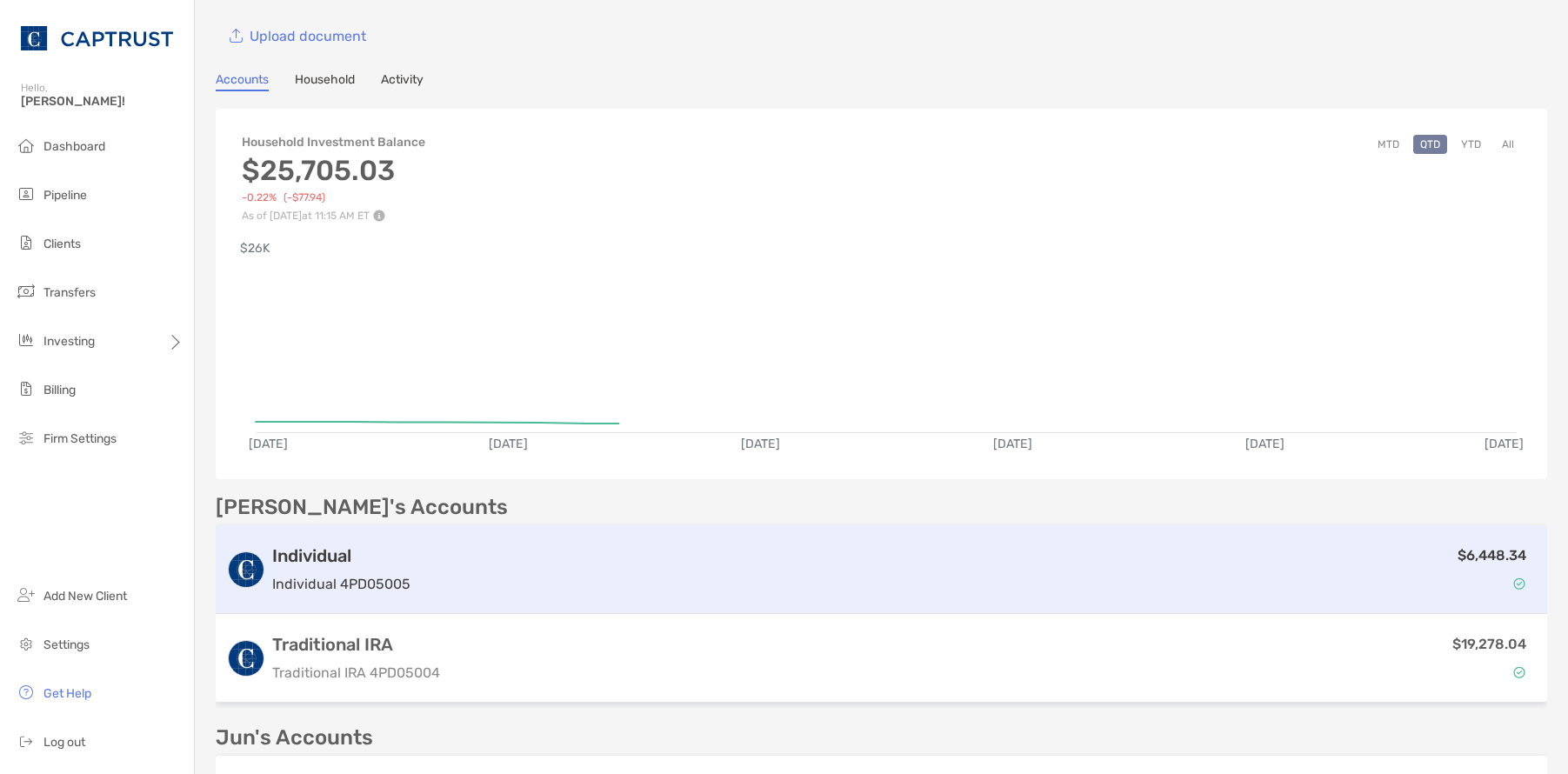
click at [304, 550] on h3 "Individual" at bounding box center [340, 556] width 138 height 21
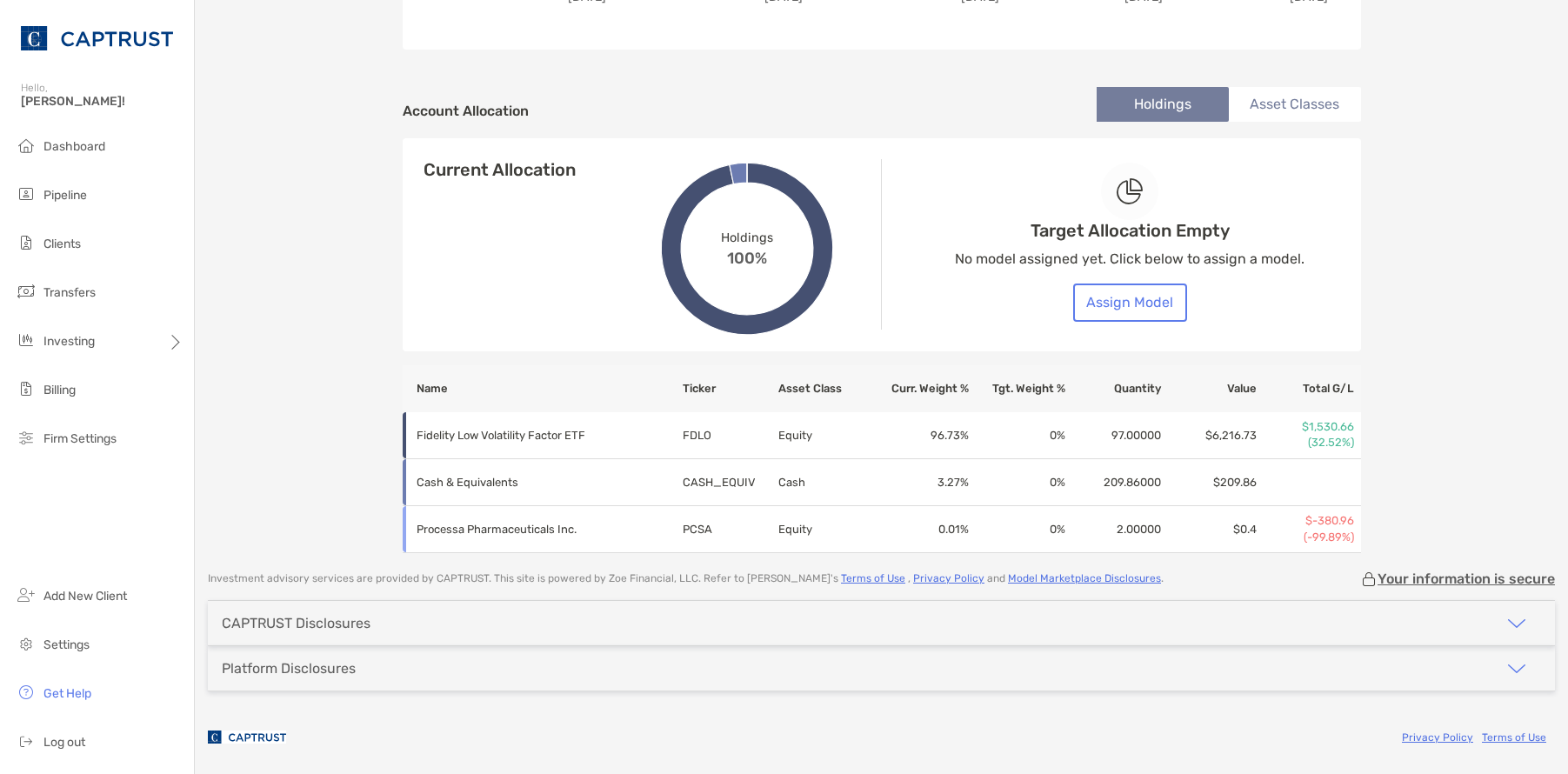
scroll to position [532, 0]
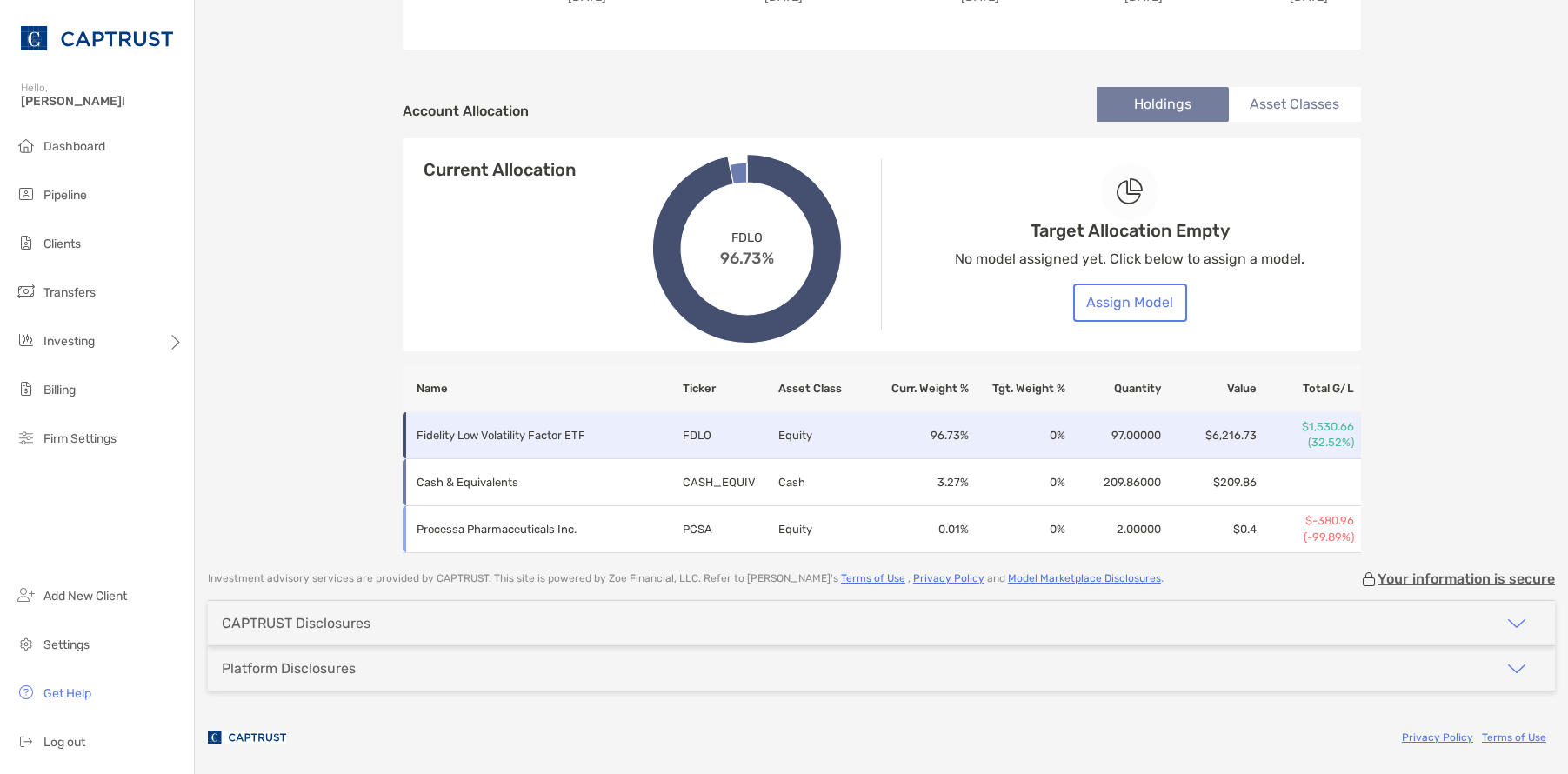
click at [856, 440] on td "Equity" at bounding box center [825, 435] width 96 height 47
click at [585, 437] on p "Fidelity Low Volatility Factor ETF" at bounding box center [538, 435] width 243 height 22
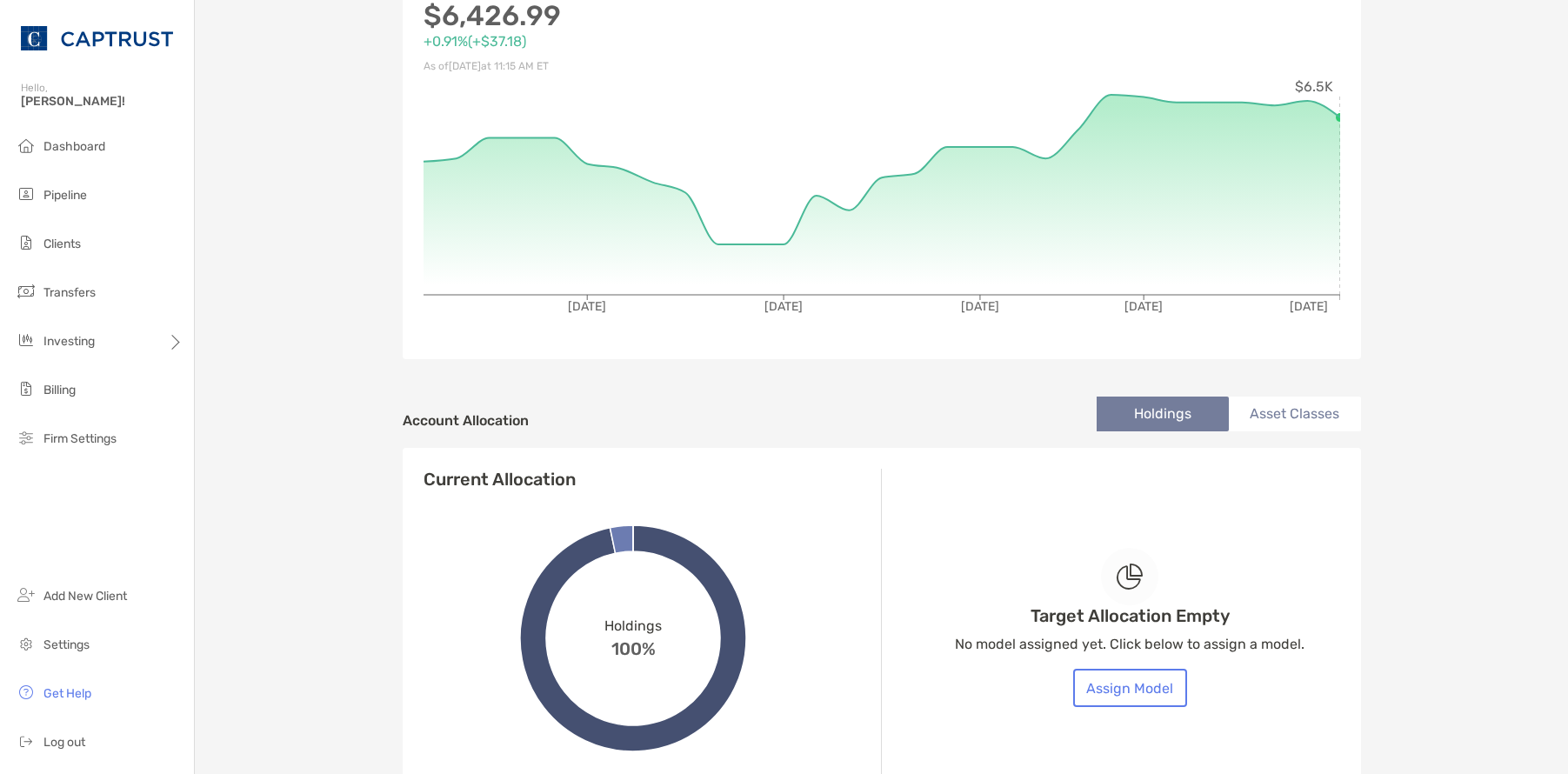
scroll to position [261, 0]
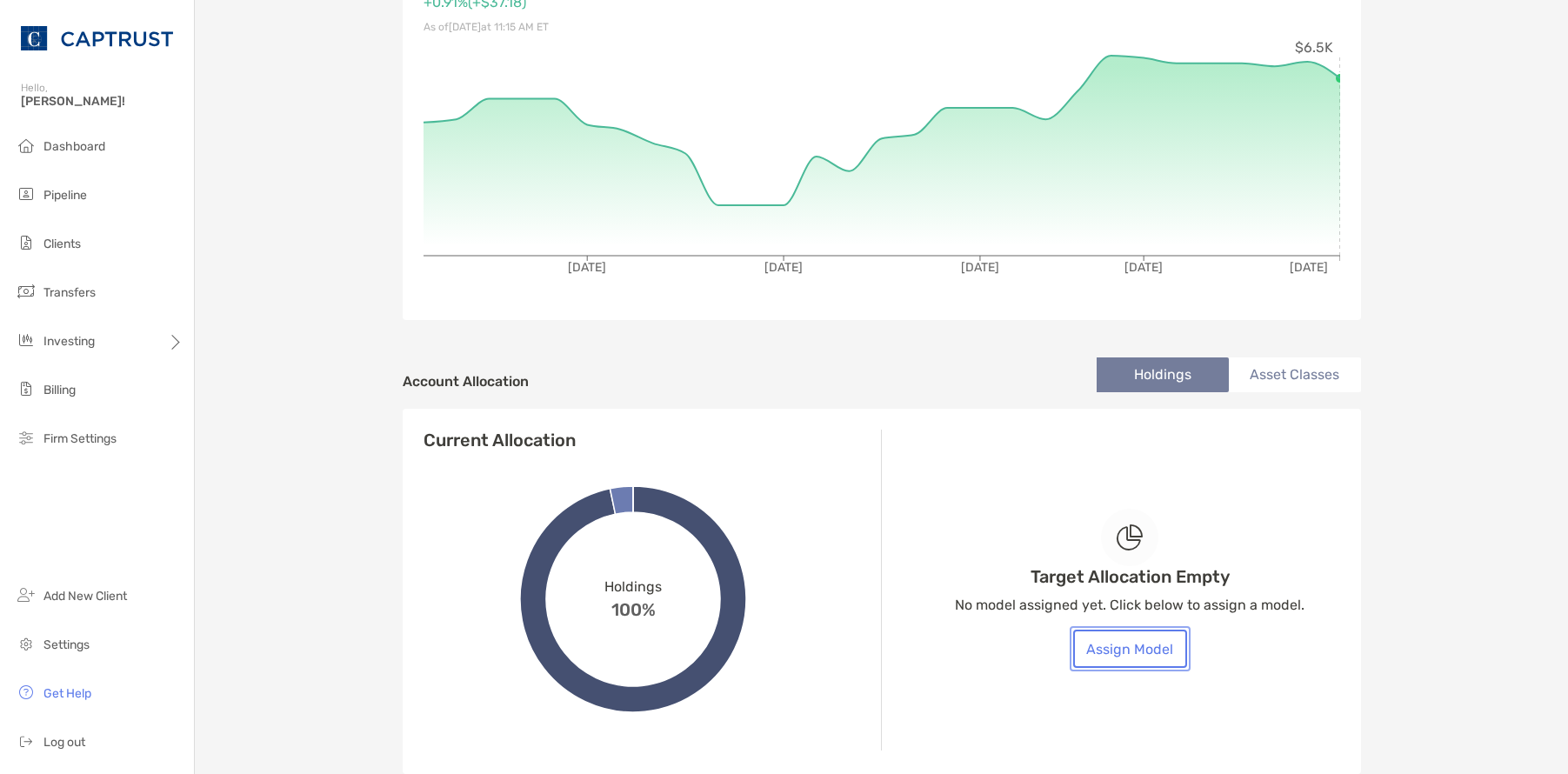
click at [1127, 645] on button "Assign Model" at bounding box center [1130, 648] width 114 height 38
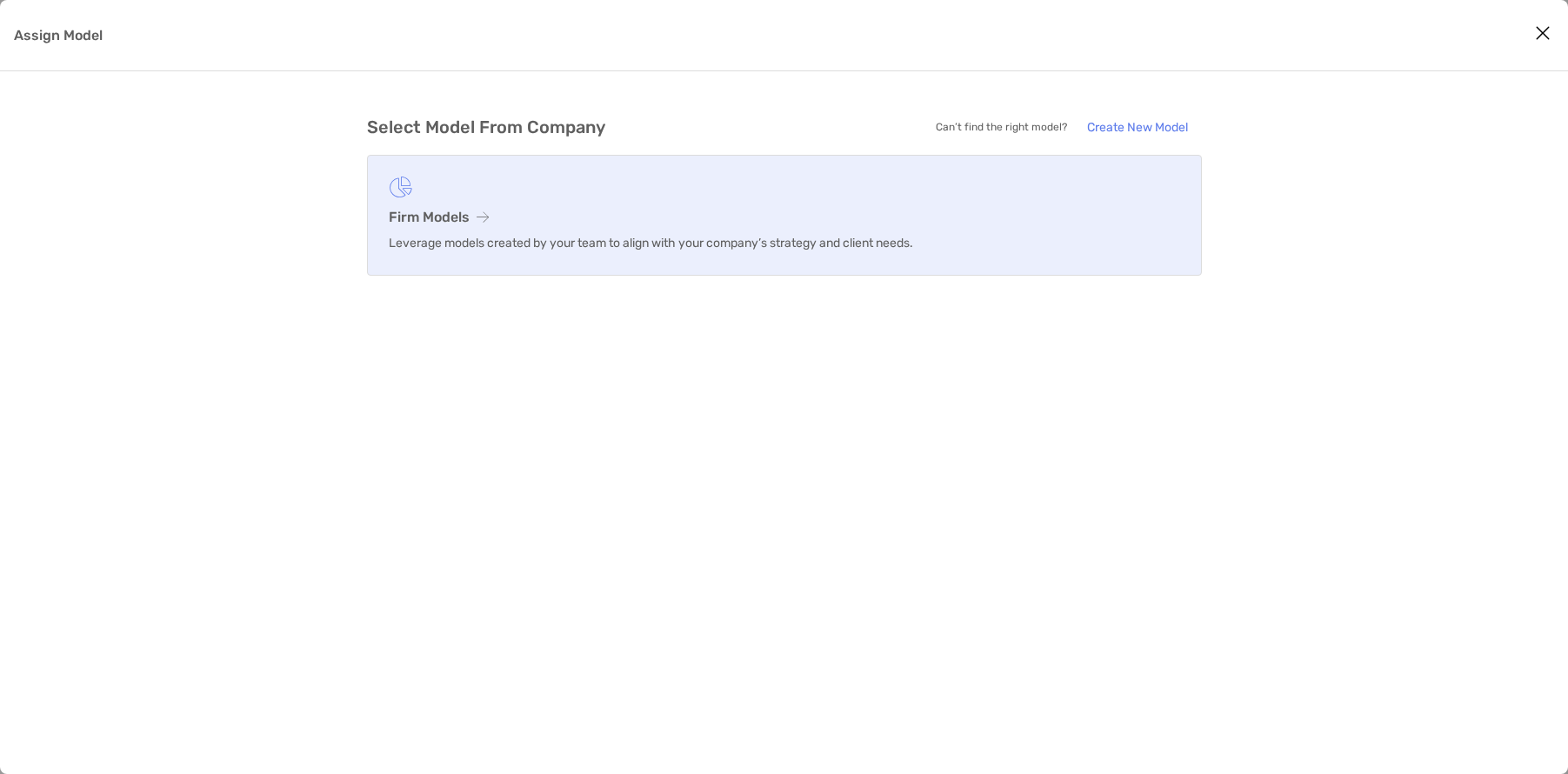
click at [449, 210] on h3 "Firm Models" at bounding box center [784, 217] width 792 height 16
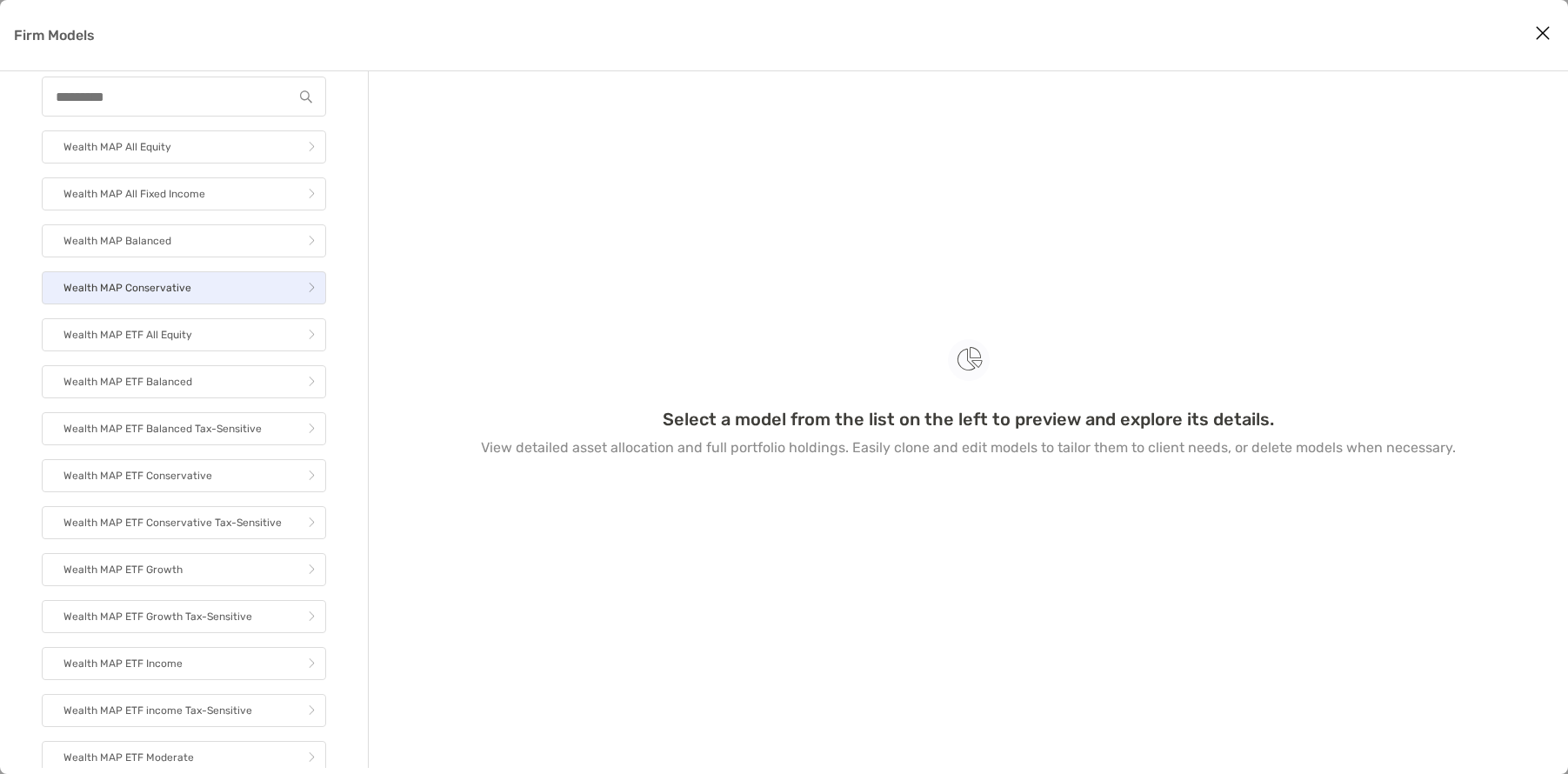
scroll to position [87, 0]
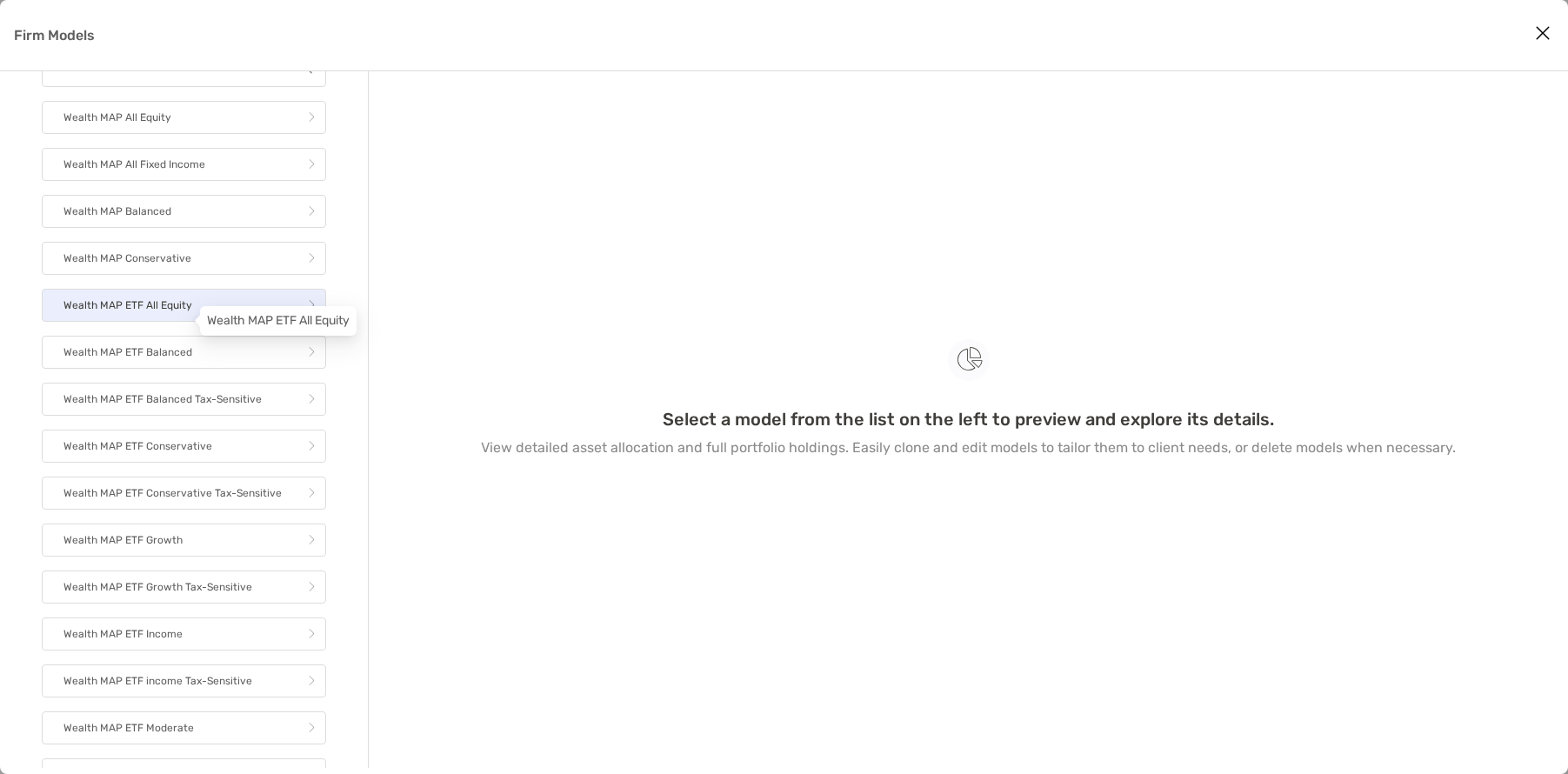
click at [152, 317] on p "Wealth MAP ETF All Equity" at bounding box center [127, 305] width 128 height 22
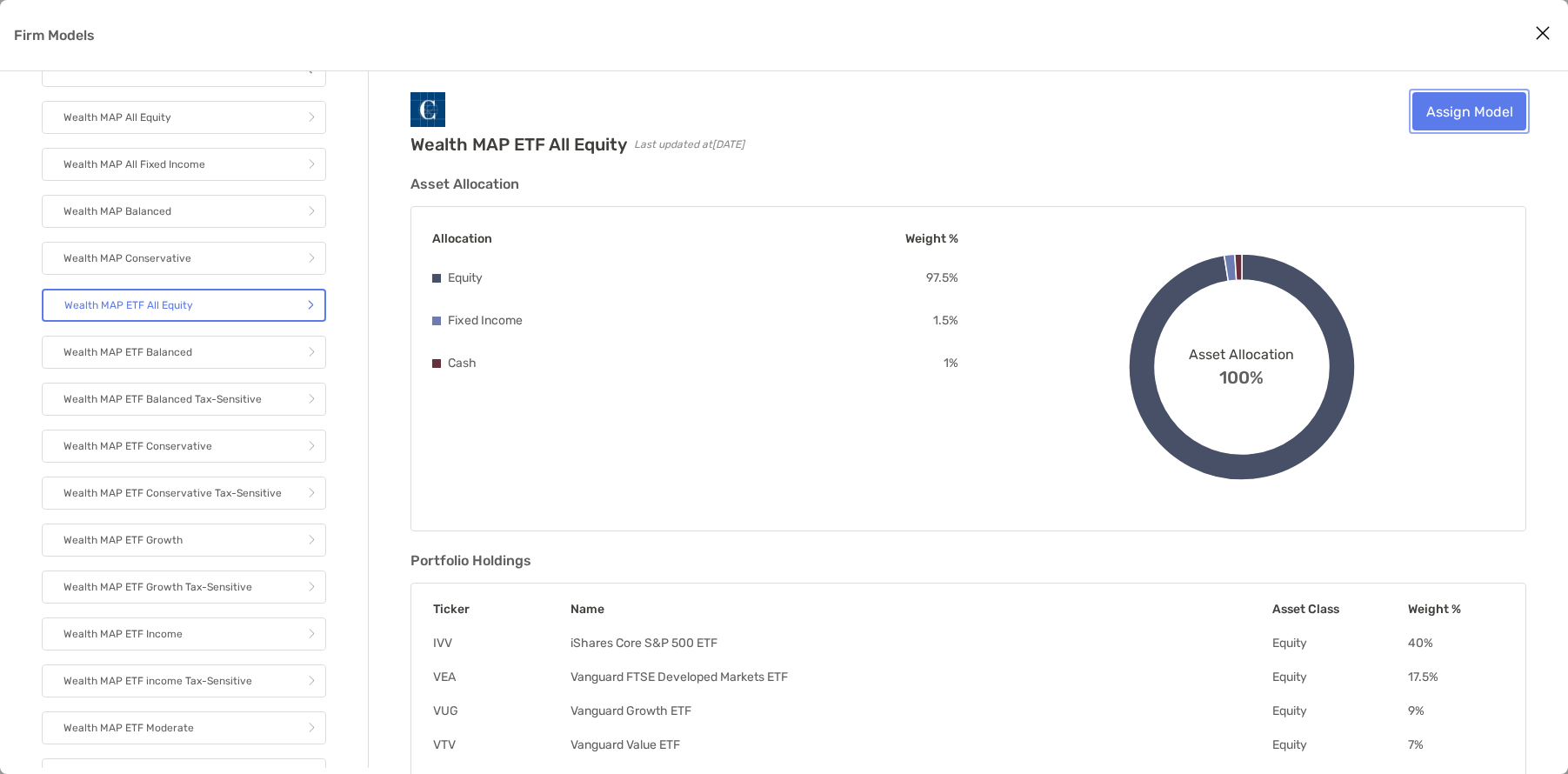
click at [1447, 113] on link "Assign Model" at bounding box center [1469, 111] width 114 height 38
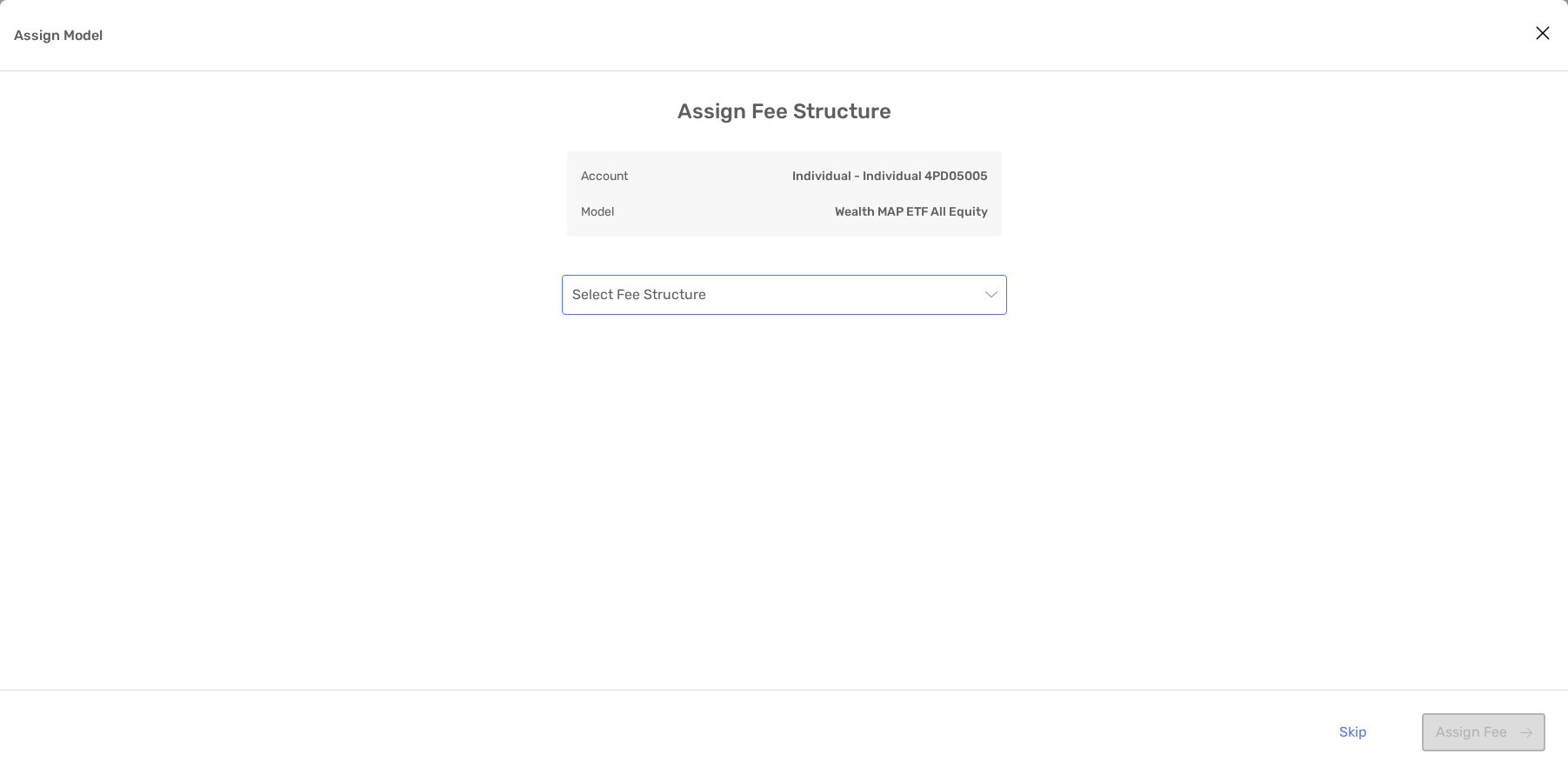
click at [694, 308] on input "Assign Model" at bounding box center [775, 295] width 407 height 38
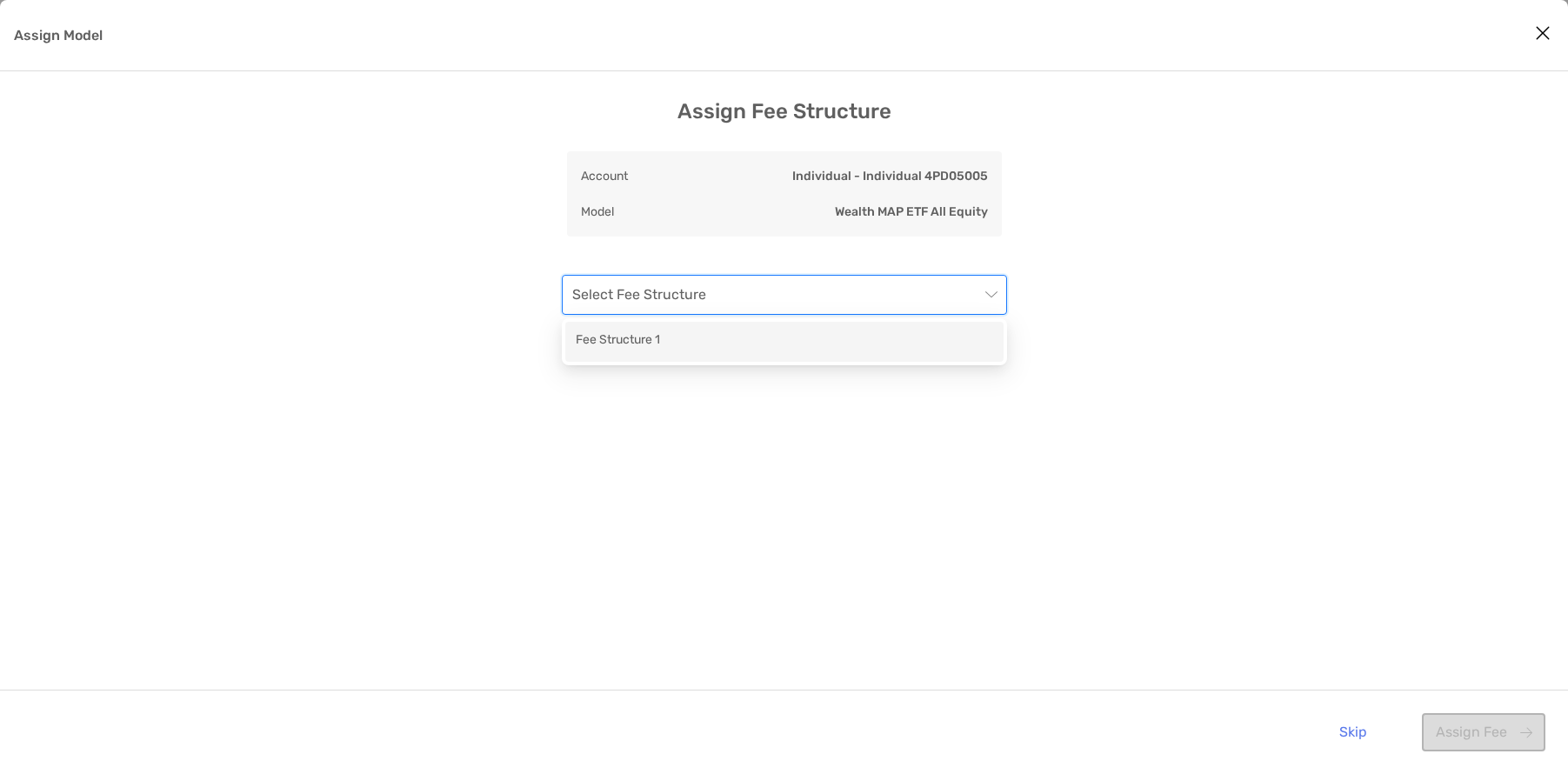
drag, startPoint x: 672, startPoint y: 353, endPoint x: 1136, endPoint y: 496, distance: 485.5
click at [672, 353] on div "Fee Structure 1" at bounding box center [784, 342] width 438 height 40
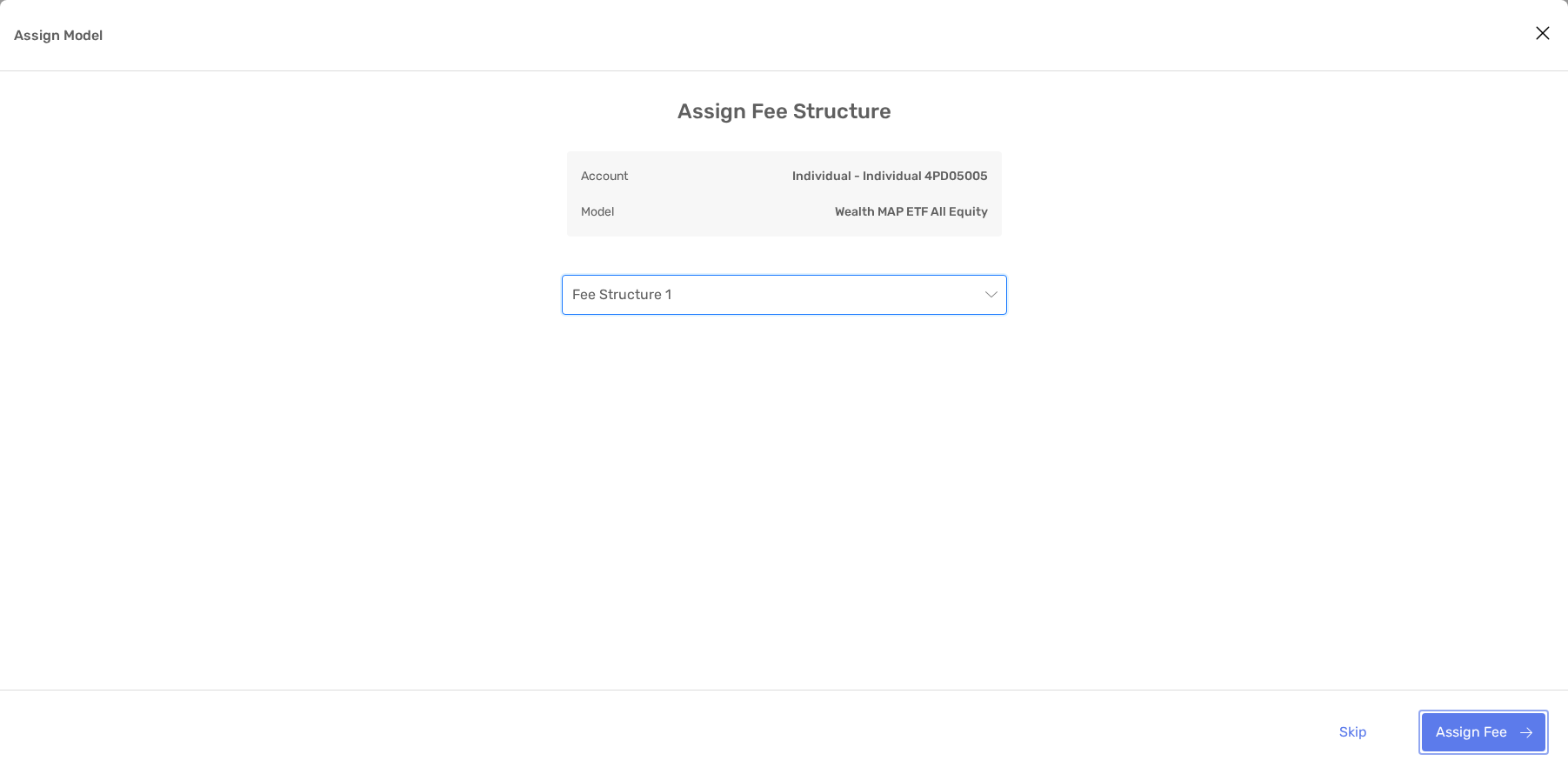
click at [1507, 748] on button "Assign Fee" at bounding box center [1483, 732] width 124 height 38
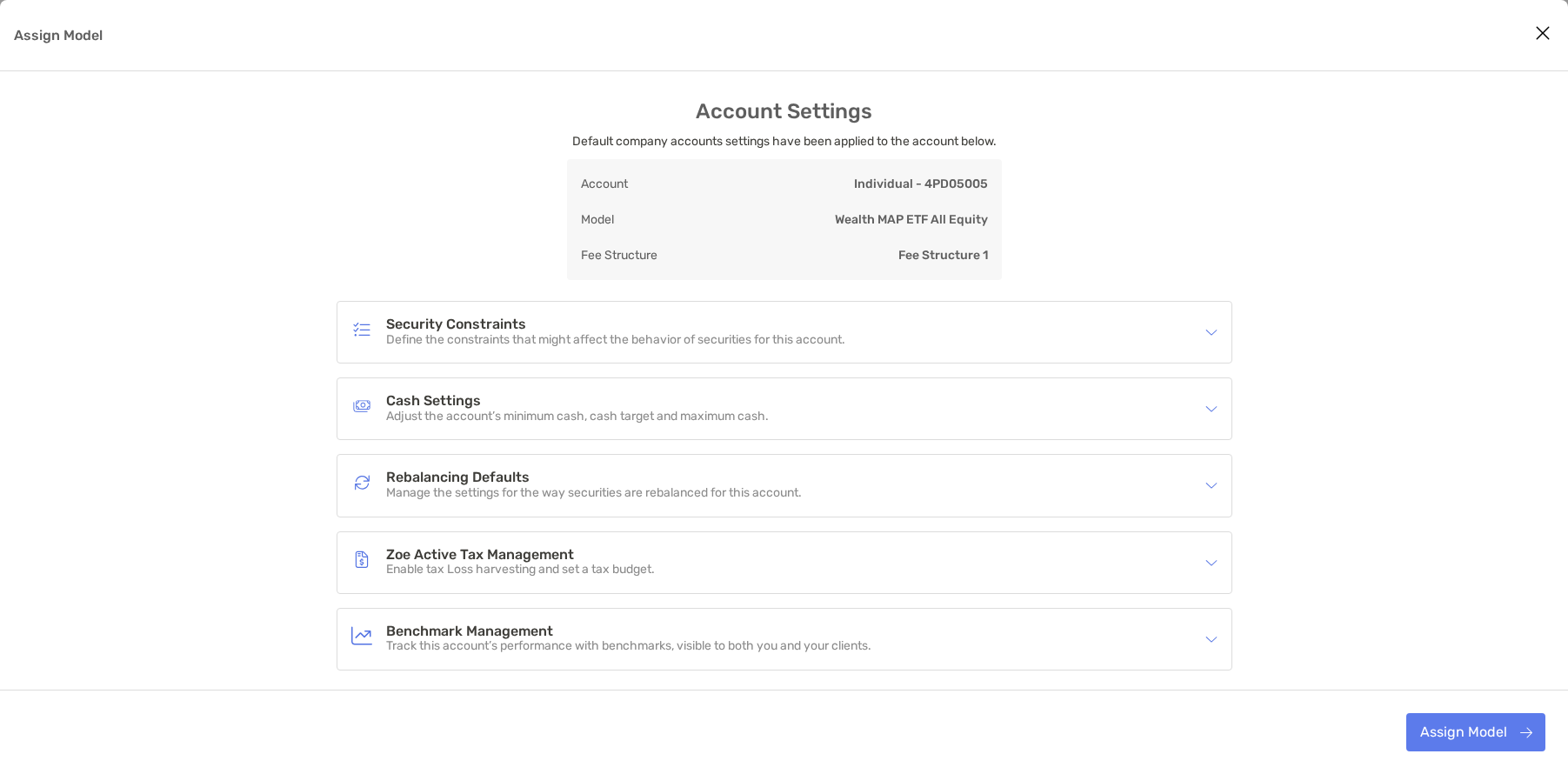
click at [608, 402] on h4 "Cash Settings" at bounding box center [577, 401] width 383 height 15
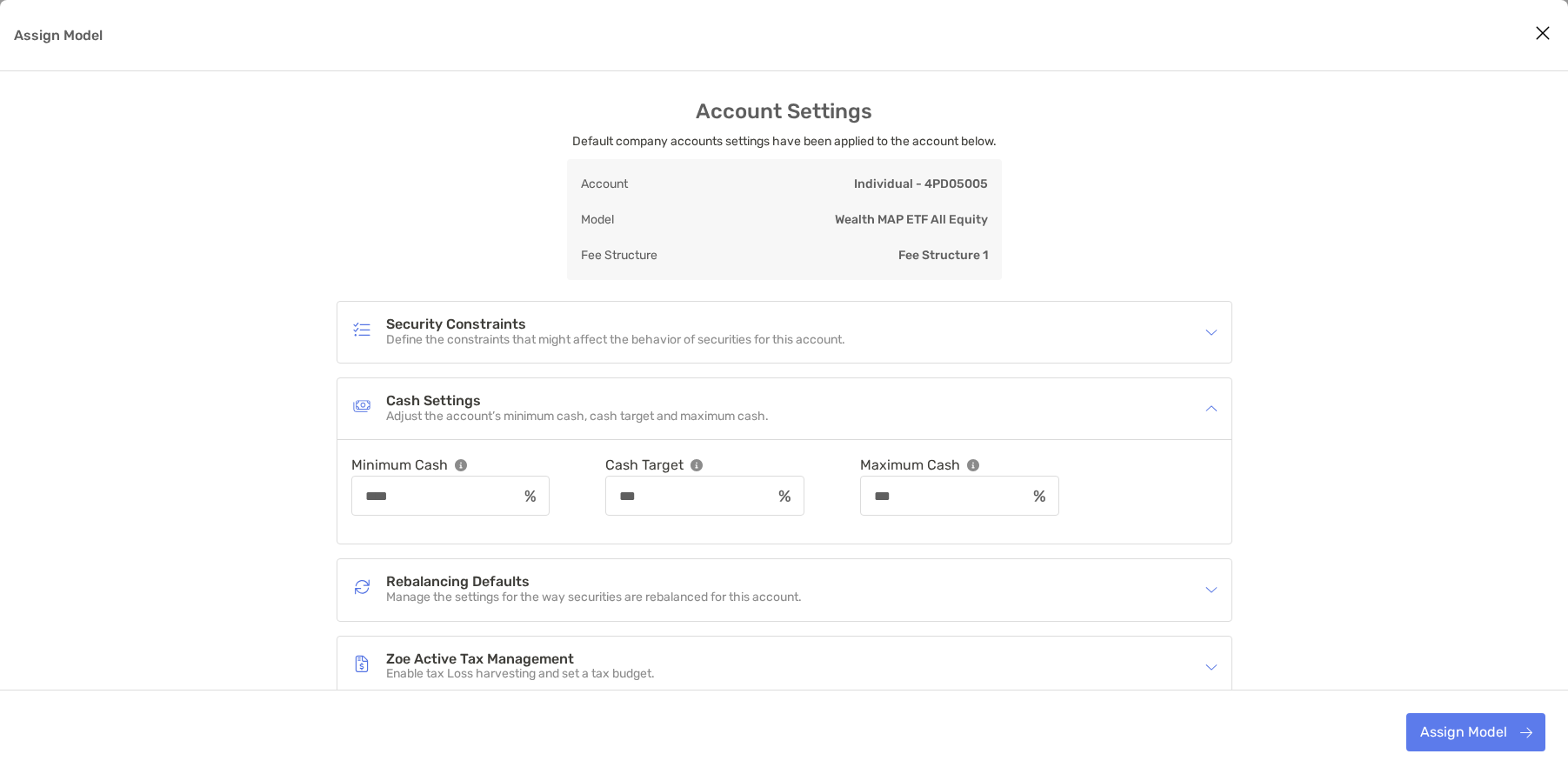
click at [608, 402] on h4 "Cash Settings" at bounding box center [577, 401] width 383 height 15
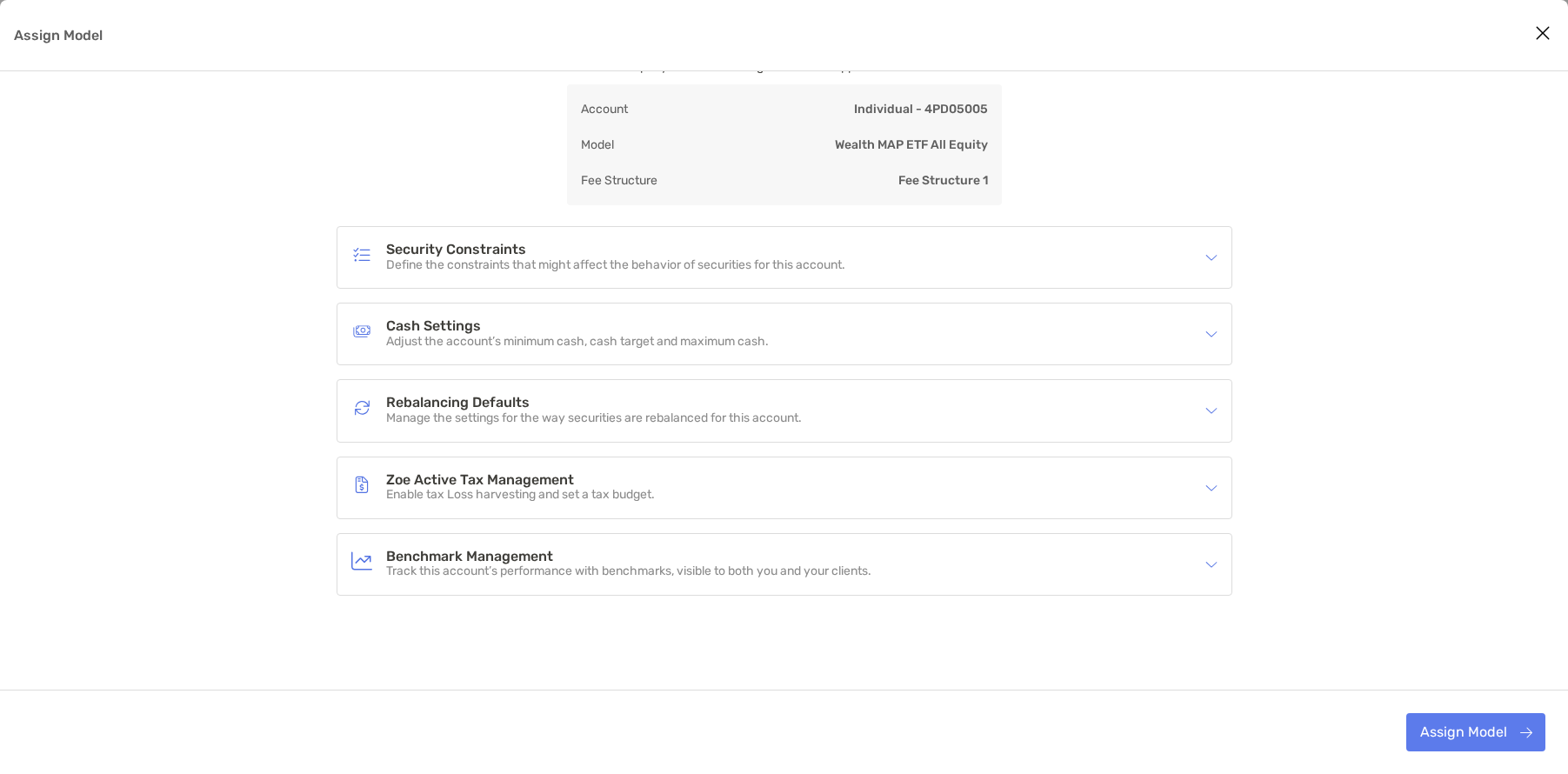
click at [619, 422] on p "Manage the settings for the way securities are rebalanced for this account." at bounding box center [593, 419] width 415 height 15
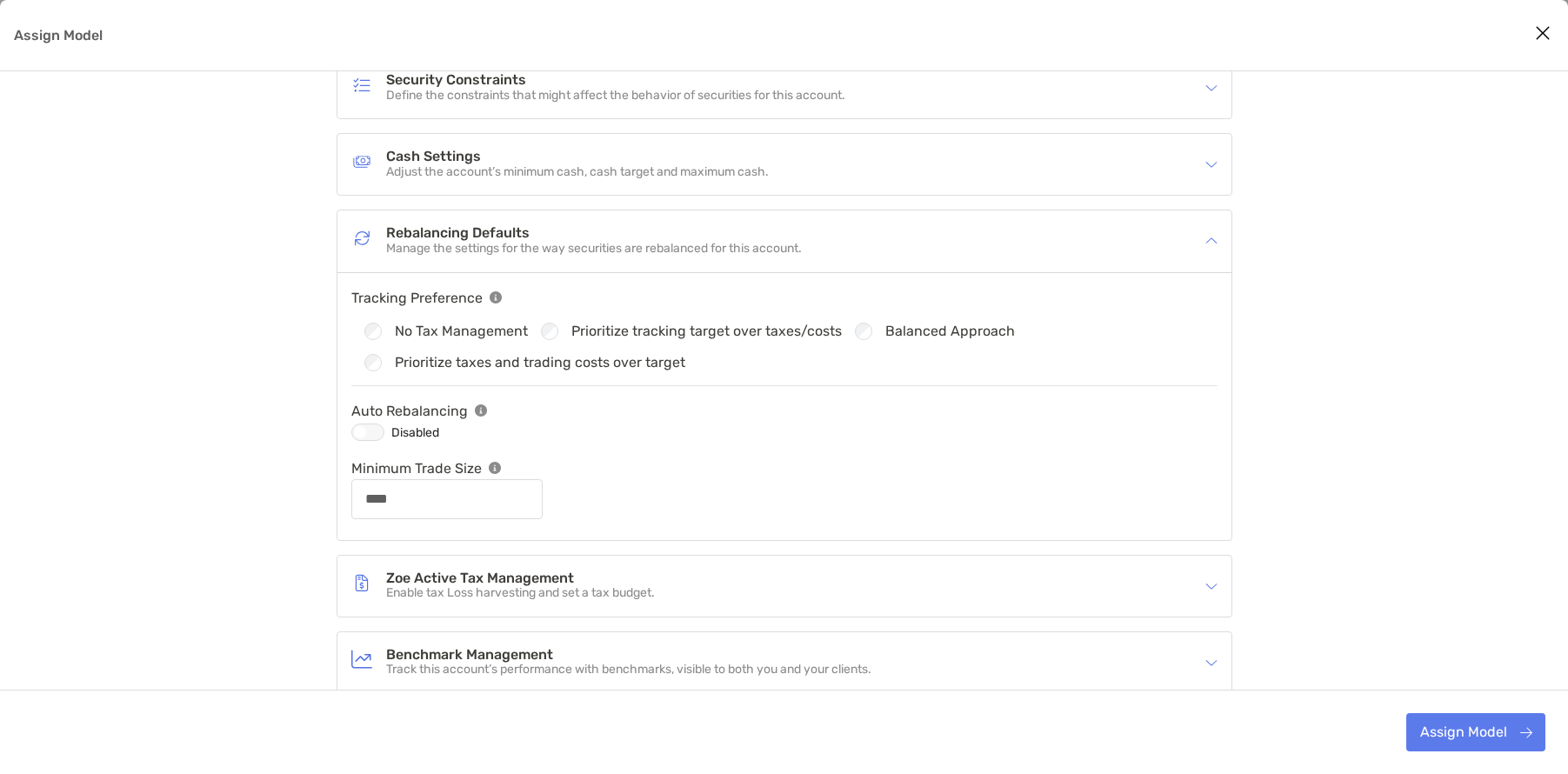
scroll to position [336, 0]
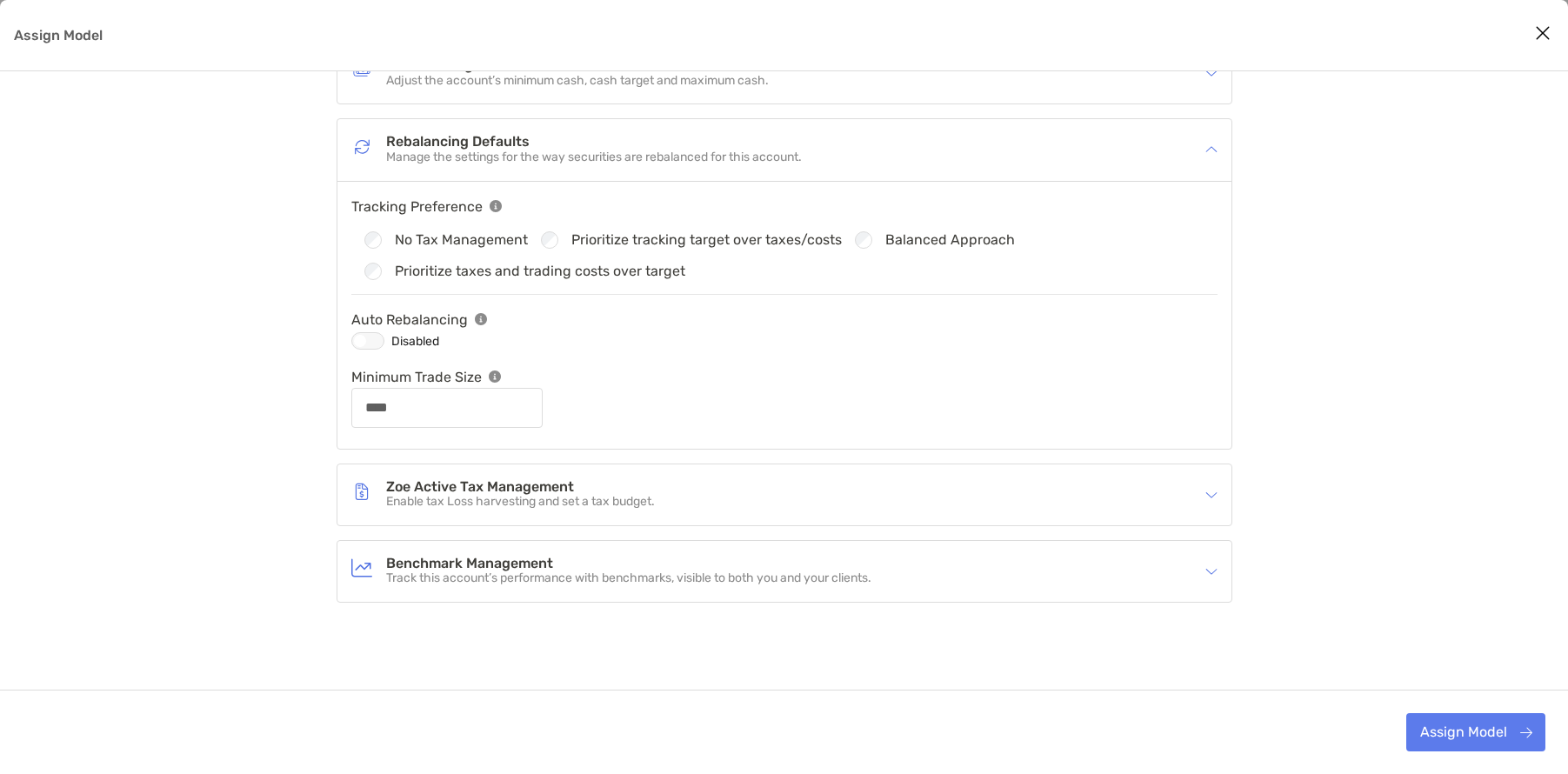
click at [631, 148] on h4 "Rebalancing Defaults" at bounding box center [593, 143] width 415 height 15
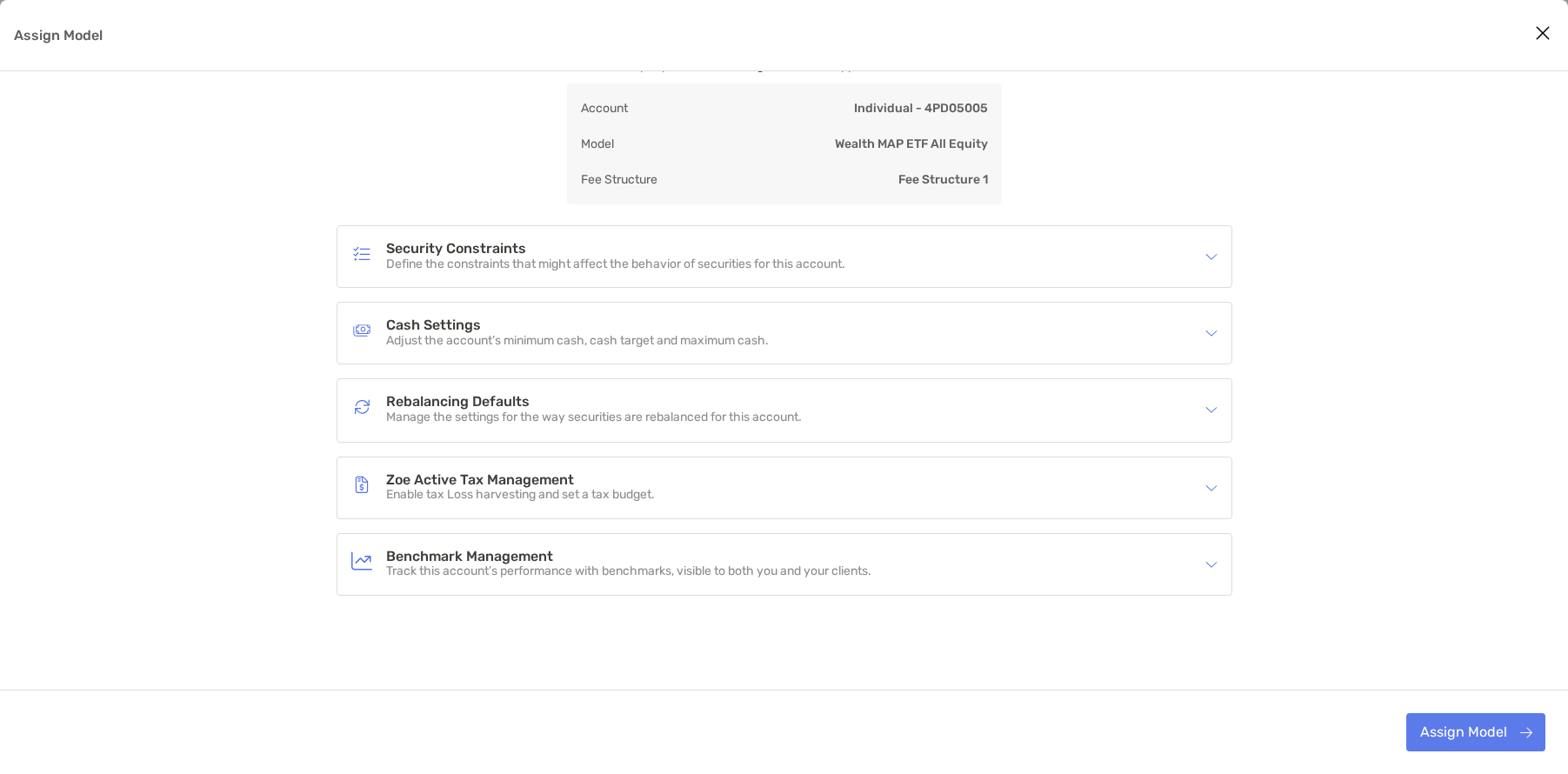
scroll to position [75, 0]
click at [609, 481] on h4 "Zoe Active Tax Management" at bounding box center [520, 481] width 269 height 15
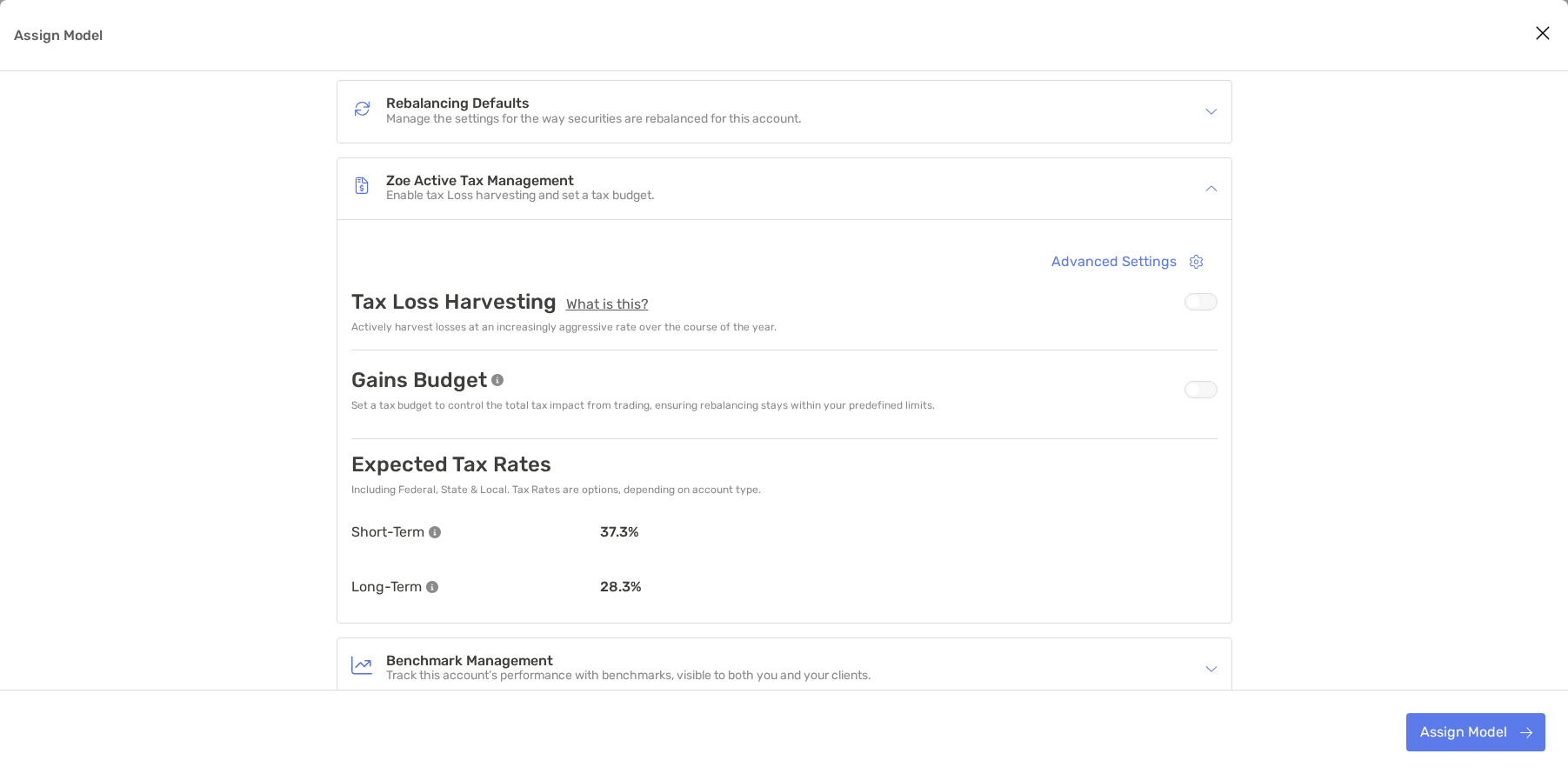
scroll to position [423, 0]
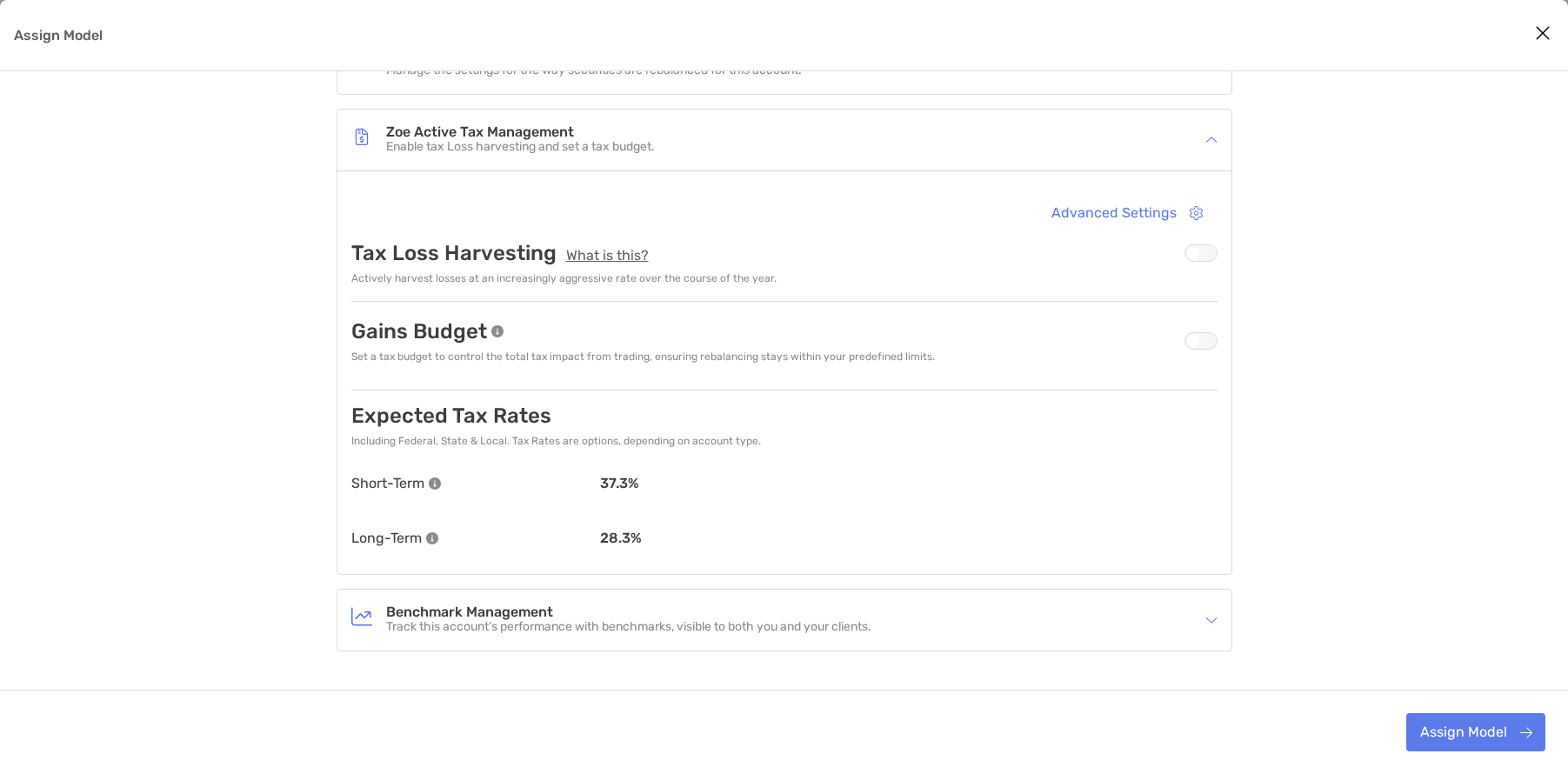
click at [1210, 251] on div "Assign Model" at bounding box center [1200, 253] width 33 height 17
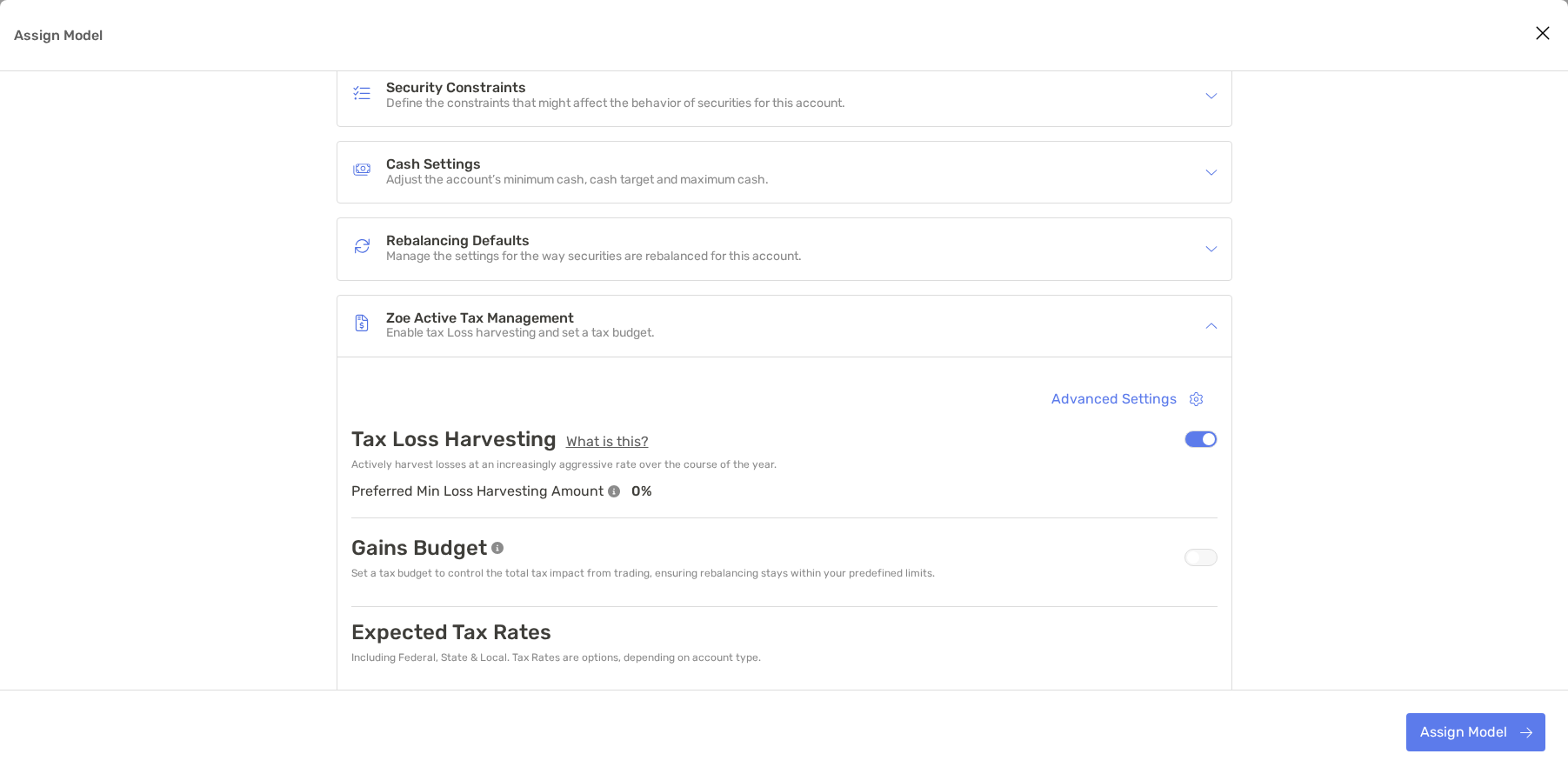
scroll to position [509, 0]
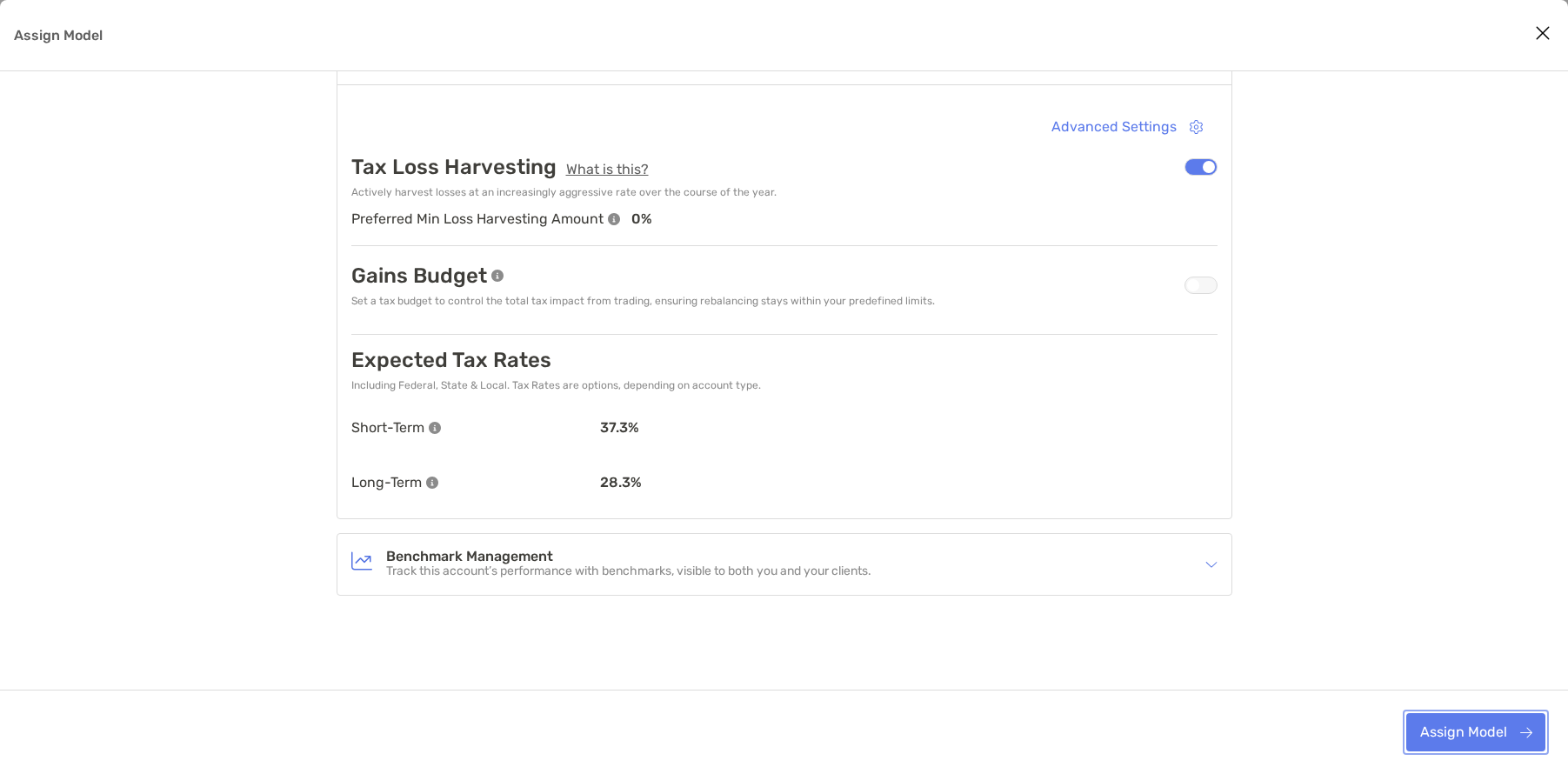
click at [1479, 733] on button "Assign Model" at bounding box center [1476, 732] width 139 height 38
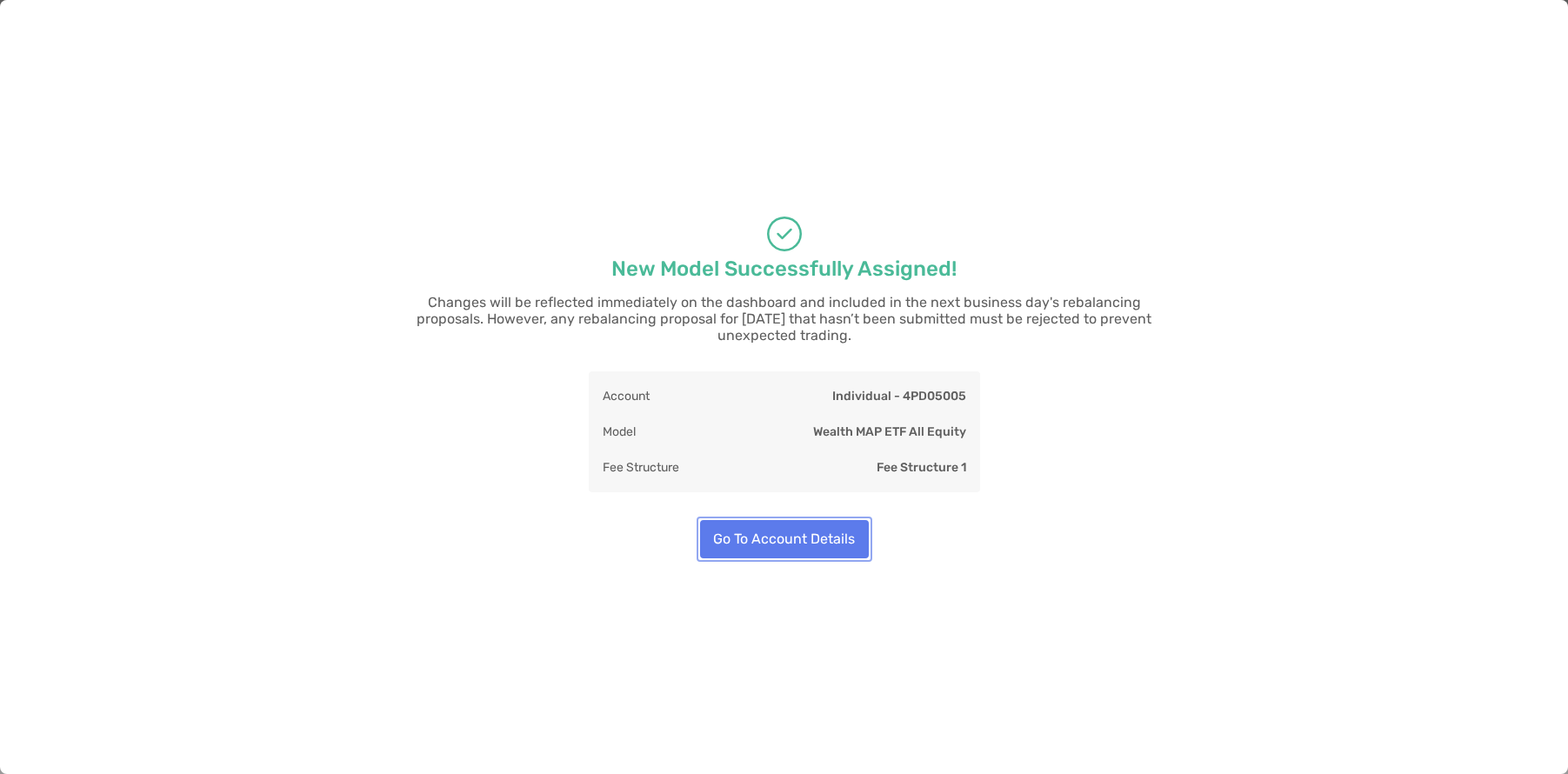
click at [824, 542] on button "Go To Account Details" at bounding box center [785, 539] width 169 height 38
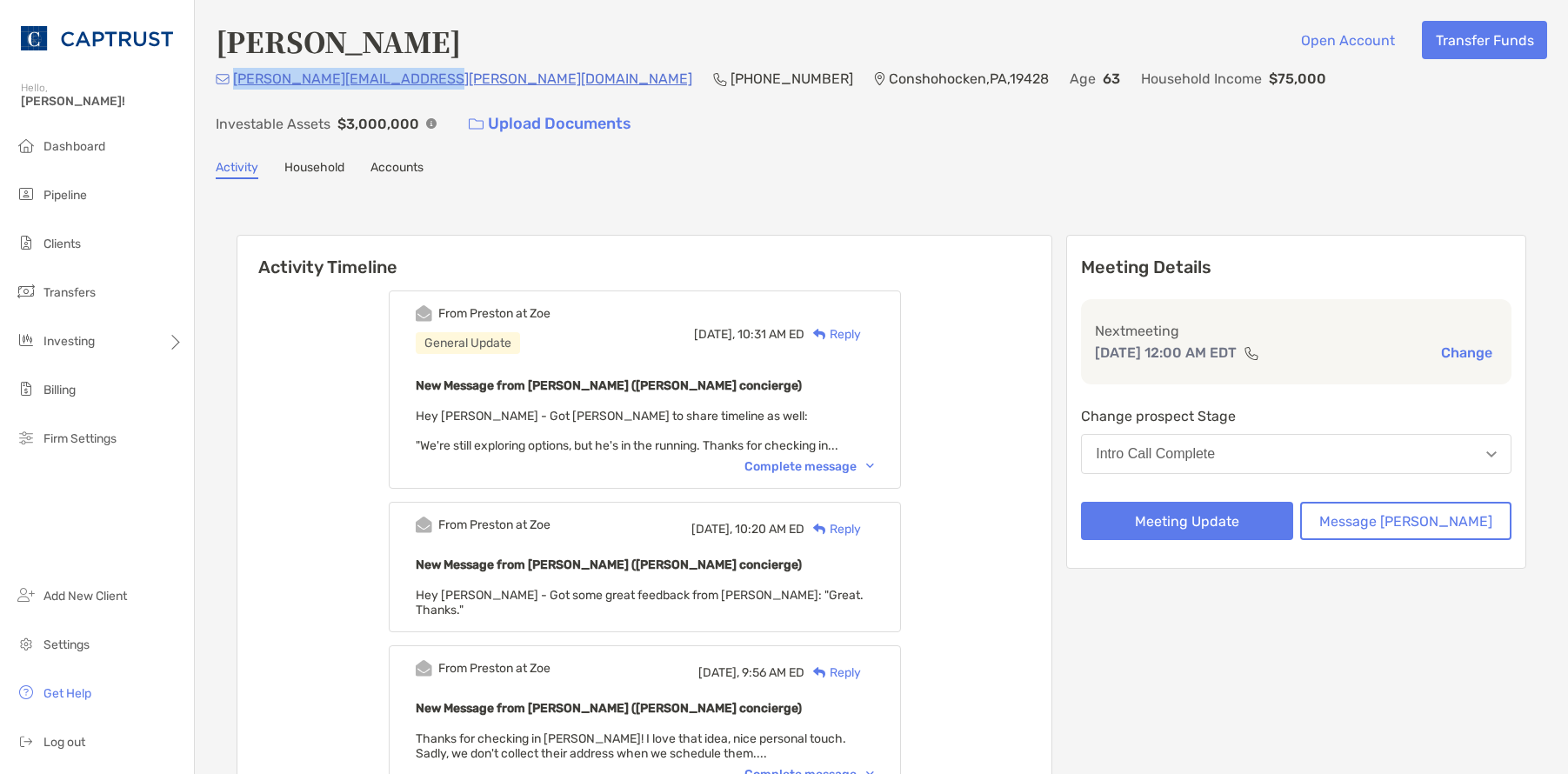
drag, startPoint x: 430, startPoint y: 90, endPoint x: 237, endPoint y: 87, distance: 193.0
click at [237, 87] on div "[PERSON_NAME][EMAIL_ADDRESS][PERSON_NAME][DOMAIN_NAME] [PHONE_NUMBER] Conshohoc…" at bounding box center [881, 105] width 1331 height 75
drag, startPoint x: 237, startPoint y: 87, endPoint x: 290, endPoint y: 90, distance: 53.1
copy p "[PERSON_NAME][EMAIL_ADDRESS][PERSON_NAME][DOMAIN_NAME]"
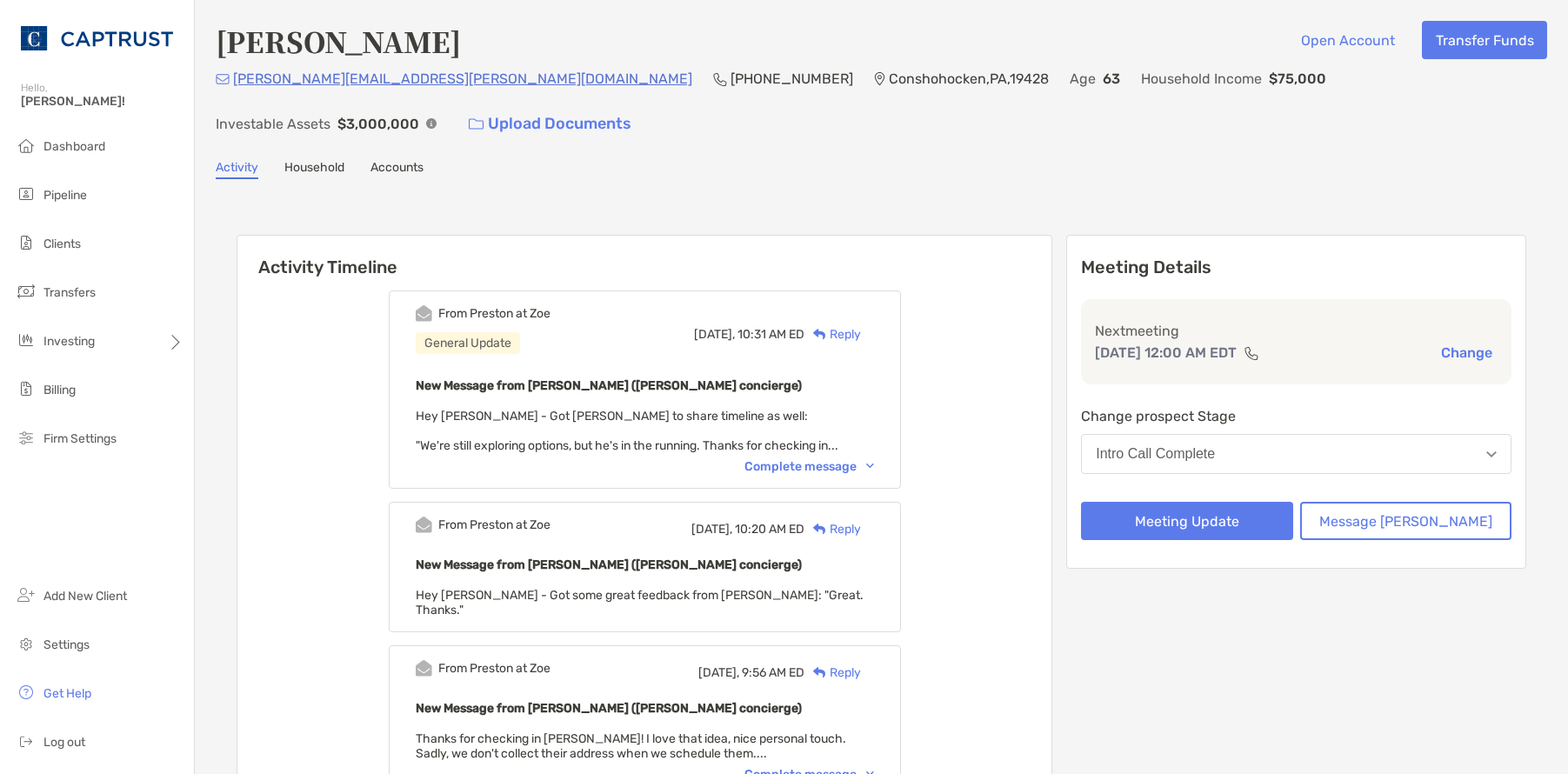
click at [874, 459] on div "Complete message" at bounding box center [809, 467] width 129 height 15
